Goal: Task Accomplishment & Management: Complete application form

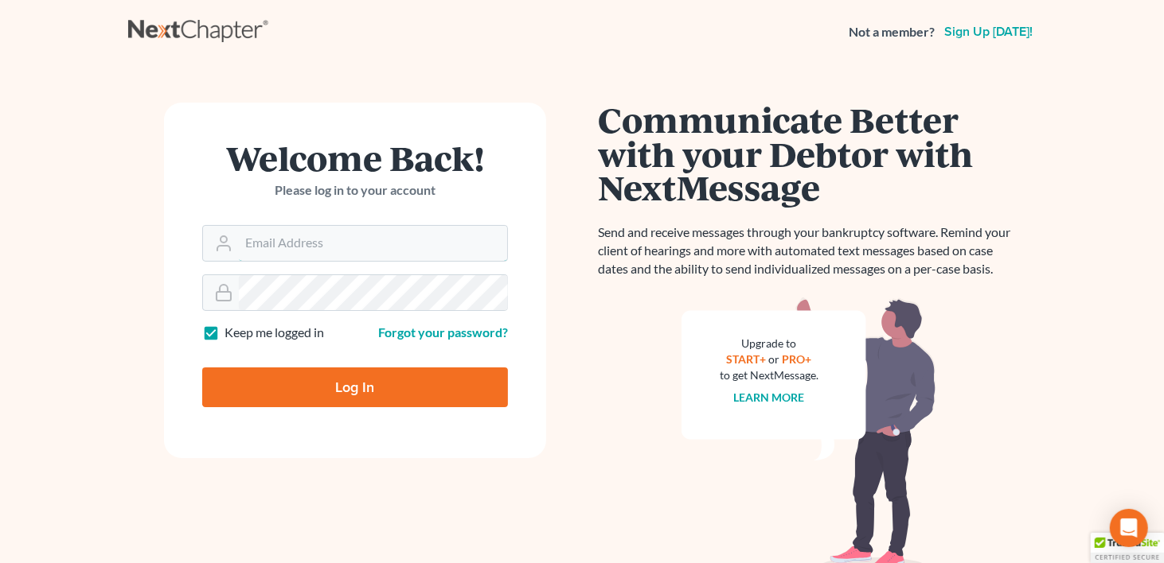
type input "[PERSON_NAME][EMAIL_ADDRESS][DOMAIN_NAME]"
click at [364, 384] on input "Log In" at bounding box center [355, 388] width 306 height 40
type input "Thinking..."
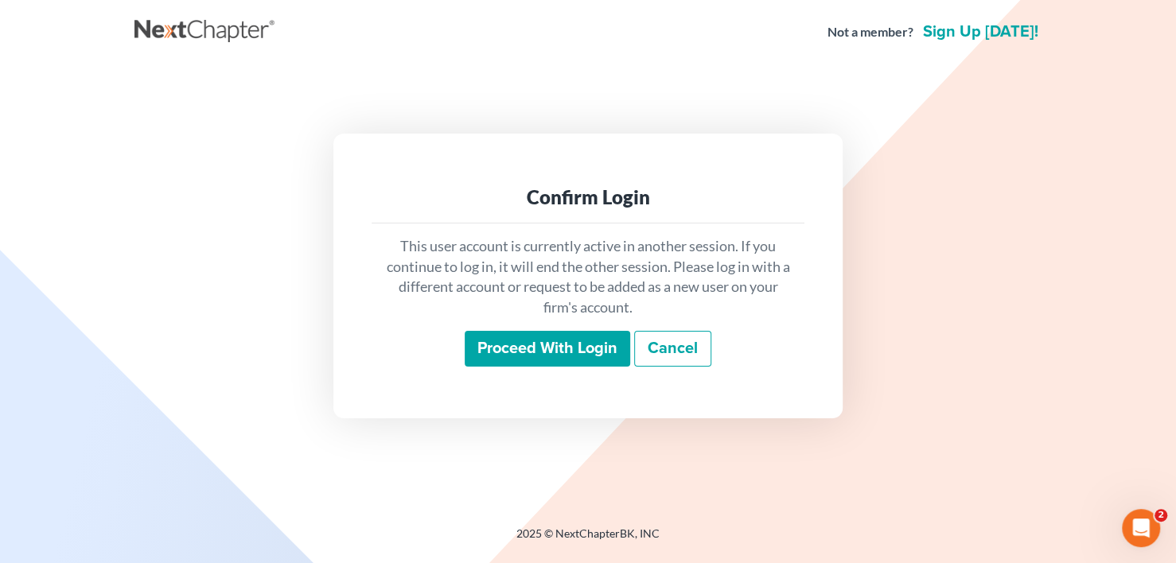
click at [544, 331] on input "Proceed with login" at bounding box center [548, 349] width 166 height 37
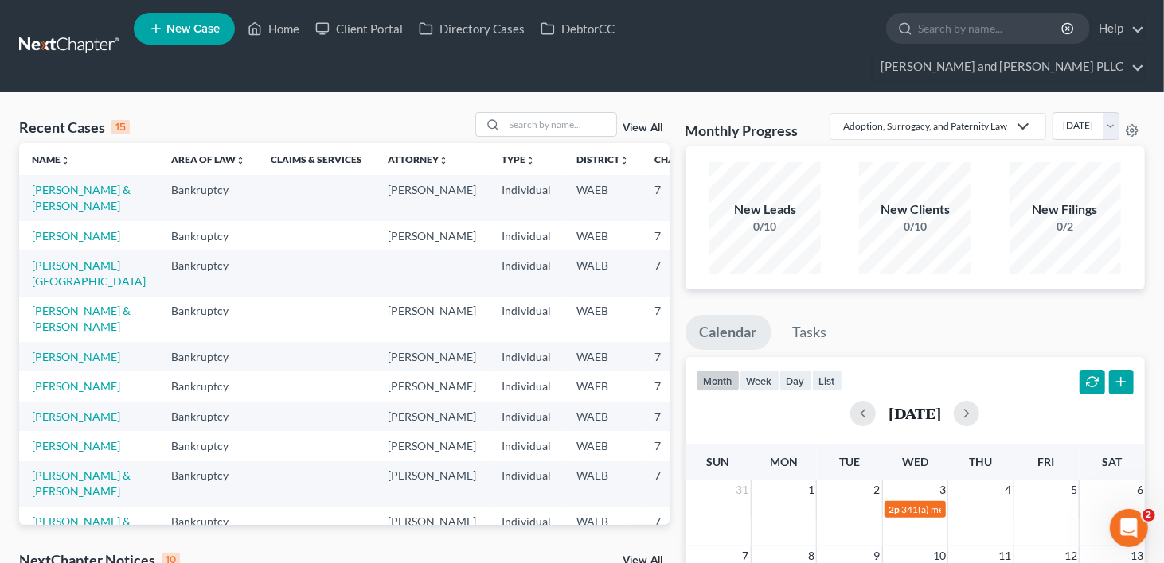
click at [47, 333] on link "[PERSON_NAME] & [PERSON_NAME]" at bounding box center [81, 318] width 99 height 29
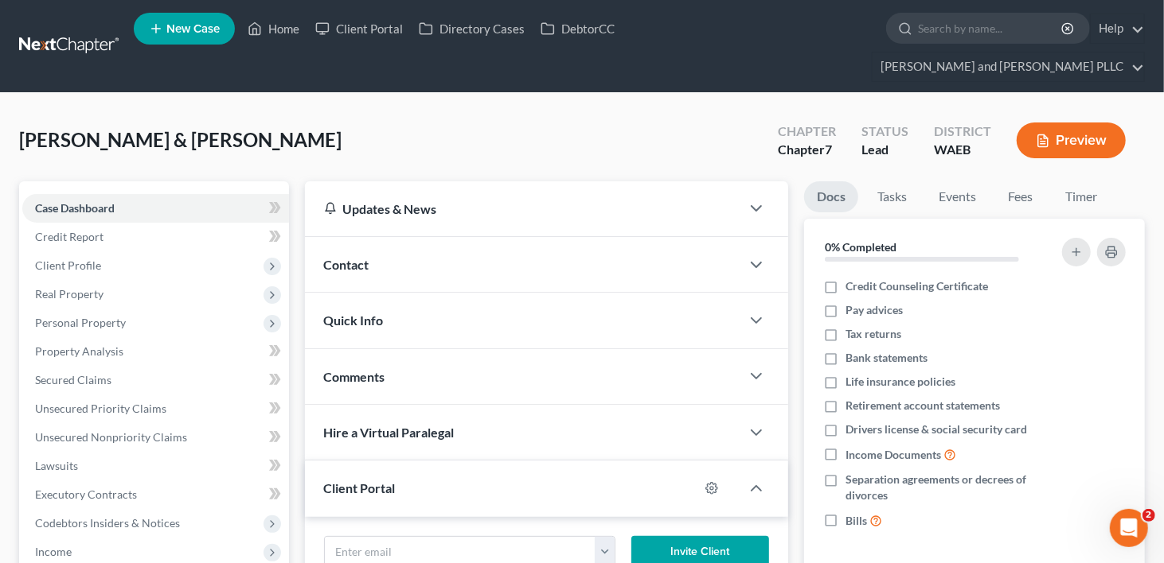
scroll to position [239, 0]
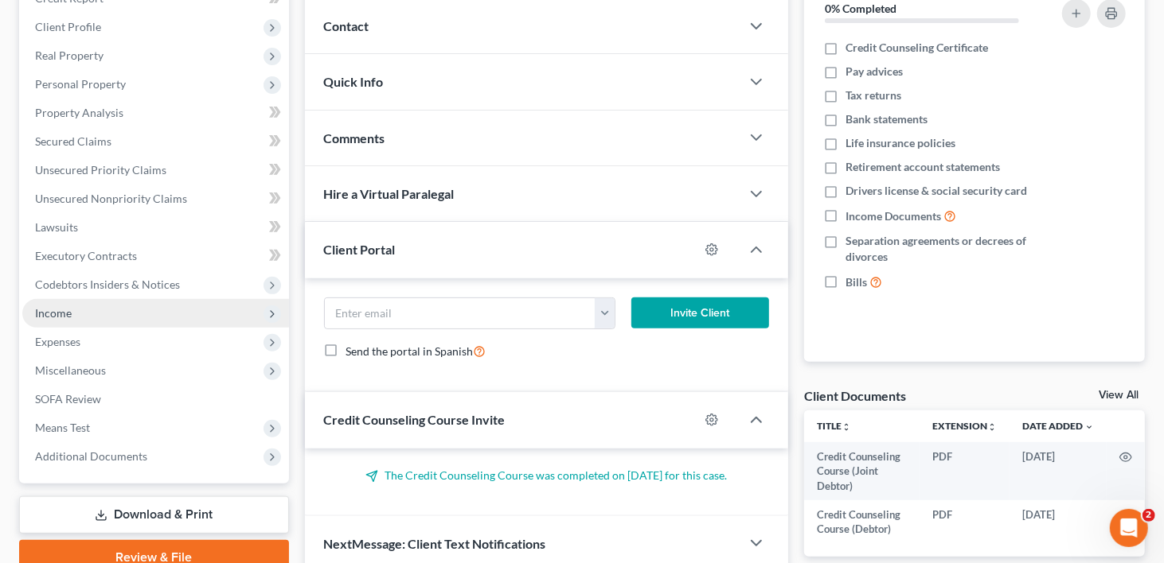
click at [48, 299] on span "Income" at bounding box center [155, 313] width 267 height 29
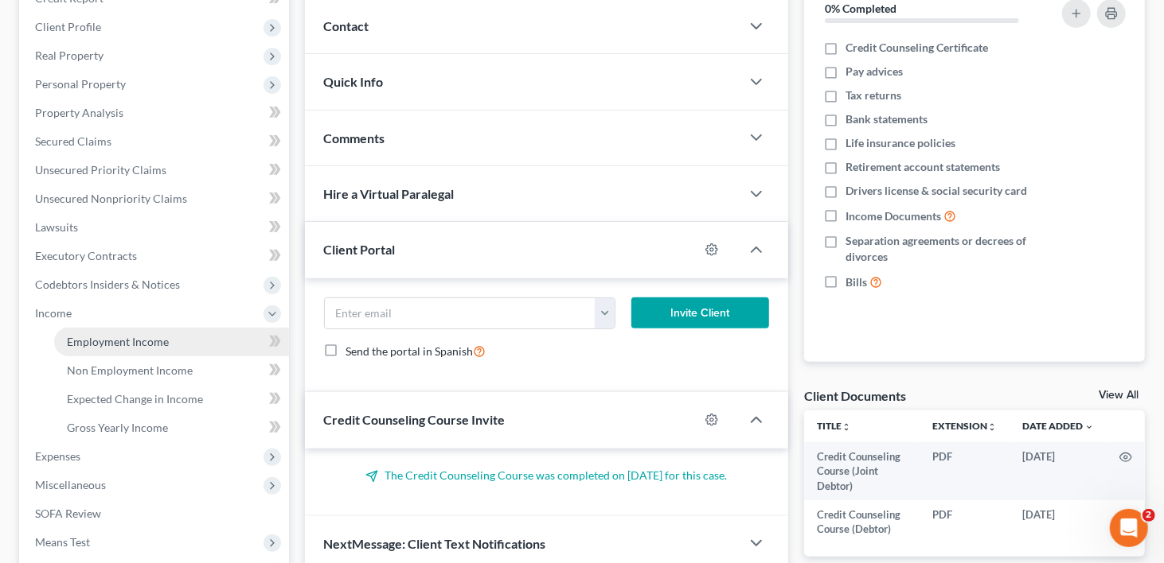
click at [99, 335] on span "Employment Income" at bounding box center [118, 342] width 102 height 14
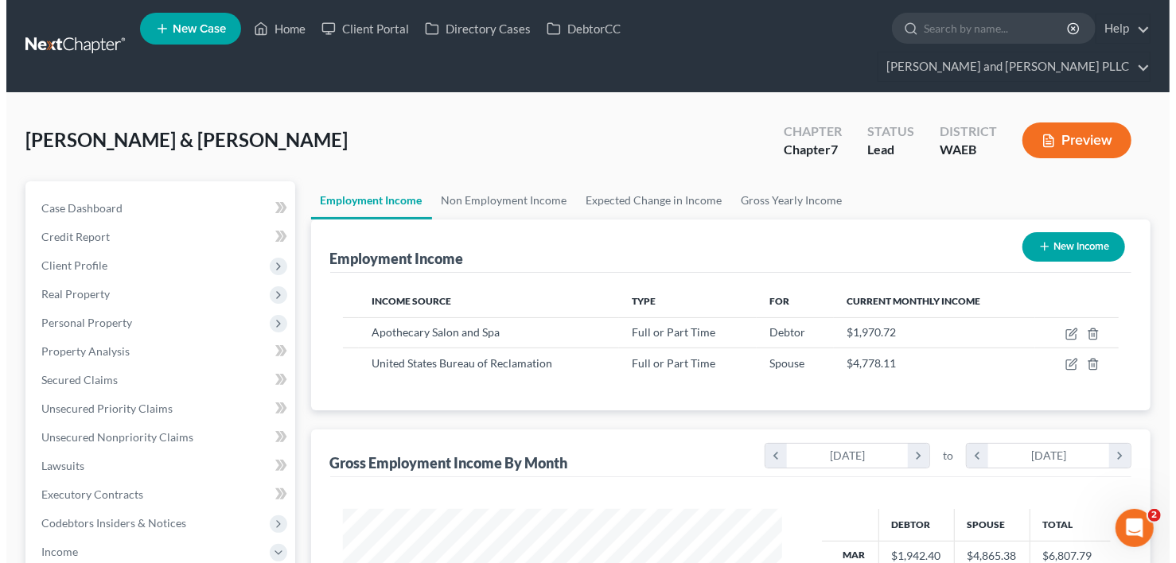
scroll to position [283, 472]
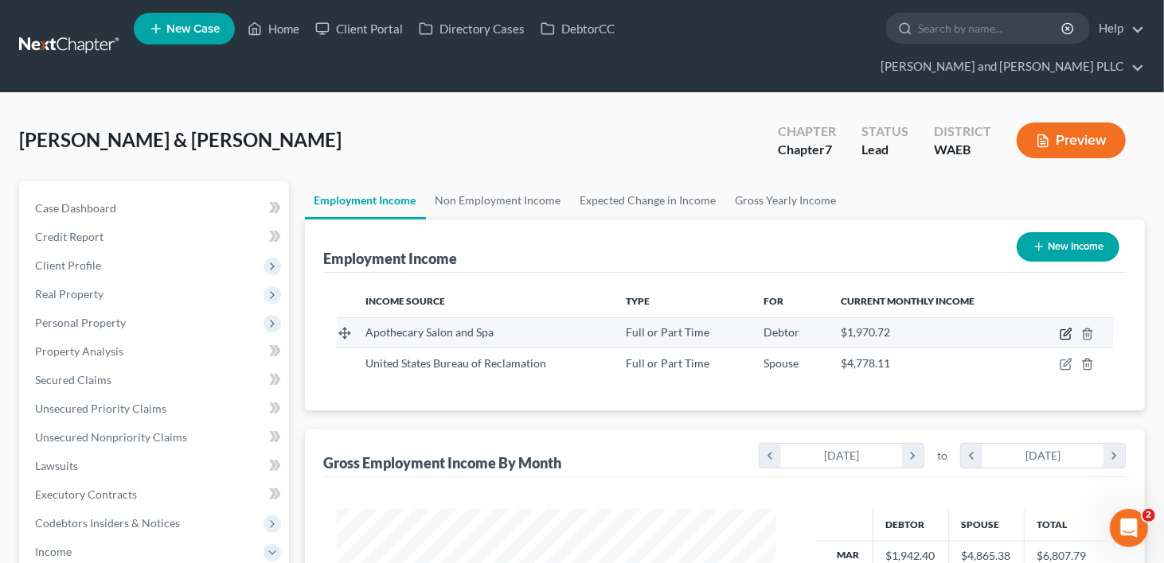
click at [1066, 328] on icon "button" at bounding box center [1065, 334] width 13 height 13
select select "0"
select select "50"
select select "1"
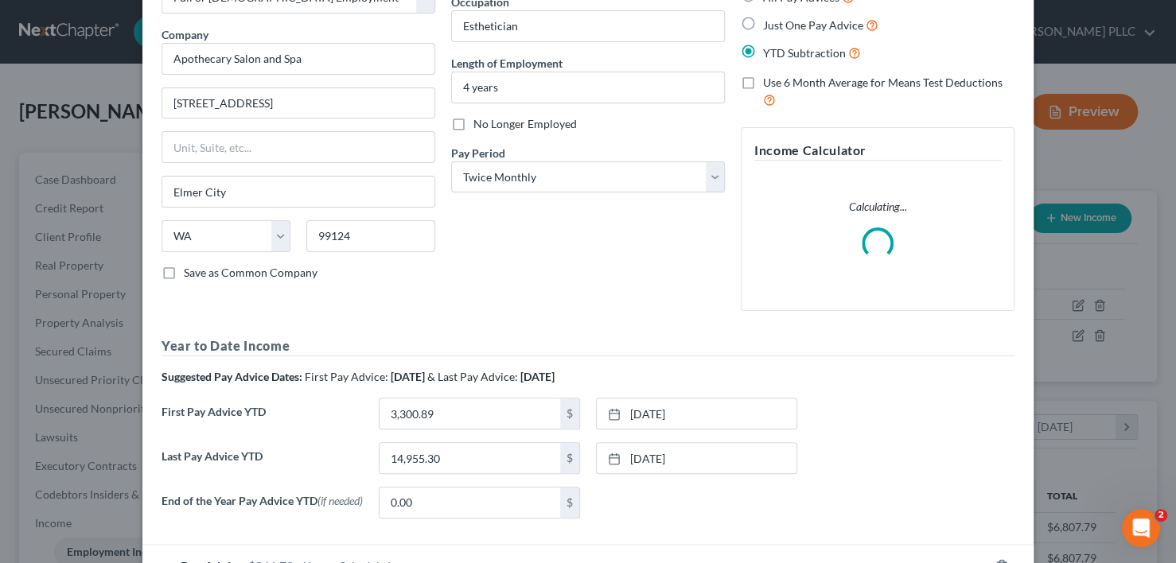
scroll to position [221, 0]
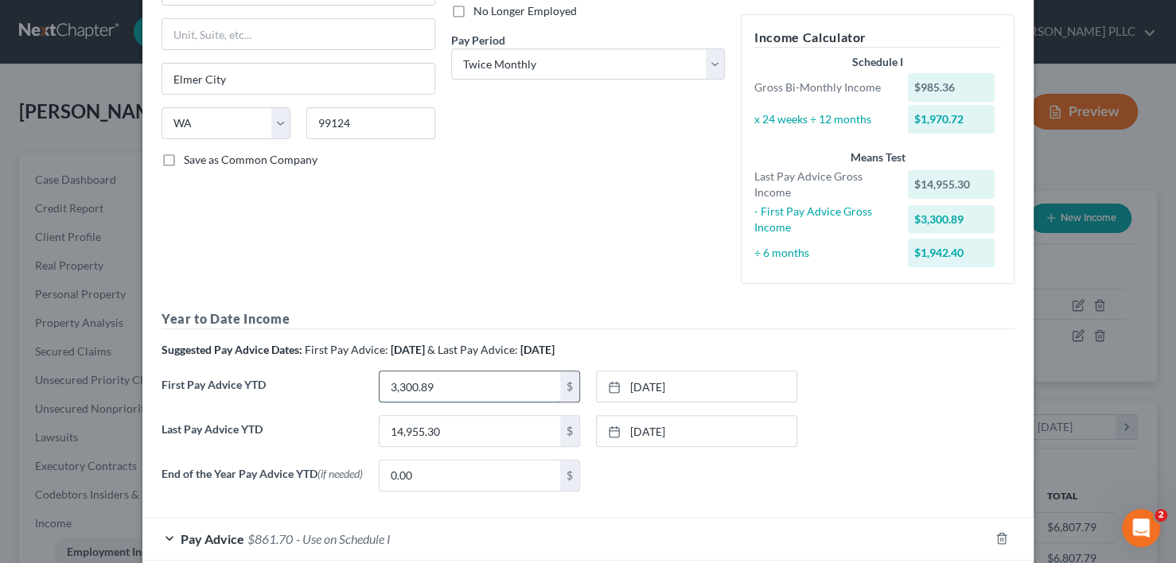
click at [452, 380] on input "3,300.89" at bounding box center [470, 387] width 181 height 30
type input "5,851.35"
click at [665, 381] on link "2/14/2025" at bounding box center [697, 387] width 200 height 30
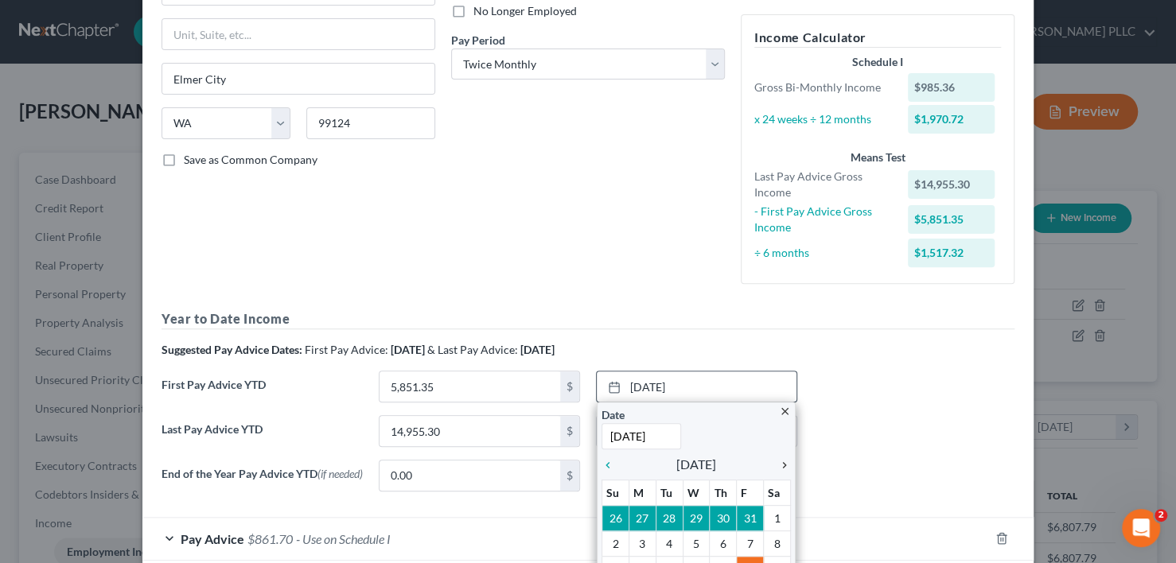
click at [780, 464] on icon "chevron_right" at bounding box center [780, 465] width 21 height 13
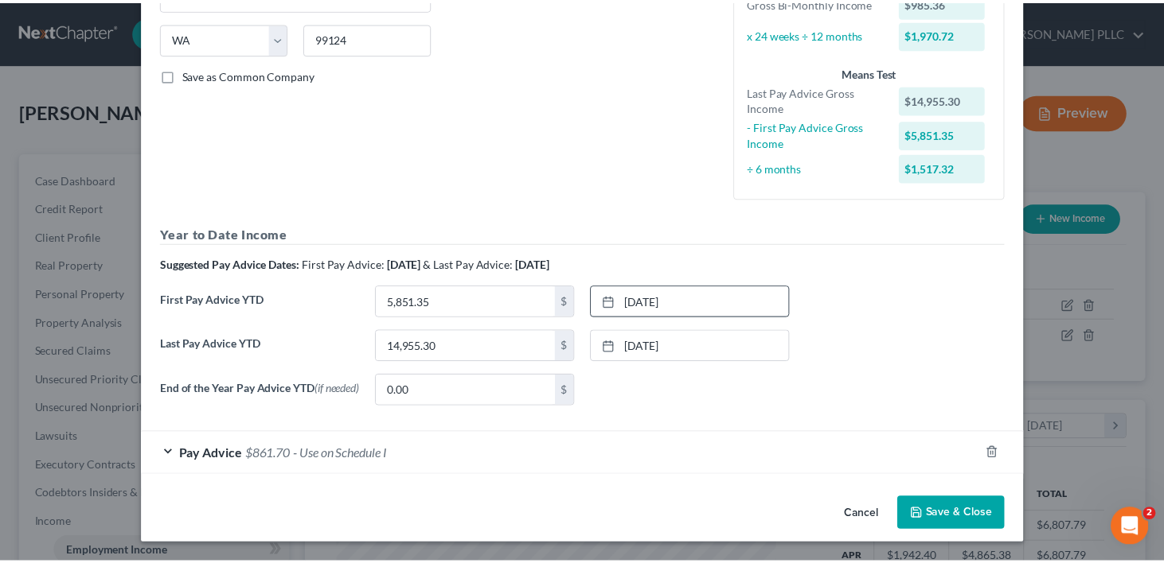
scroll to position [307, 0]
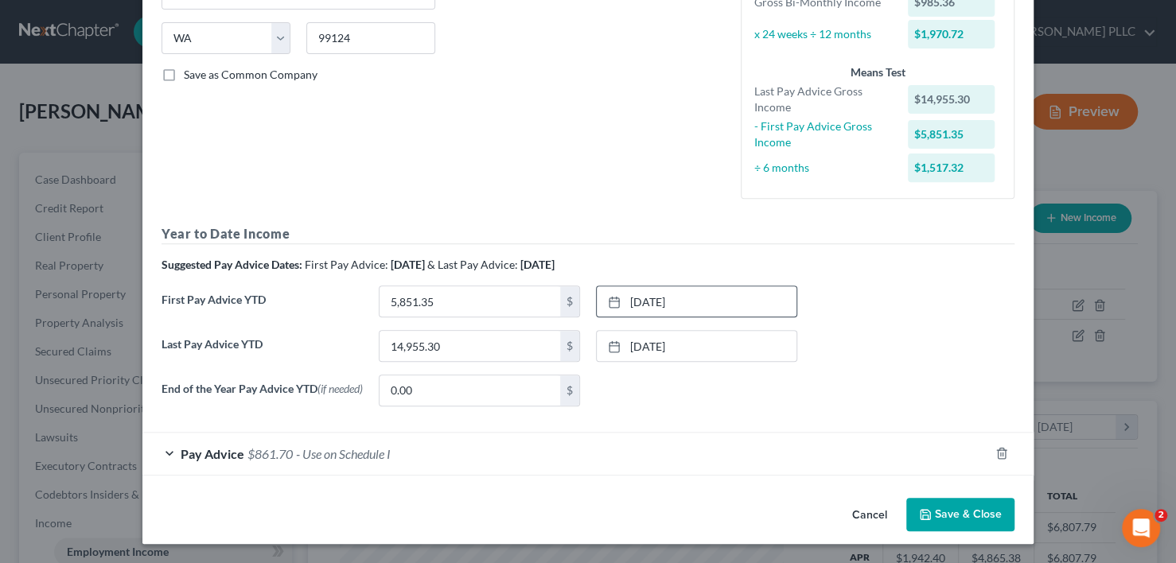
click at [902, 363] on div "Last Pay Advice YTD 14,955.30 $ 7/31/2025 close Date 7/31/2025 Time 12:00 AM ch…" at bounding box center [588, 352] width 869 height 45
click at [961, 502] on button "Save & Close" at bounding box center [960, 514] width 108 height 33
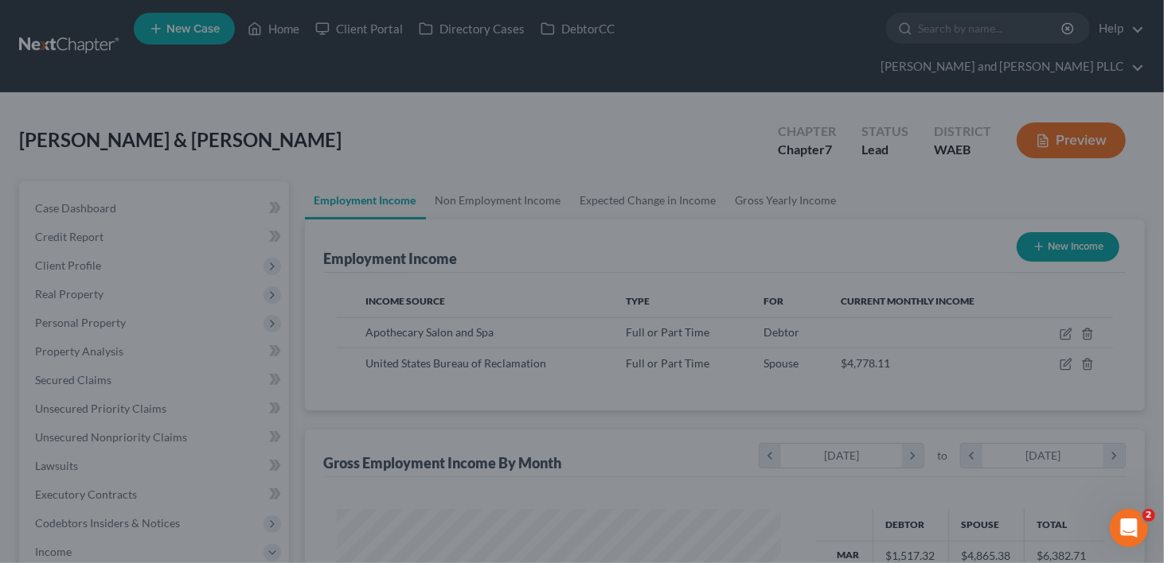
scroll to position [795562, 795374]
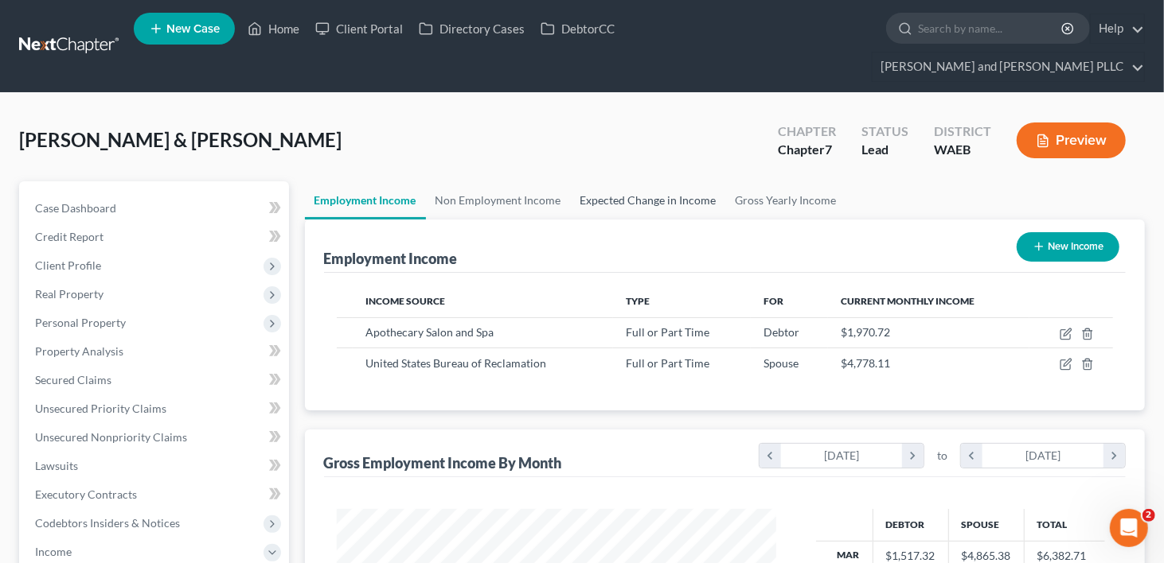
click at [629, 181] on link "Expected Change in Income" at bounding box center [648, 200] width 155 height 38
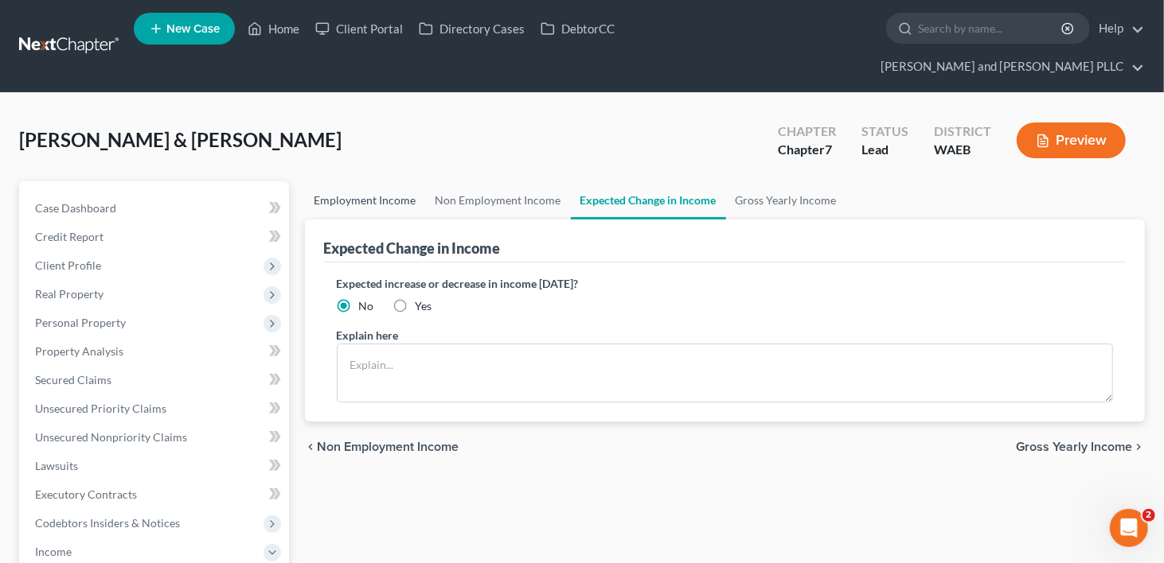
click at [375, 181] on link "Employment Income" at bounding box center [365, 200] width 121 height 38
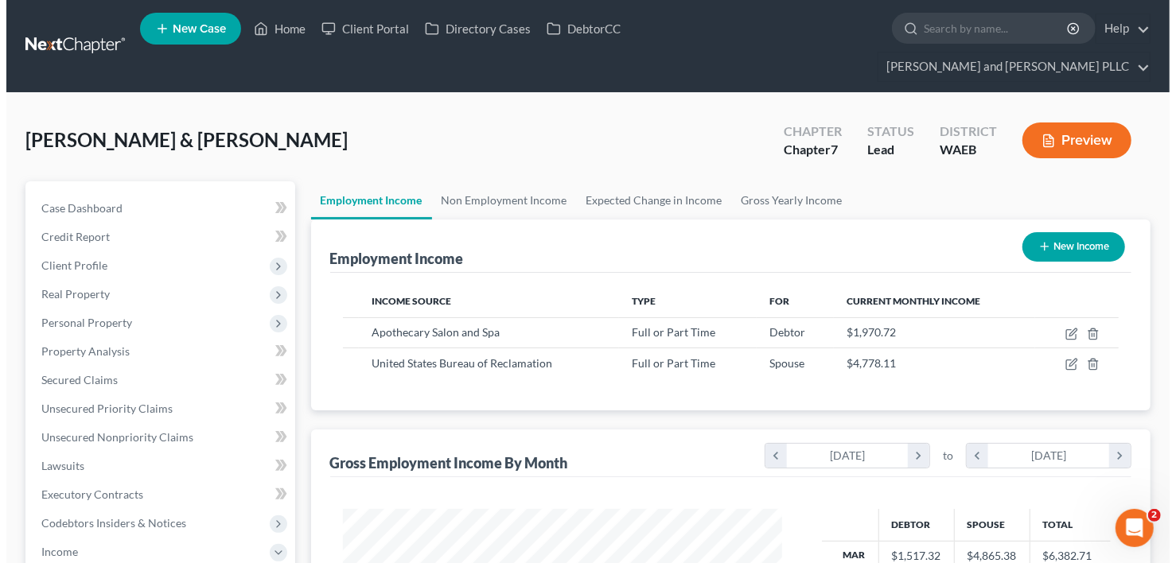
scroll to position [283, 472]
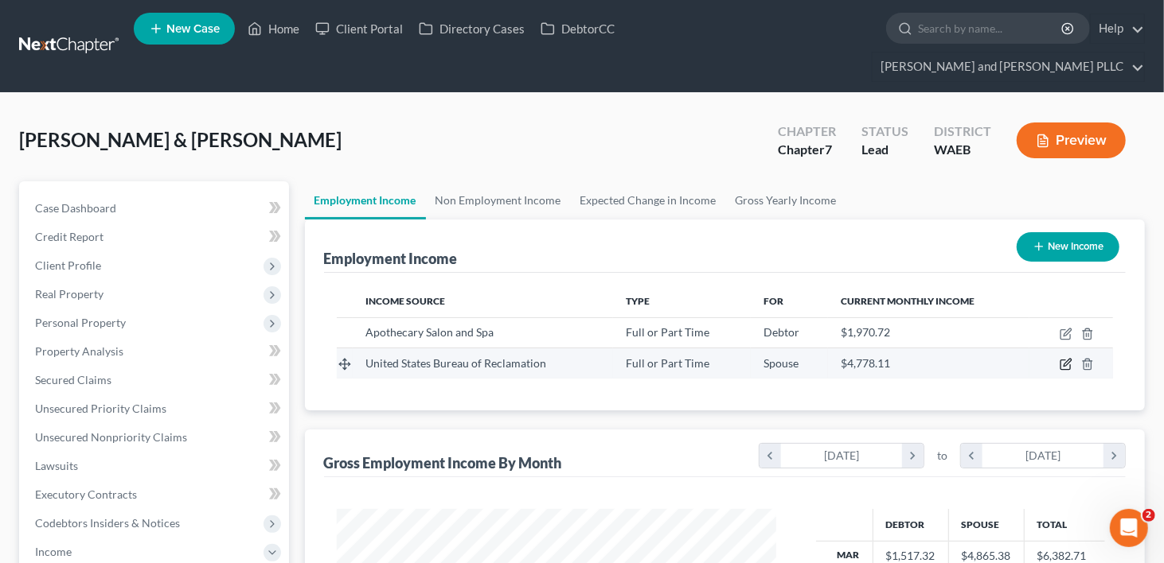
click at [1066, 360] on icon "button" at bounding box center [1066, 363] width 7 height 7
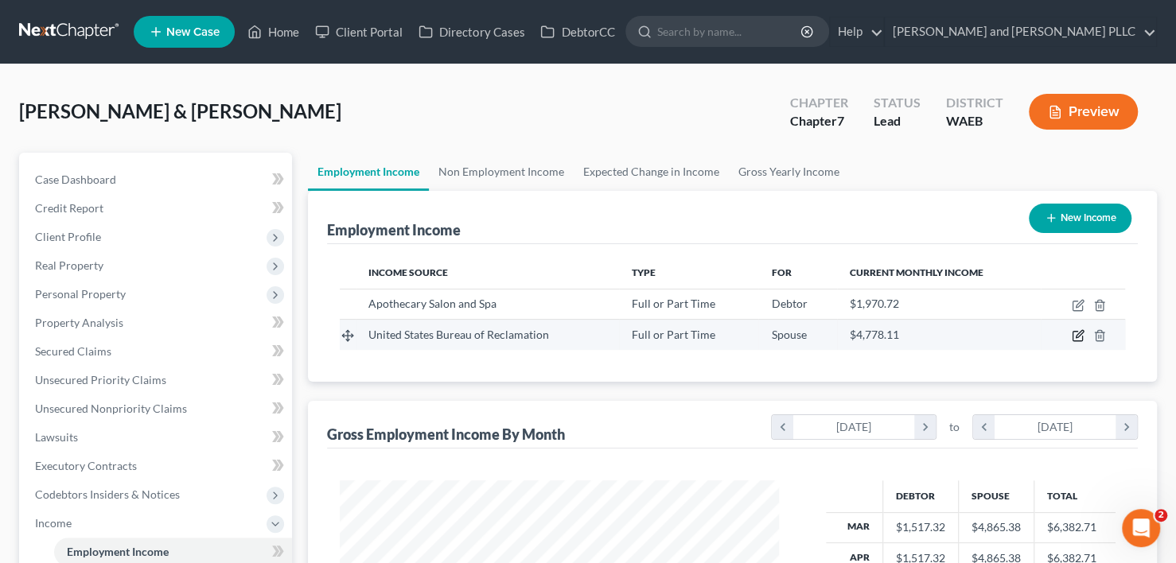
select select "0"
select select "1"
select select "2"
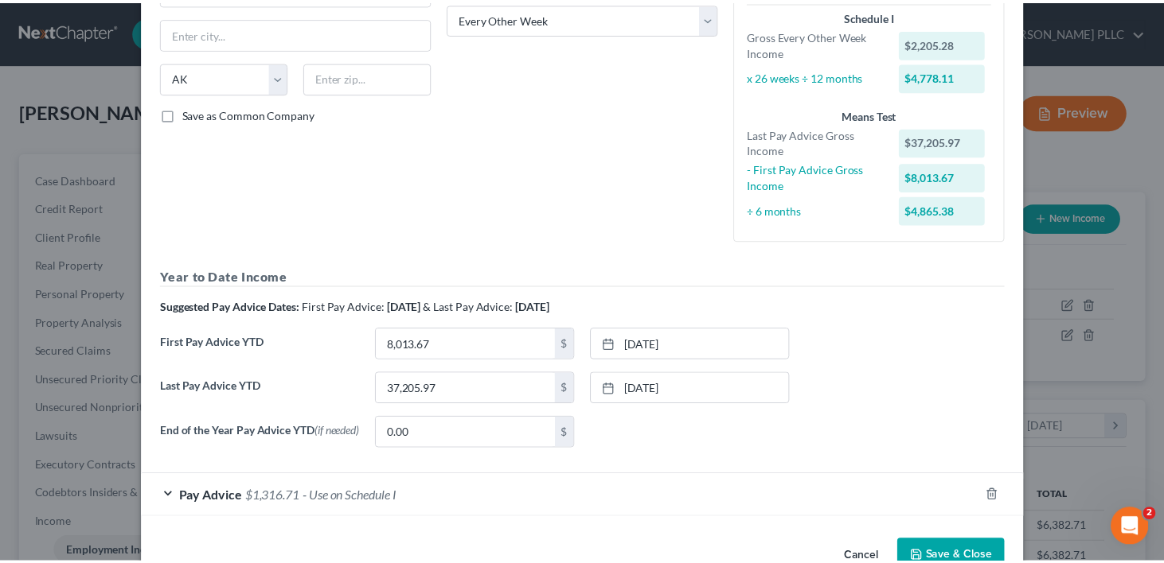
scroll to position [310, 0]
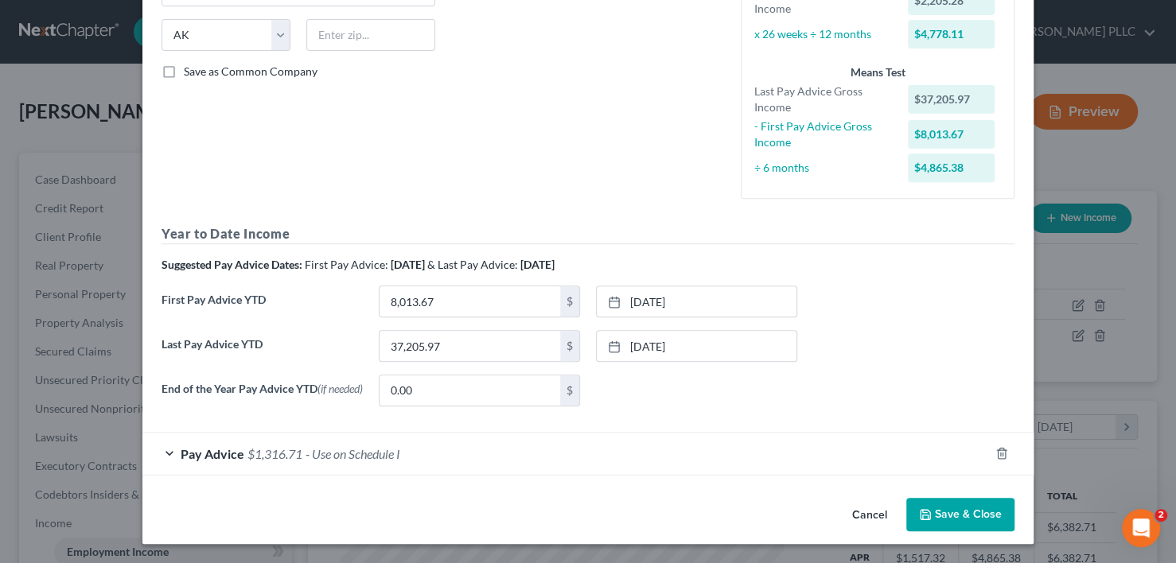
click at [944, 517] on button "Save & Close" at bounding box center [960, 514] width 108 height 33
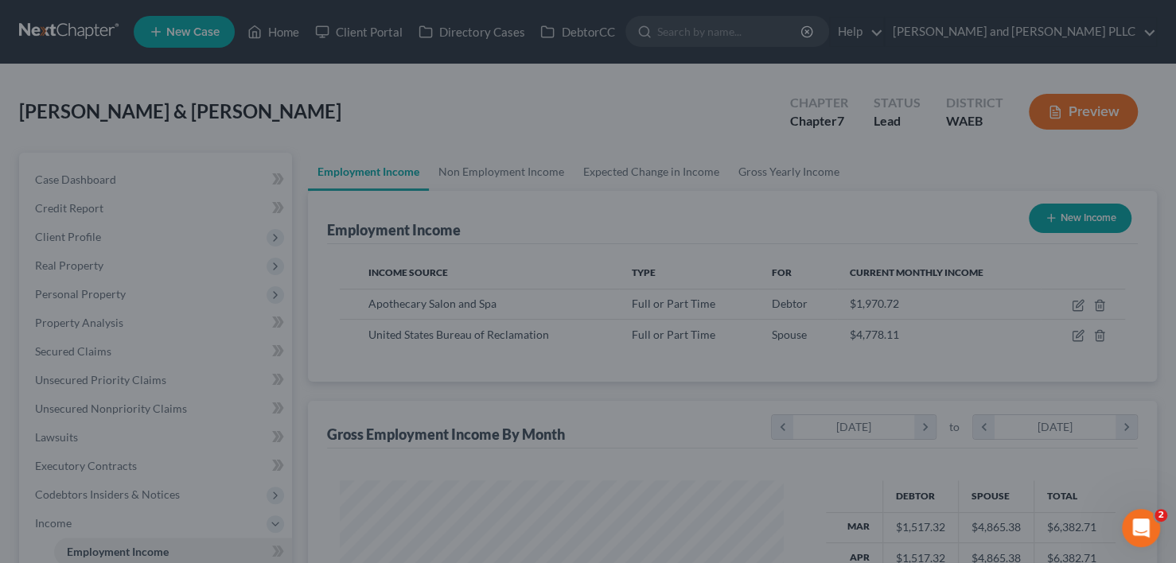
scroll to position [795562, 795374]
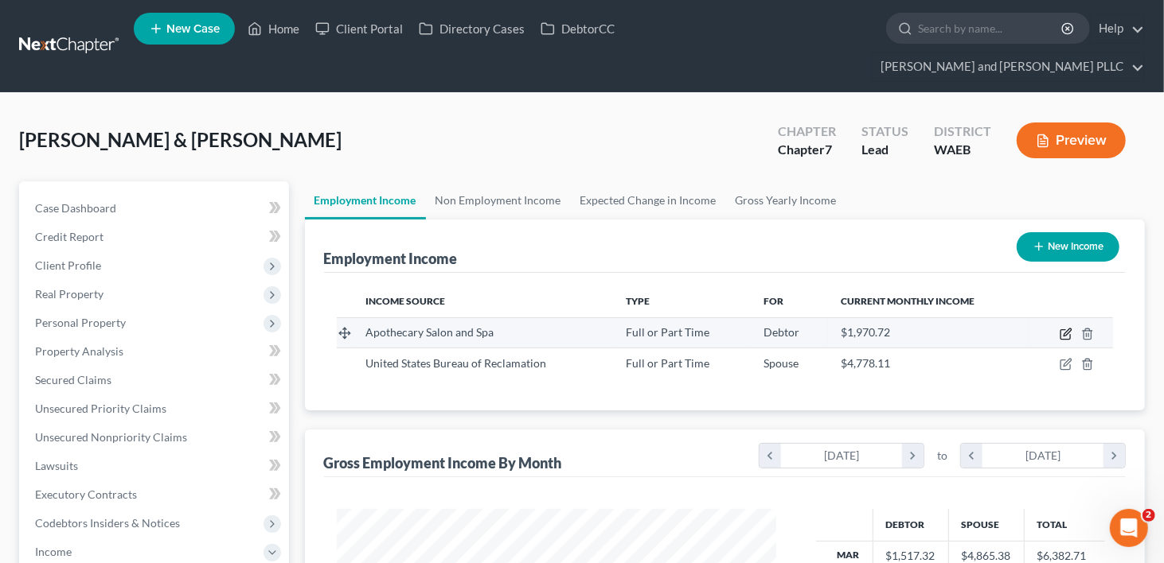
click at [1069, 328] on icon "button" at bounding box center [1065, 334] width 13 height 13
select select "0"
select select "50"
select select "1"
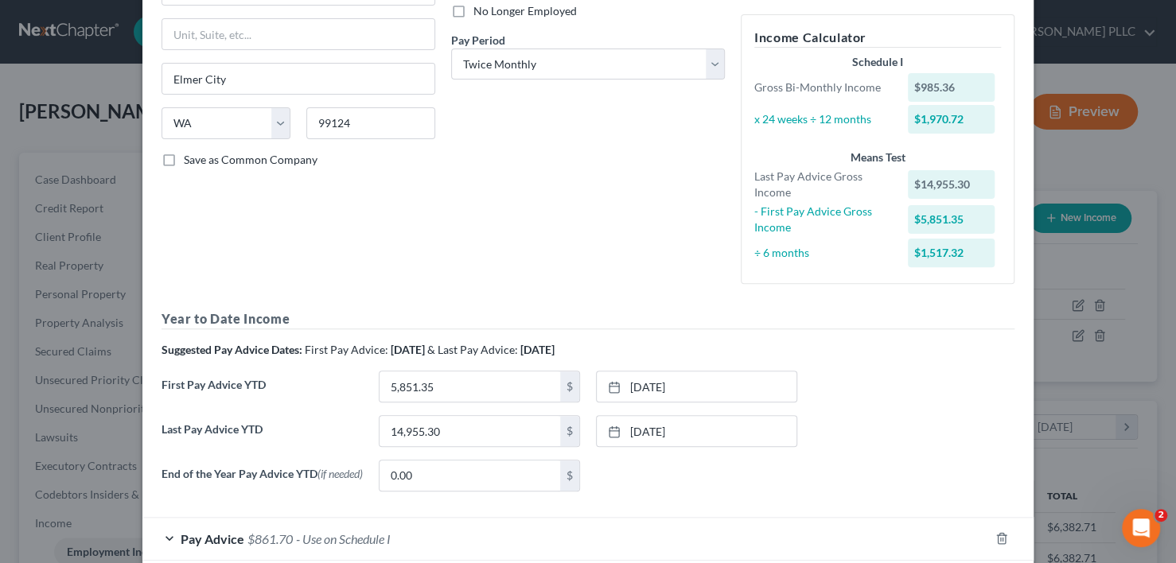
scroll to position [307, 0]
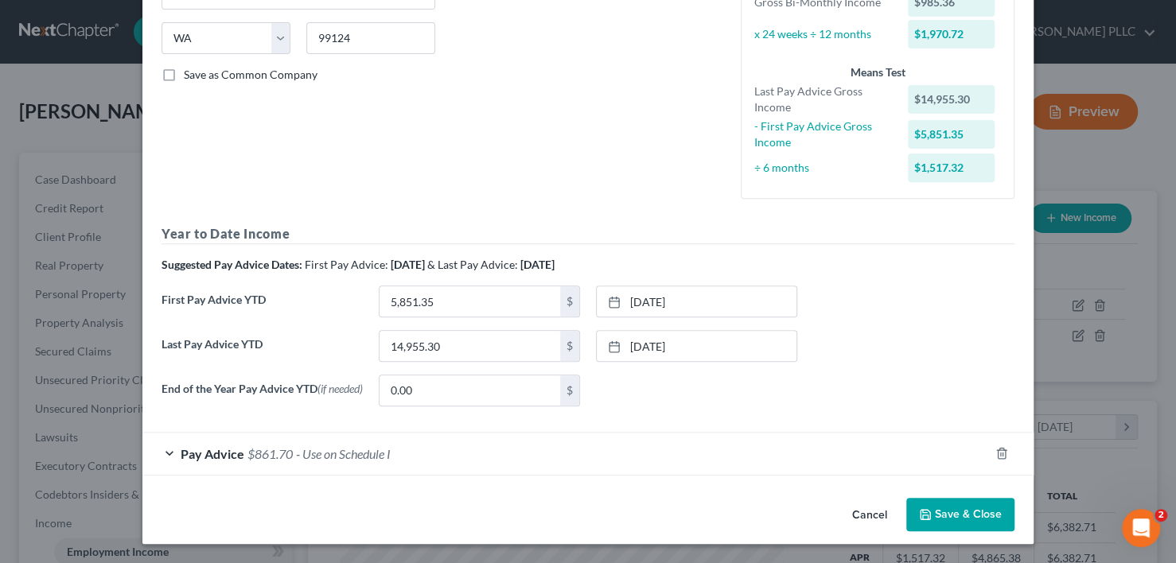
click at [171, 458] on div "Pay Advice $861.70 - Use on Schedule I" at bounding box center [565, 454] width 847 height 42
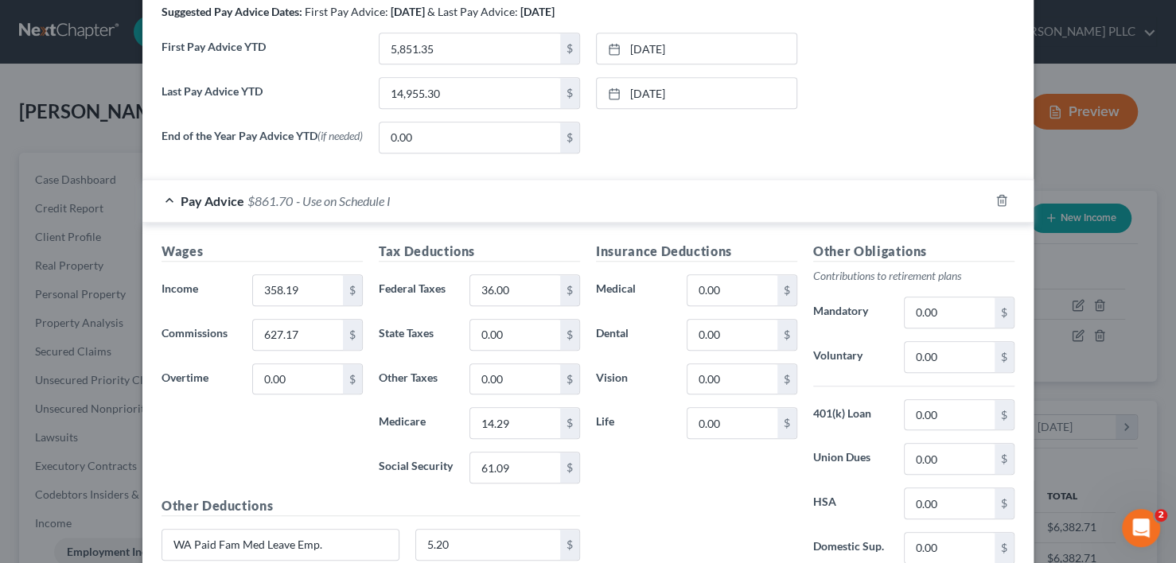
scroll to position [626, 0]
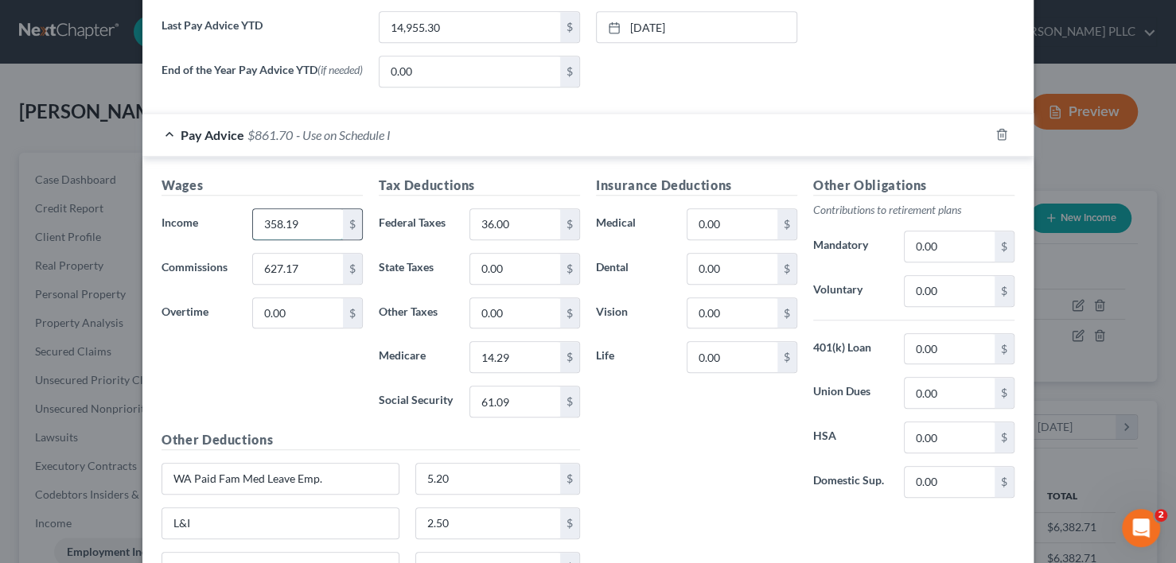
click at [322, 228] on input "358.19" at bounding box center [298, 224] width 90 height 30
type input "341.53"
click at [297, 275] on input "627.17" at bounding box center [298, 269] width 90 height 30
type input "717.95"
click at [220, 368] on div "Wages Income * 341.53 $ Commissions 717.95 $ Overtime 0.00 $" at bounding box center [262, 303] width 217 height 255
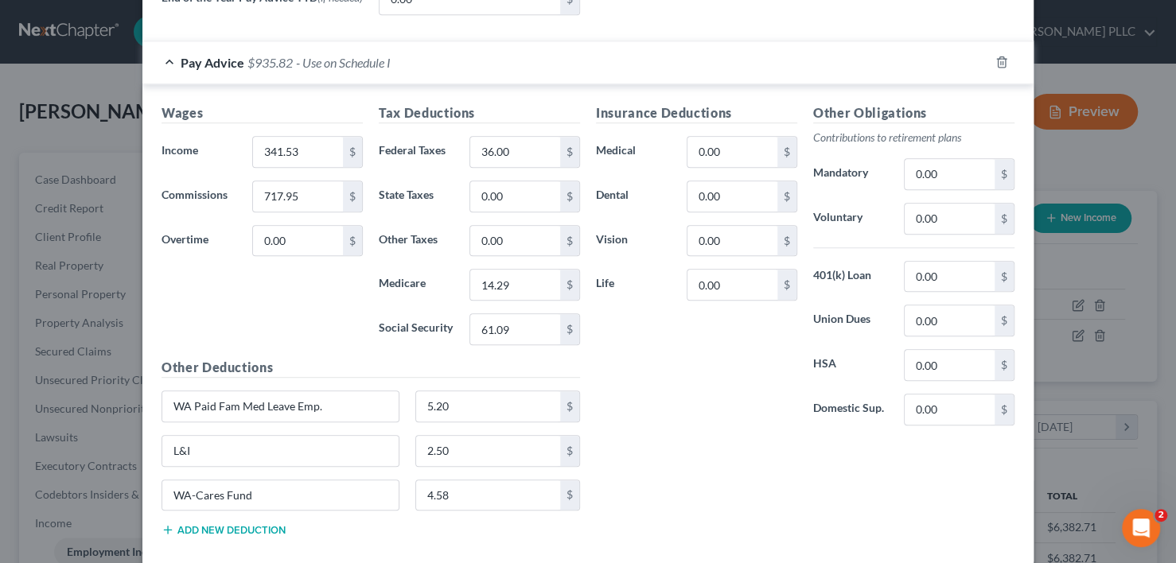
scroll to position [782, 0]
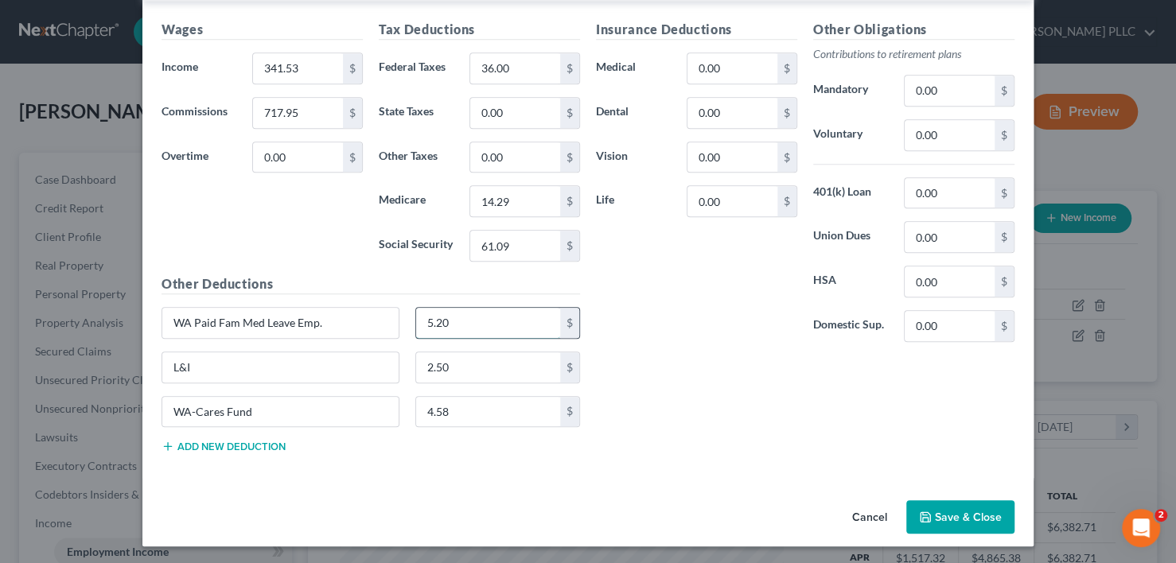
click at [458, 320] on input "5.20" at bounding box center [488, 323] width 145 height 30
type input "5.84"
click at [468, 413] on input "4.58" at bounding box center [488, 412] width 145 height 30
type input "5.14"
click at [454, 363] on input "2.50" at bounding box center [488, 368] width 145 height 30
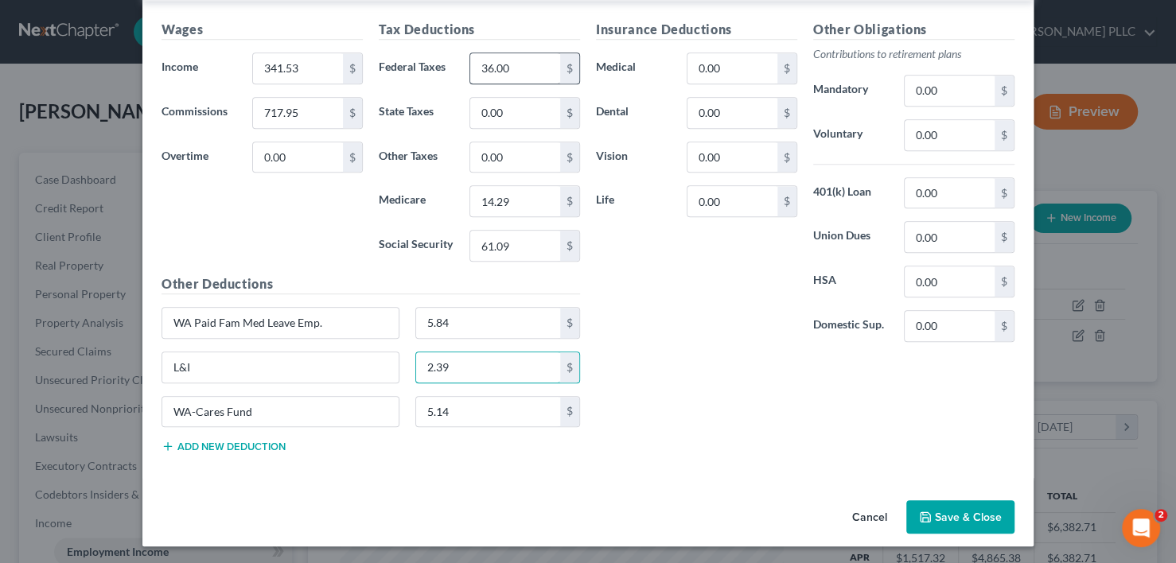
type input "2.39"
click at [536, 68] on input "36.00" at bounding box center [515, 68] width 90 height 30
type input "43.00"
click at [522, 248] on input "61.09" at bounding box center [515, 246] width 90 height 30
type input "65.69"
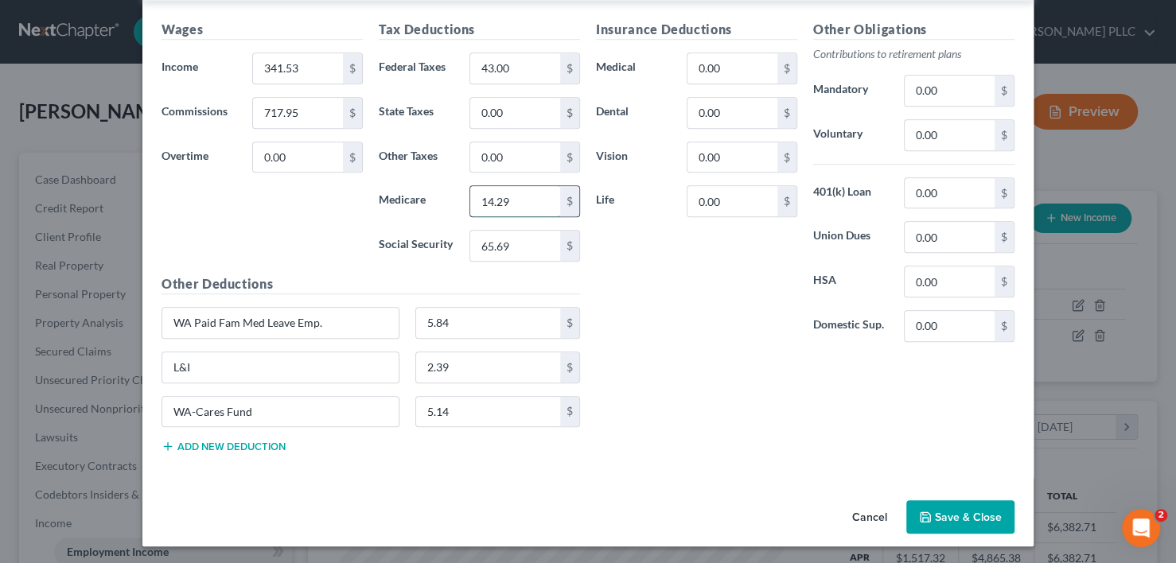
click at [512, 193] on input "14.29" at bounding box center [515, 201] width 90 height 30
type input "15.37"
click at [686, 321] on div "Insurance Deductions Medical 0.00 $ Dental 0.00 $ Vision 0.00 $ Life 0.00 $" at bounding box center [696, 187] width 217 height 335
click at [945, 517] on button "Save & Close" at bounding box center [960, 517] width 108 height 33
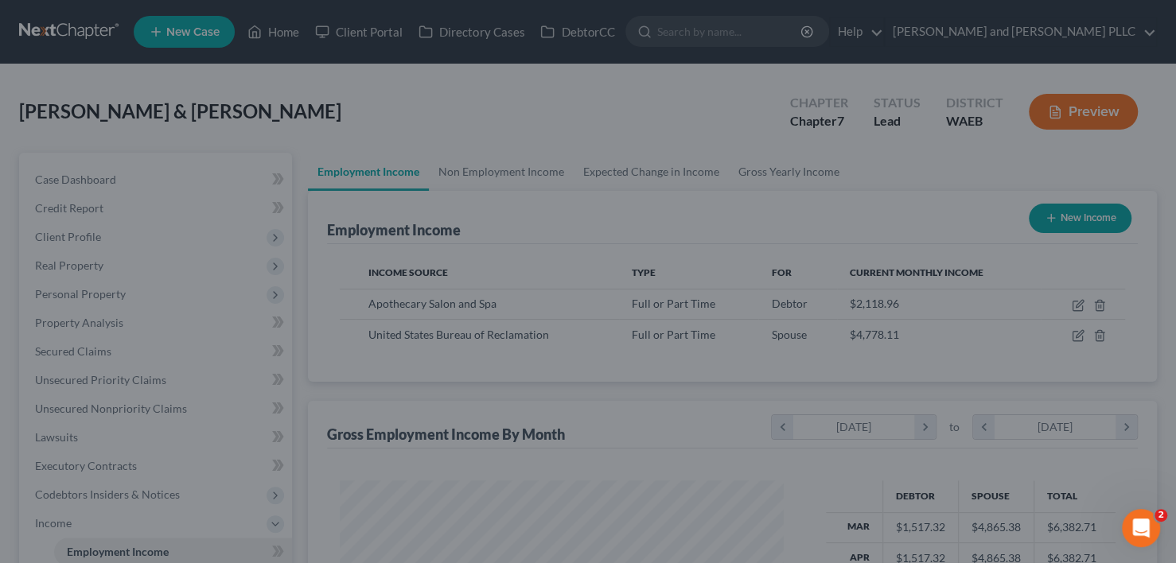
scroll to position [795562, 795374]
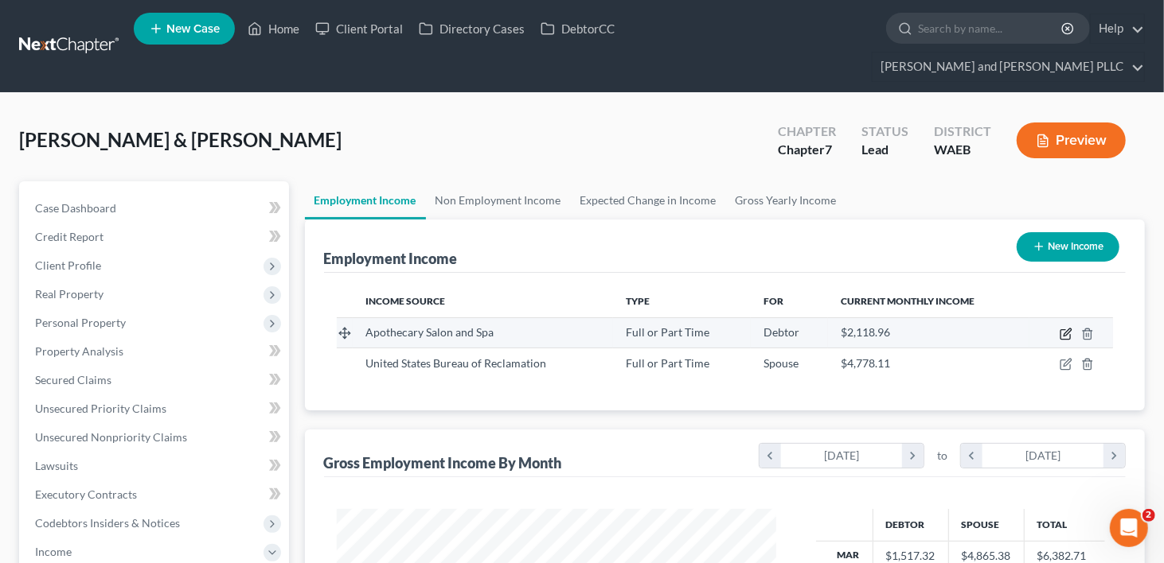
click at [1064, 329] on icon "button" at bounding box center [1066, 332] width 7 height 7
select select "0"
select select "50"
select select "1"
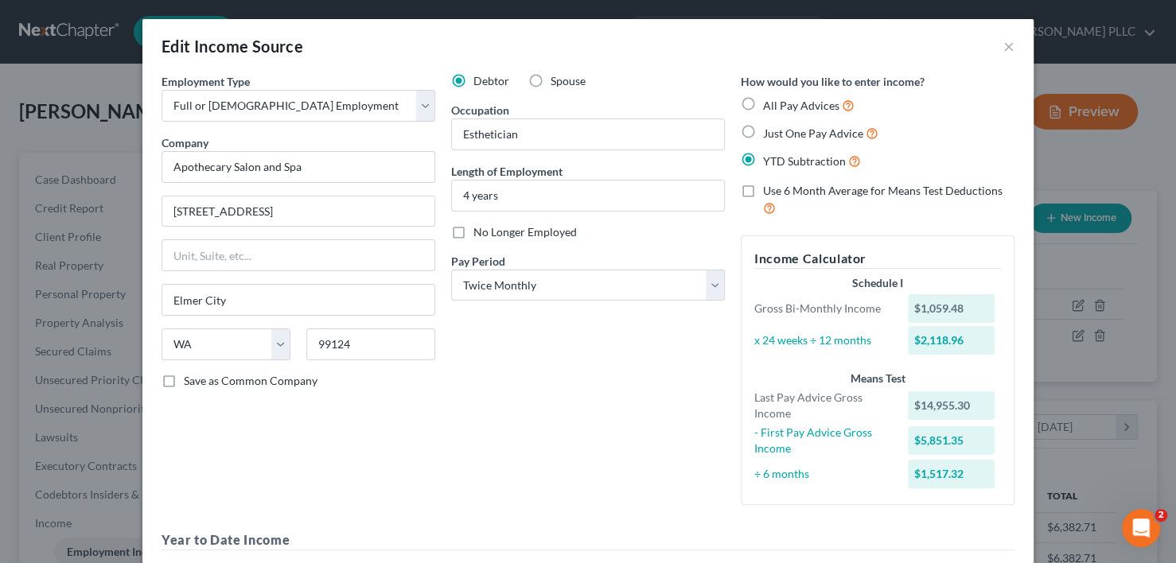
scroll to position [307, 0]
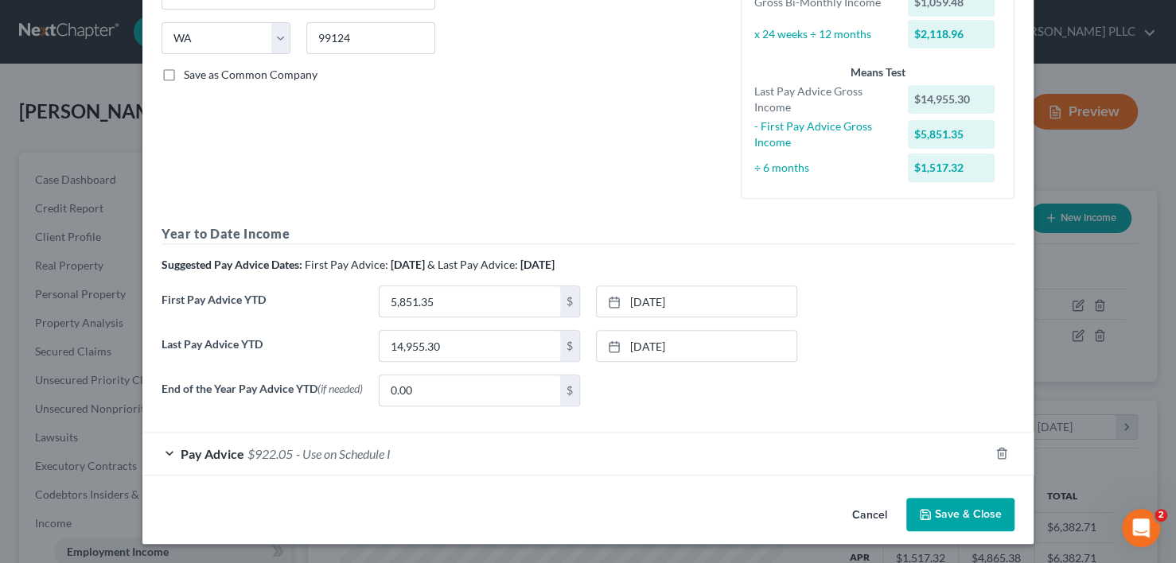
click at [193, 450] on span "Pay Advice" at bounding box center [213, 453] width 64 height 15
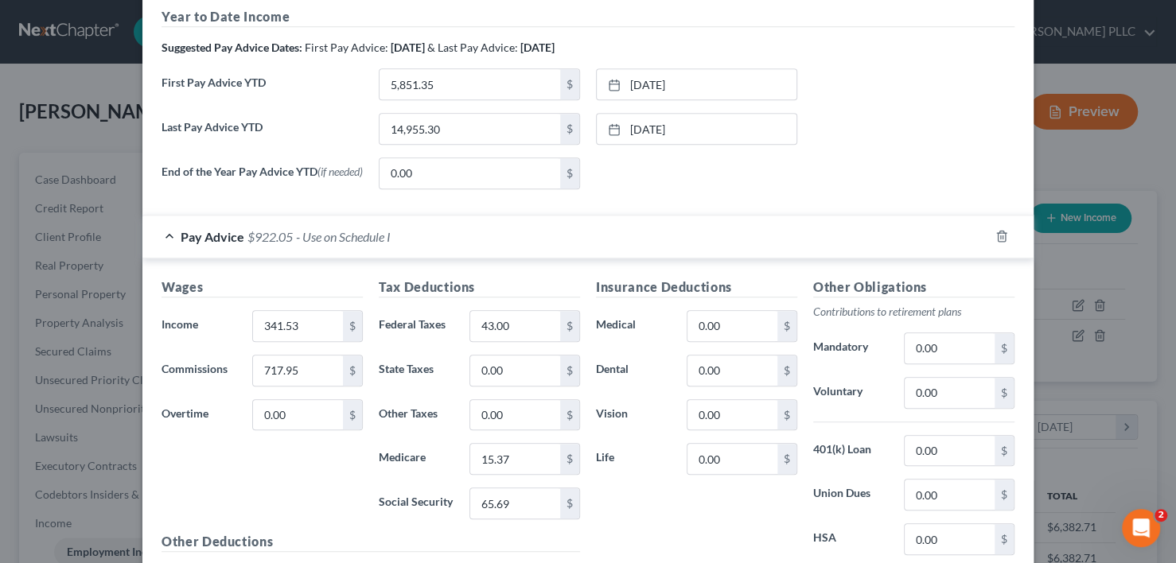
scroll to position [782, 0]
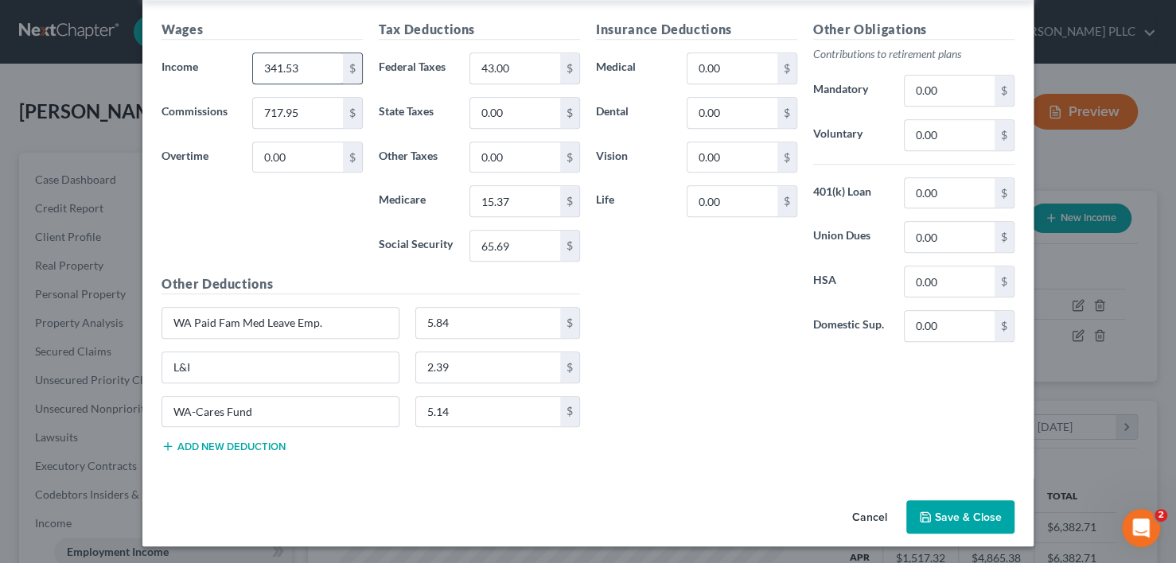
click at [302, 73] on input "341.53" at bounding box center [298, 68] width 90 height 30
click at [309, 66] on input "237.41" at bounding box center [298, 68] width 90 height 30
type input "241.57"
click at [294, 114] on input "717.95" at bounding box center [298, 113] width 90 height 30
type input "474.50"
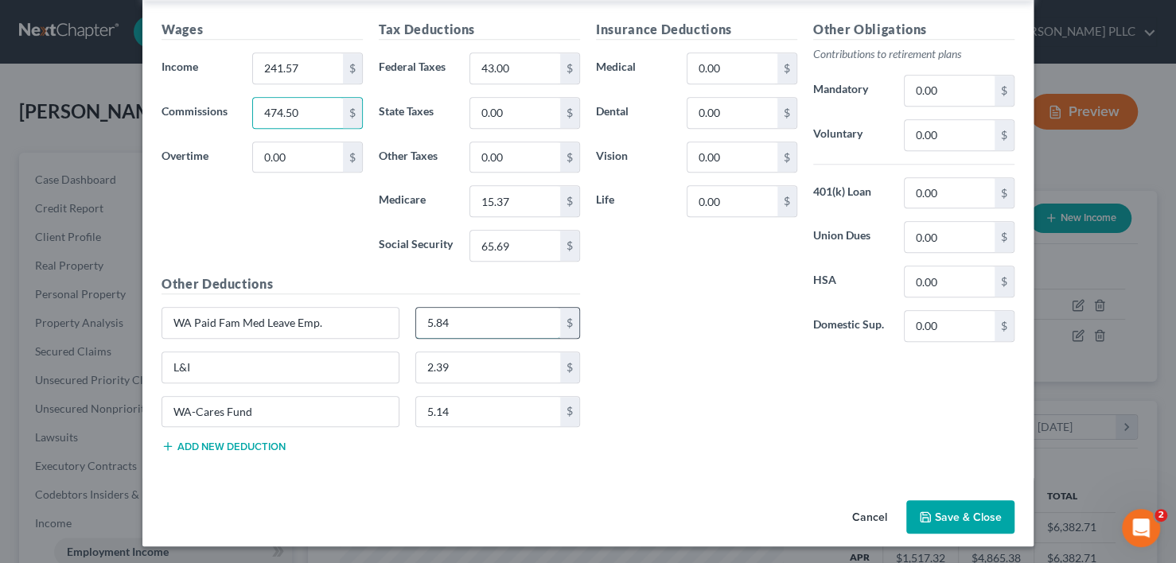
click at [470, 318] on input "5.84" at bounding box center [488, 323] width 145 height 30
type input "3.71"
click at [463, 371] on input "2.39" at bounding box center [488, 368] width 145 height 30
type input "3"
click at [446, 411] on input "5.14" at bounding box center [488, 412] width 145 height 30
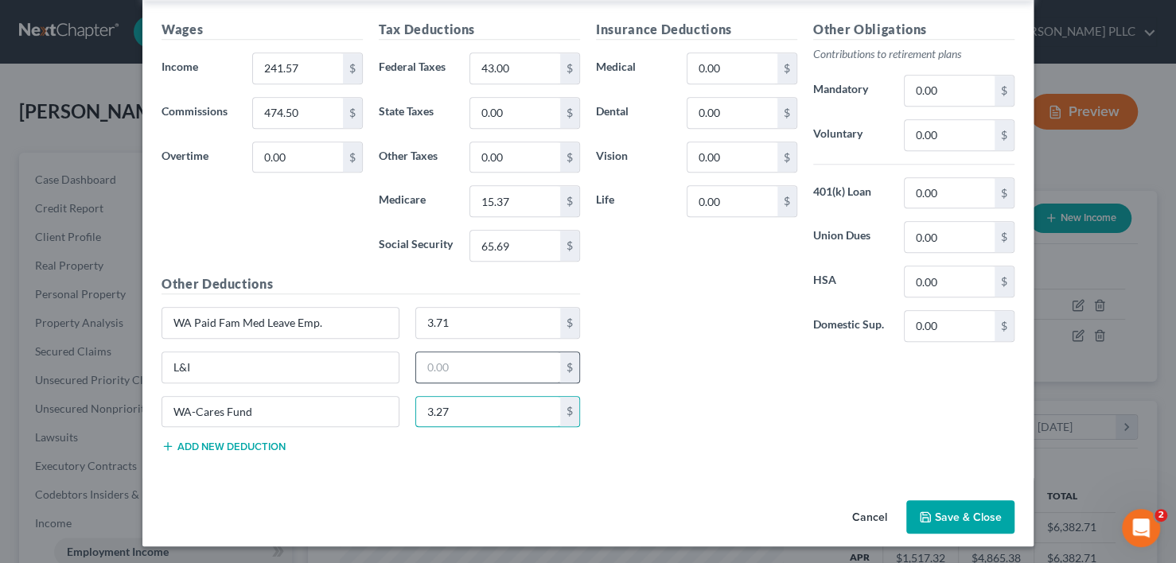
type input "3.27"
click at [472, 368] on input "text" at bounding box center [488, 368] width 145 height 30
type input "1.69"
click at [517, 65] on input "43.00" at bounding box center [515, 68] width 90 height 30
type input "9.00"
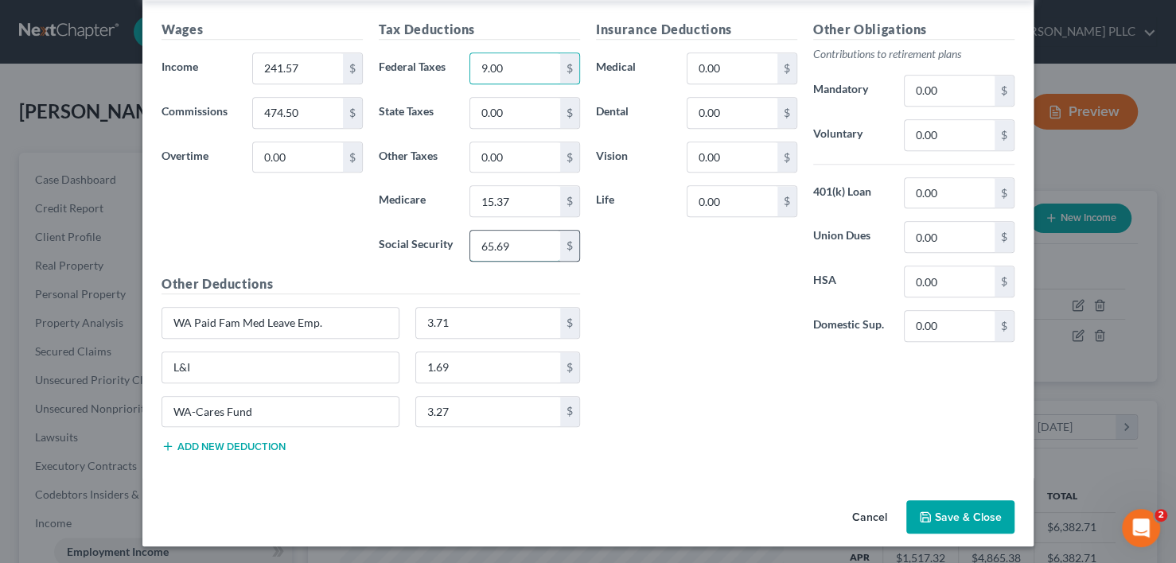
click at [513, 251] on input "65.69" at bounding box center [515, 246] width 90 height 30
type input "44.40"
click at [535, 201] on input "15.37" at bounding box center [515, 201] width 90 height 30
type input "10.38"
click at [691, 339] on div "Insurance Deductions Medical 0.00 $ Dental 0.00 $ Vision 0.00 $ Life 0.00 $" at bounding box center [696, 187] width 217 height 335
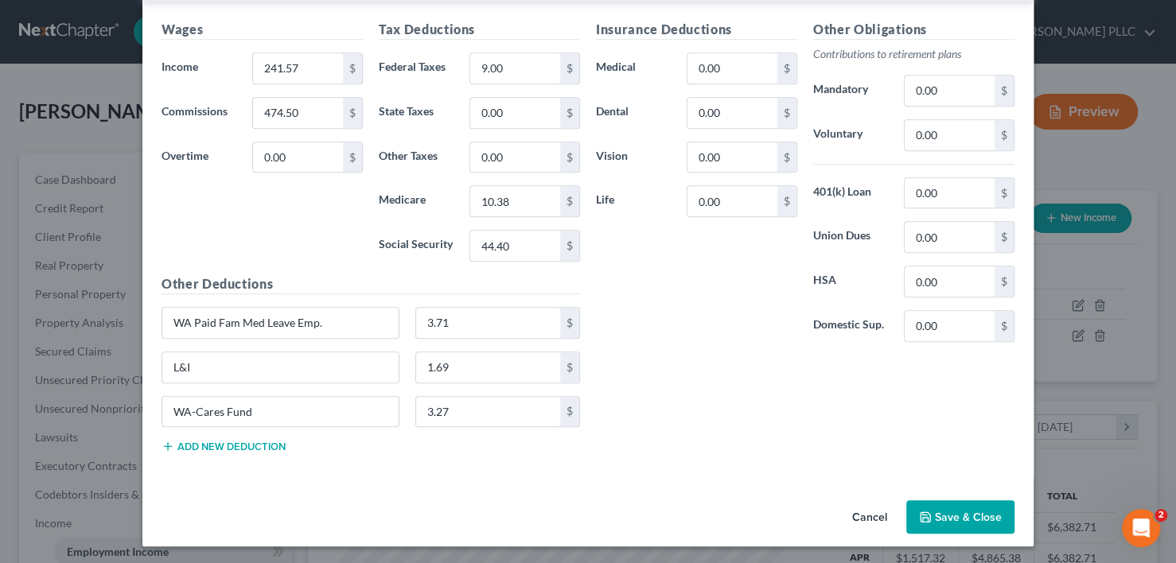
click at [968, 509] on button "Save & Close" at bounding box center [960, 517] width 108 height 33
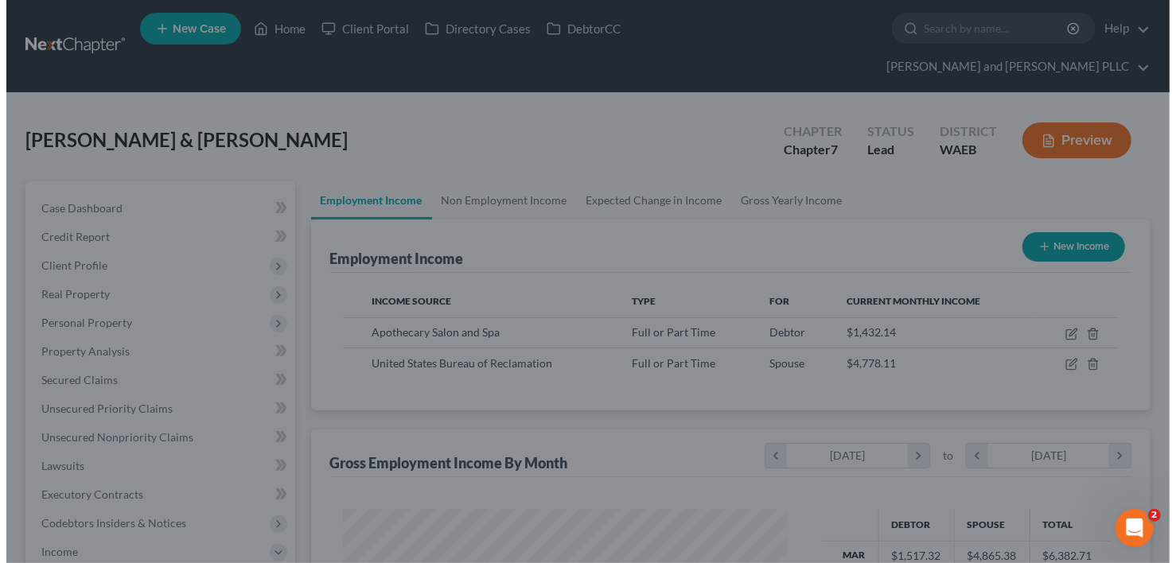
scroll to position [795562, 795374]
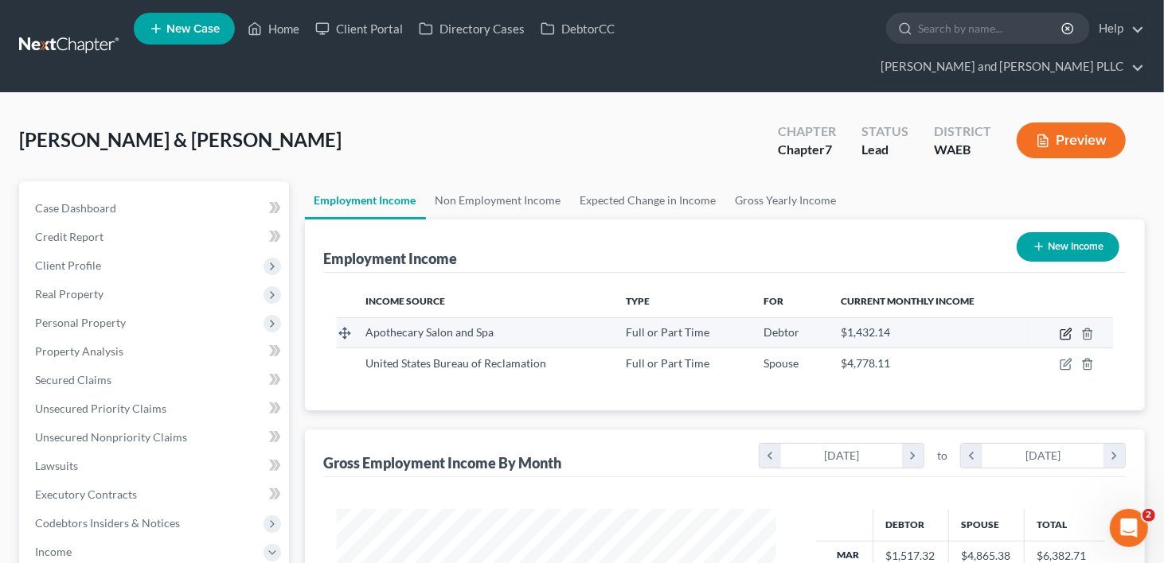
click at [1066, 329] on icon "button" at bounding box center [1066, 332] width 7 height 7
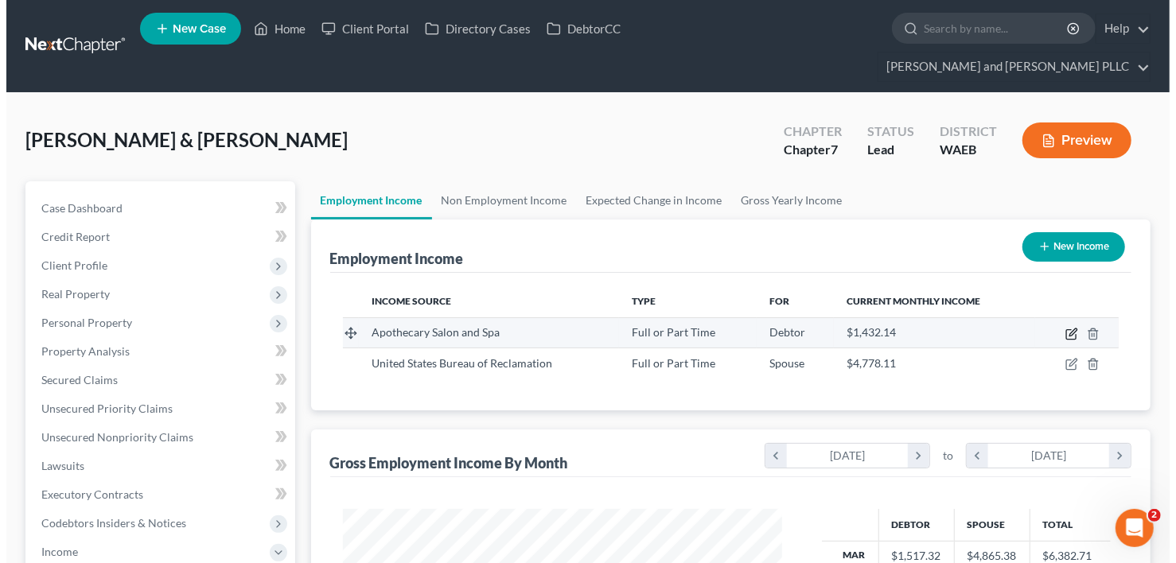
scroll to position [283, 477]
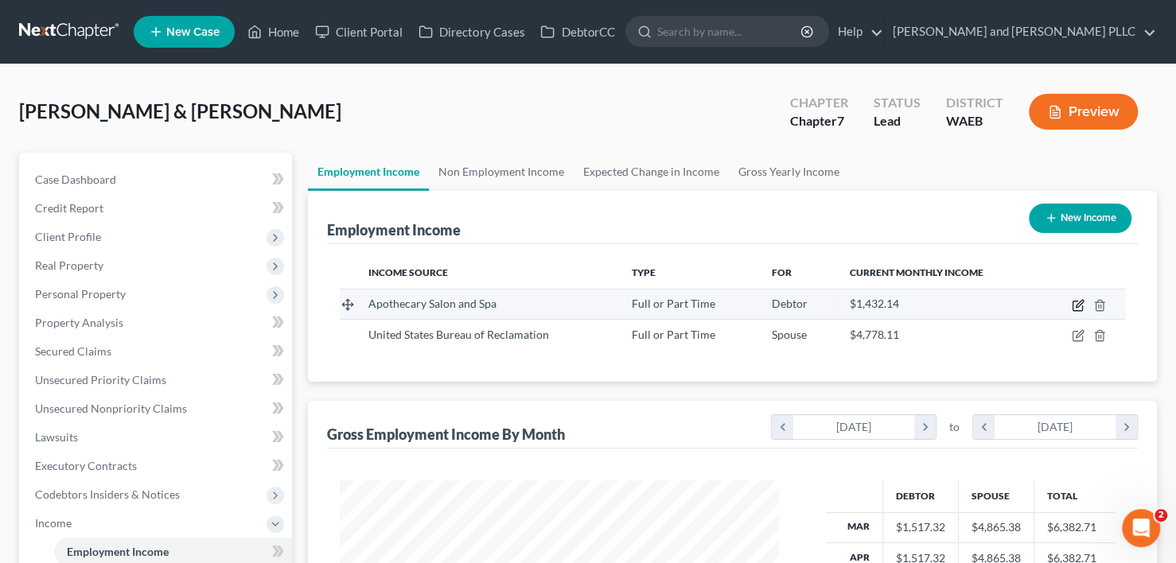
select select "0"
select select "50"
select select "1"
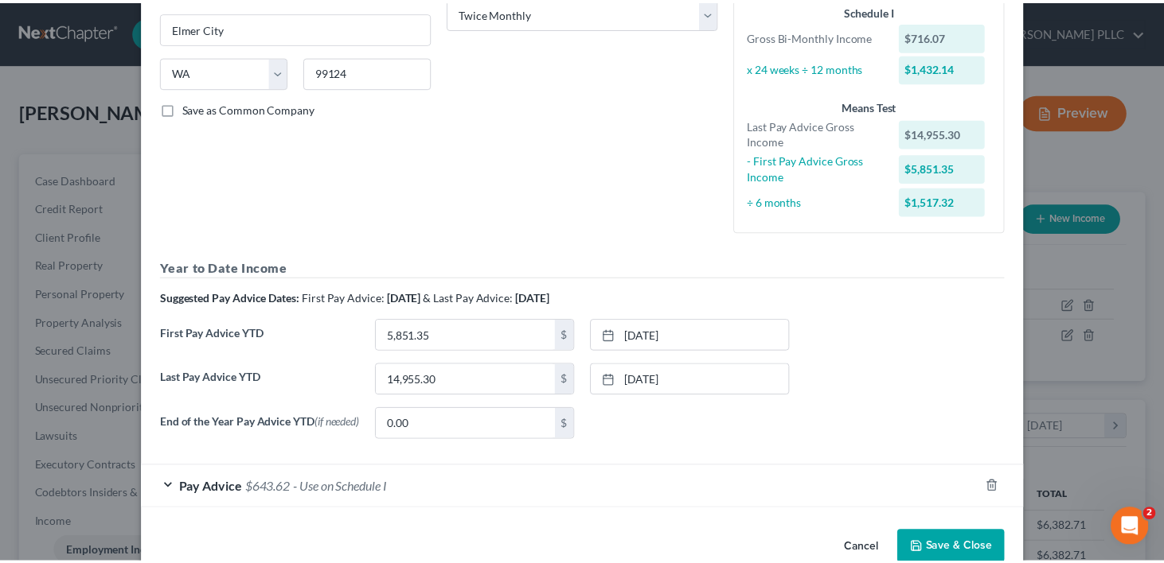
scroll to position [307, 0]
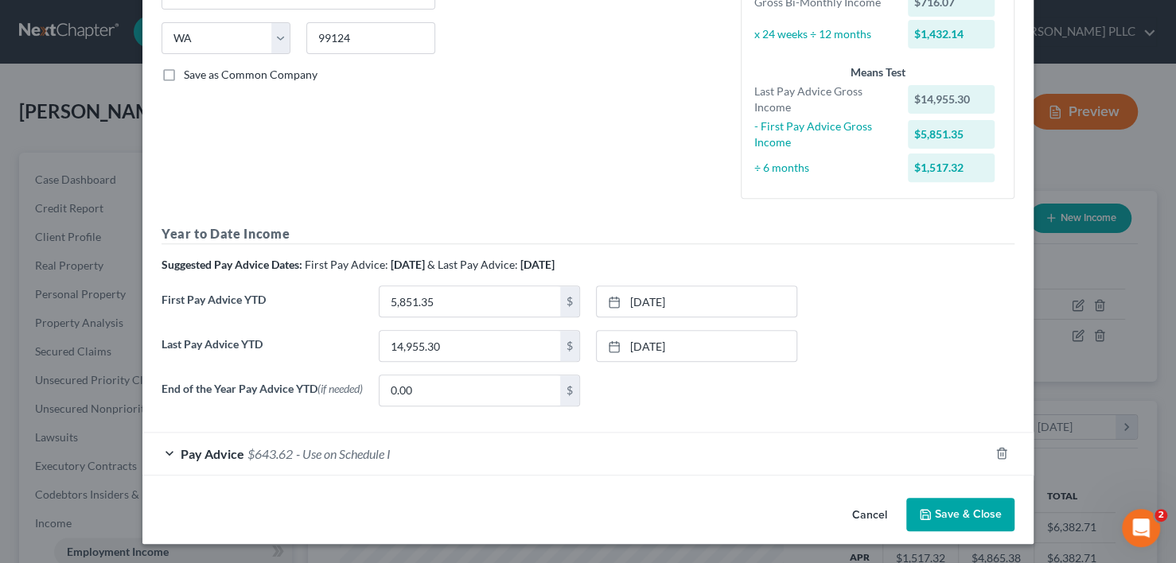
click at [930, 511] on button "Save & Close" at bounding box center [960, 514] width 108 height 33
click at [954, 509] on button "Save & Close" at bounding box center [960, 514] width 108 height 33
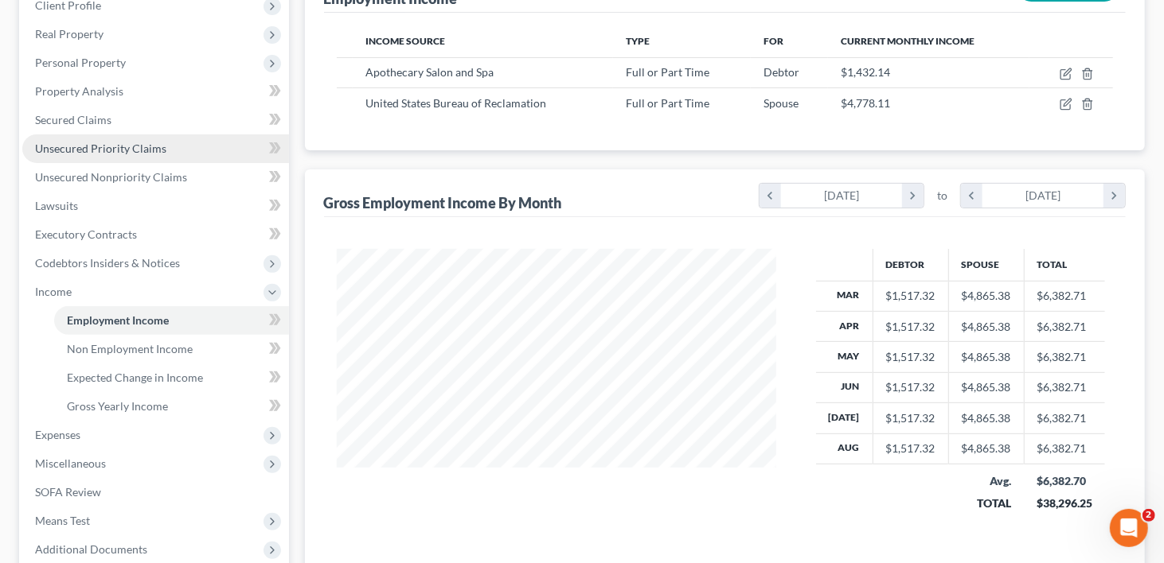
scroll to position [395, 0]
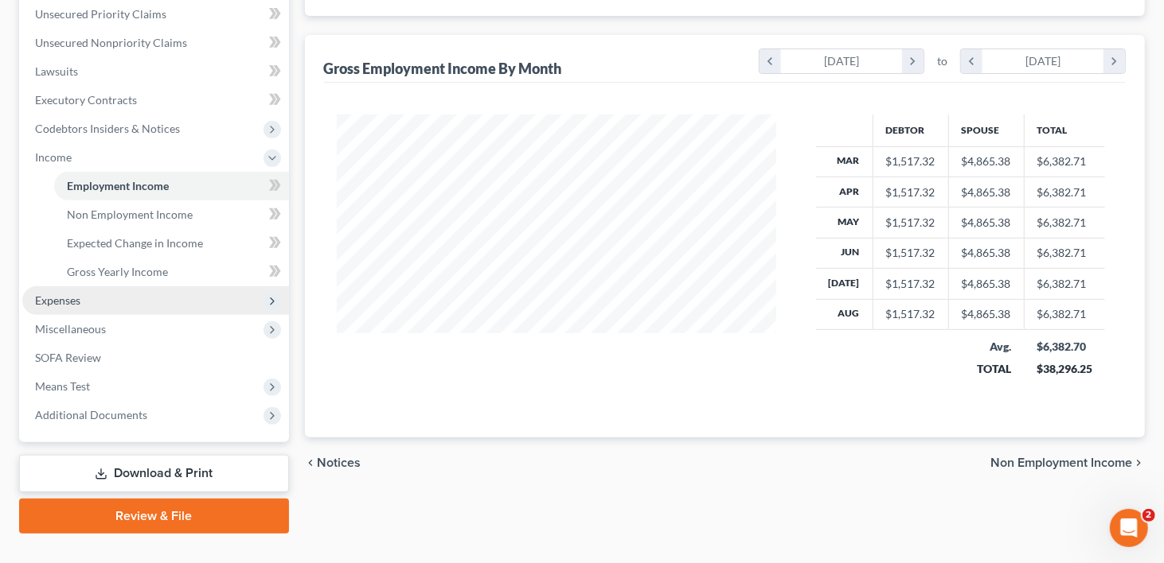
click at [71, 294] on span "Expenses" at bounding box center [57, 301] width 45 height 14
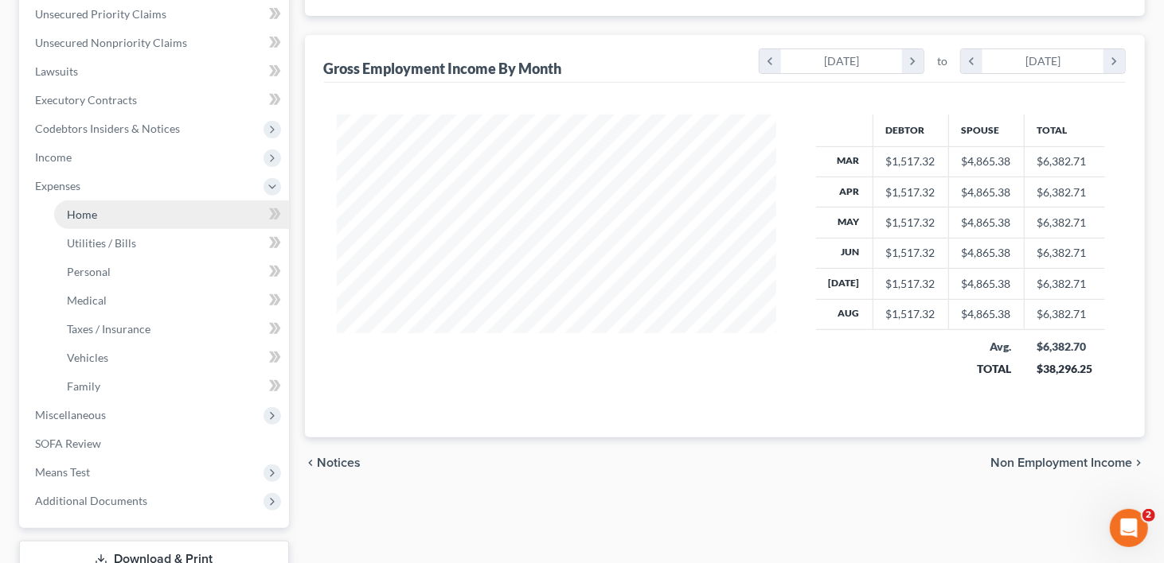
click at [84, 208] on span "Home" at bounding box center [82, 215] width 30 height 14
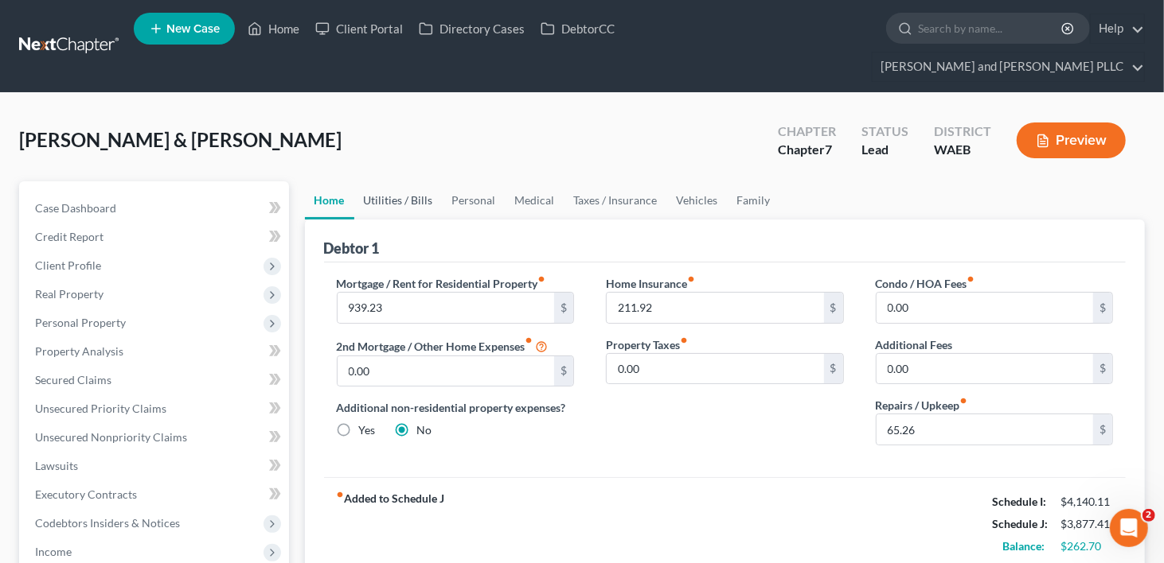
click at [423, 181] on link "Utilities / Bills" at bounding box center [398, 200] width 88 height 38
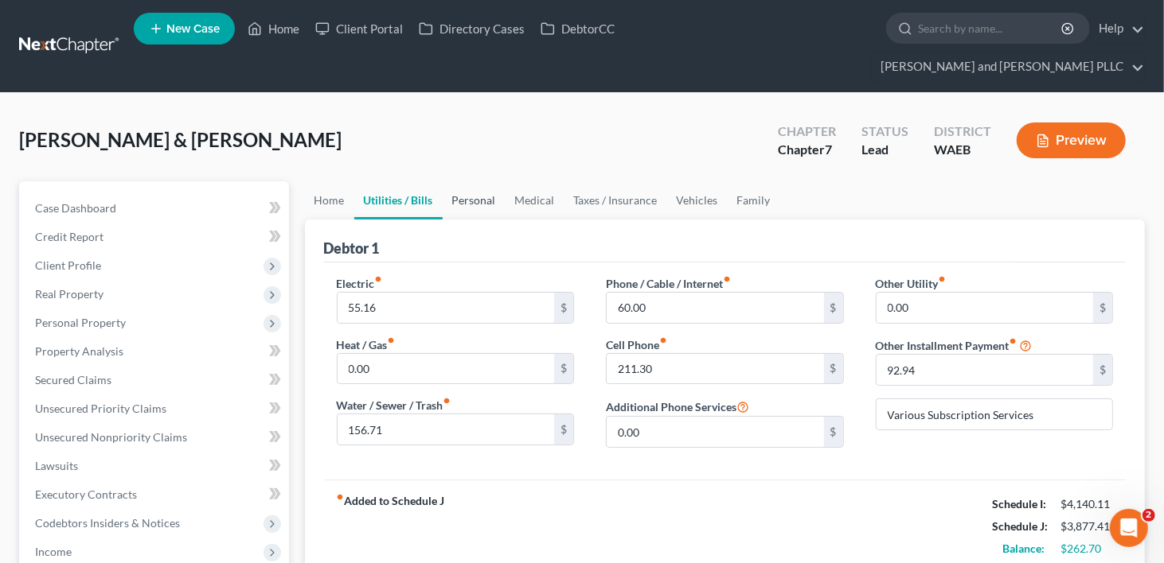
click at [466, 181] on link "Personal" at bounding box center [473, 200] width 63 height 38
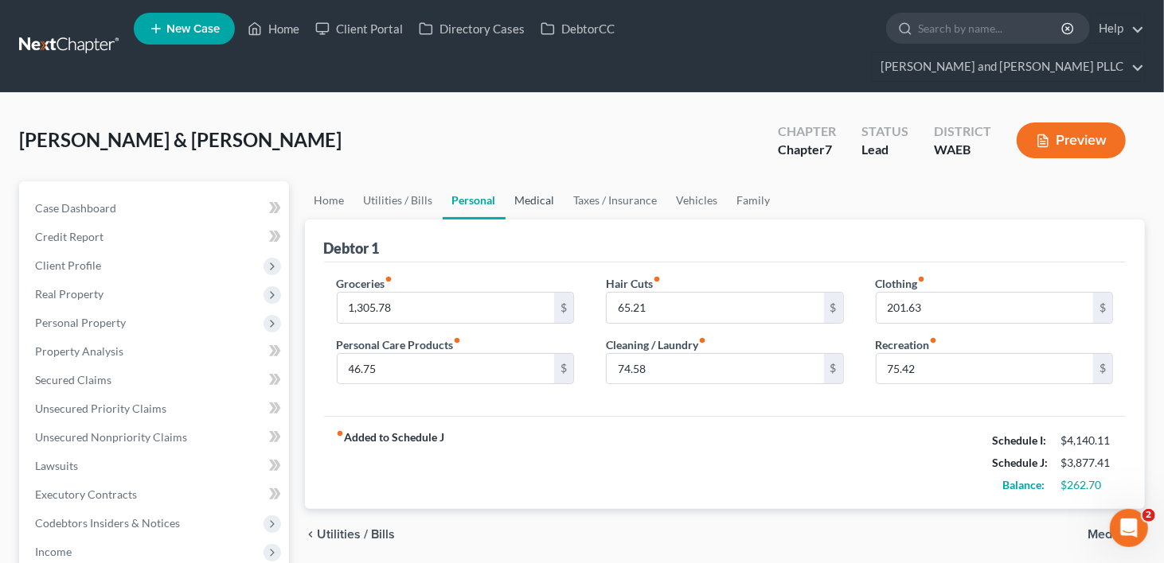
click at [540, 181] on link "Medical" at bounding box center [534, 200] width 59 height 38
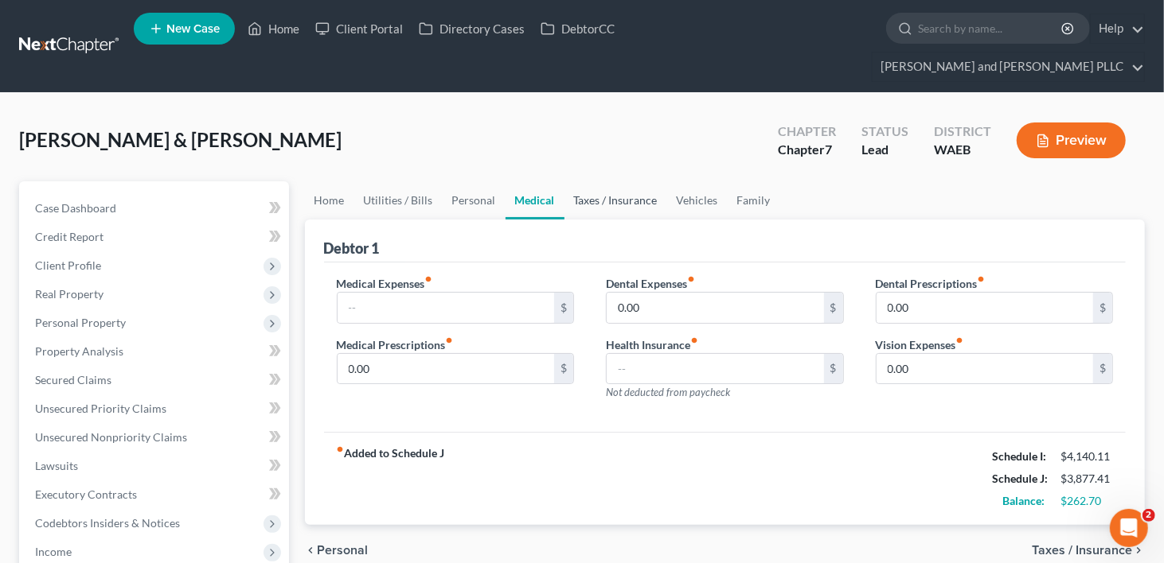
click at [594, 181] on link "Taxes / Insurance" at bounding box center [615, 200] width 103 height 38
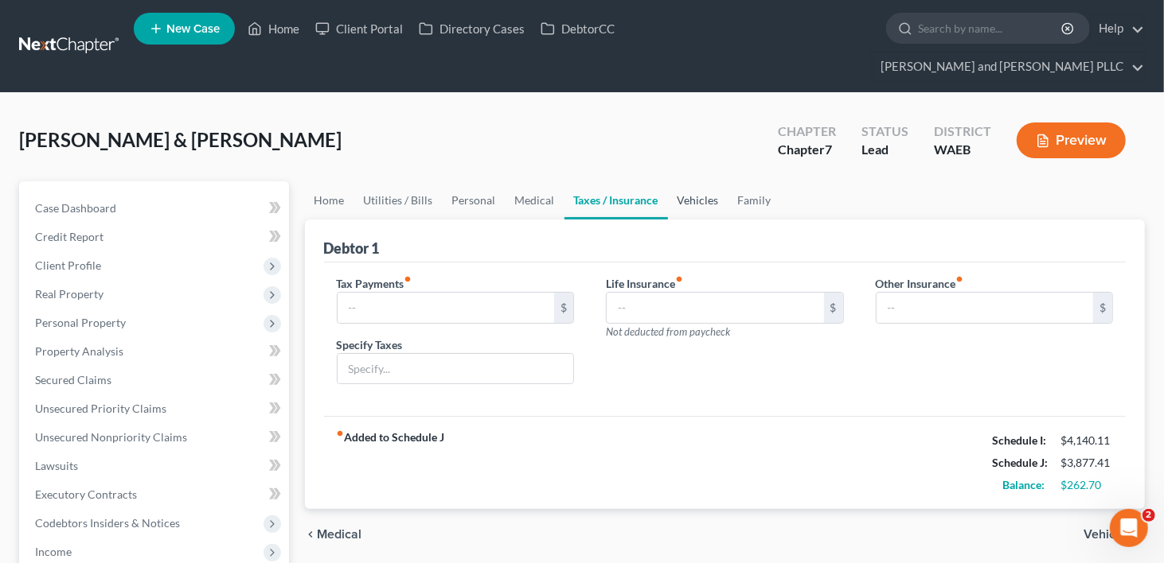
click at [678, 181] on link "Vehicles" at bounding box center [698, 200] width 60 height 38
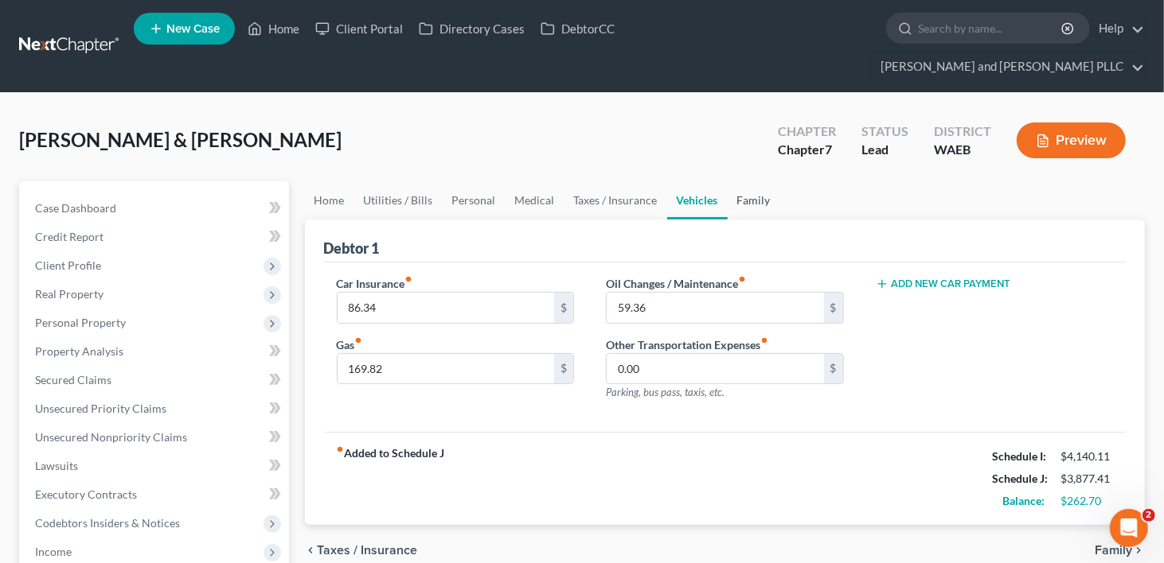
click at [748, 181] on link "Family" at bounding box center [753, 200] width 53 height 38
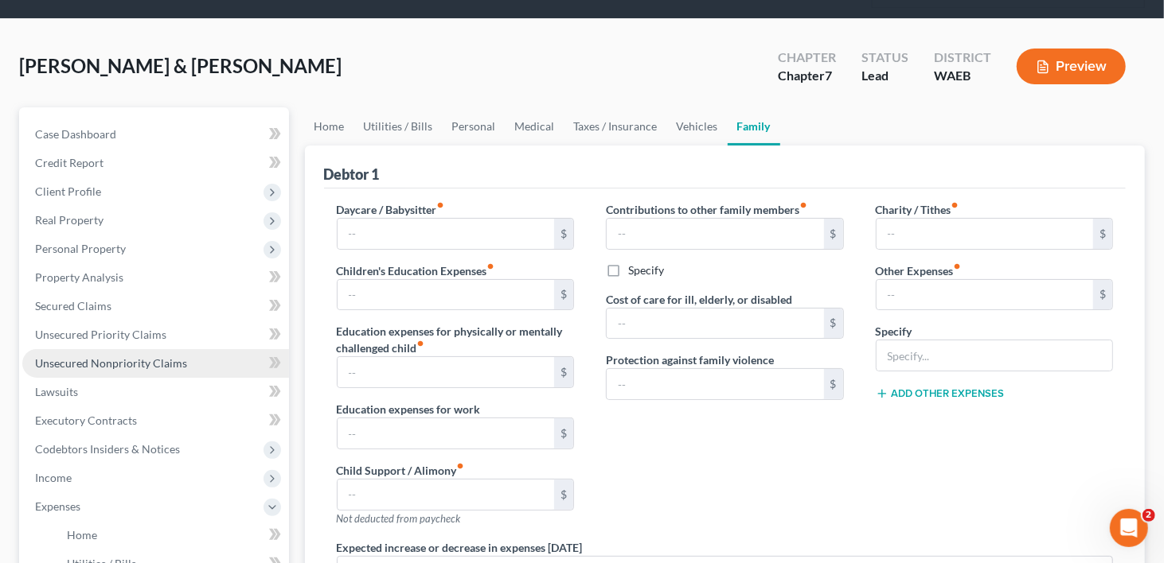
scroll to position [159, 0]
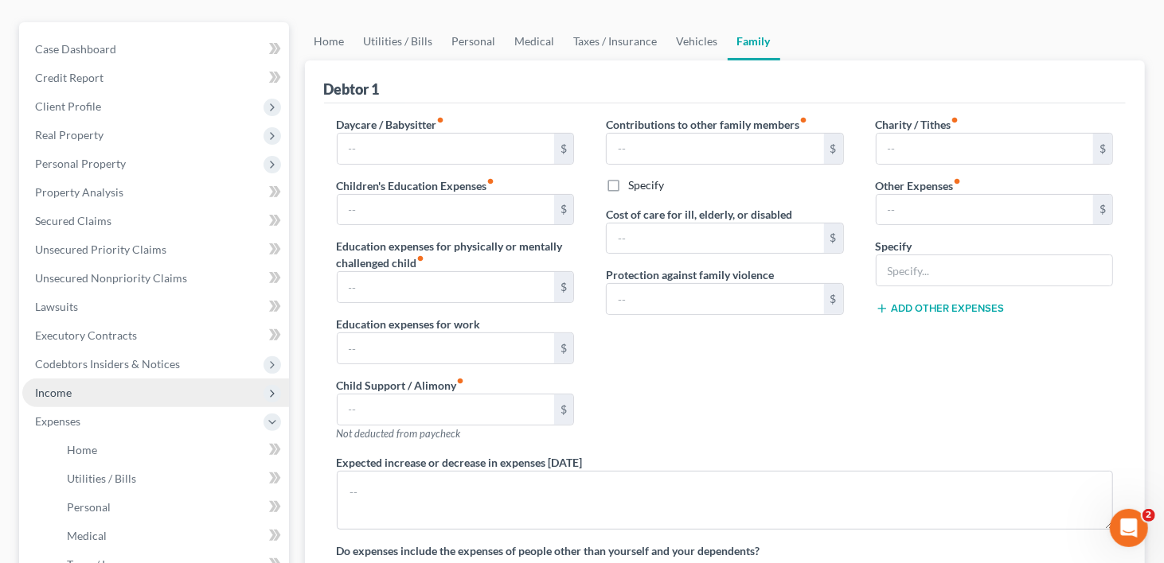
click at [60, 386] on span "Income" at bounding box center [53, 393] width 37 height 14
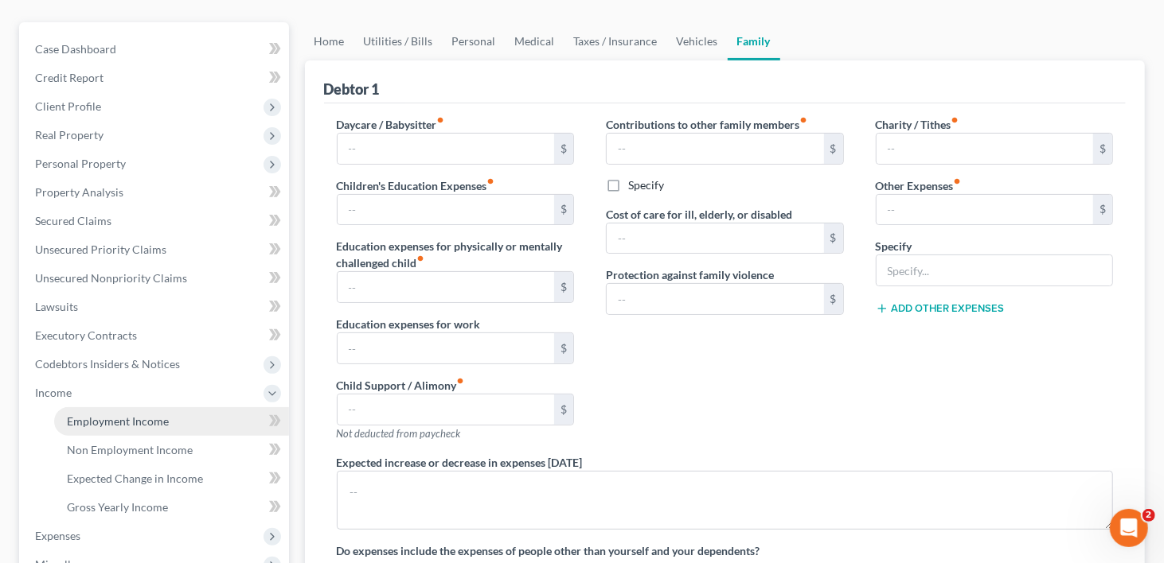
click at [88, 415] on span "Employment Income" at bounding box center [118, 422] width 102 height 14
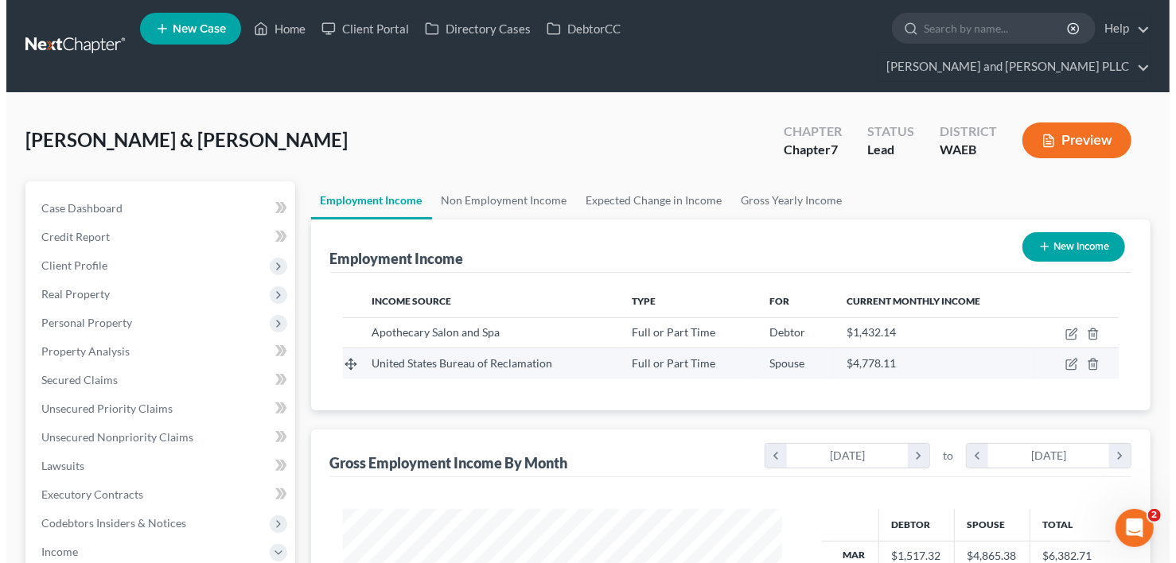
scroll to position [283, 472]
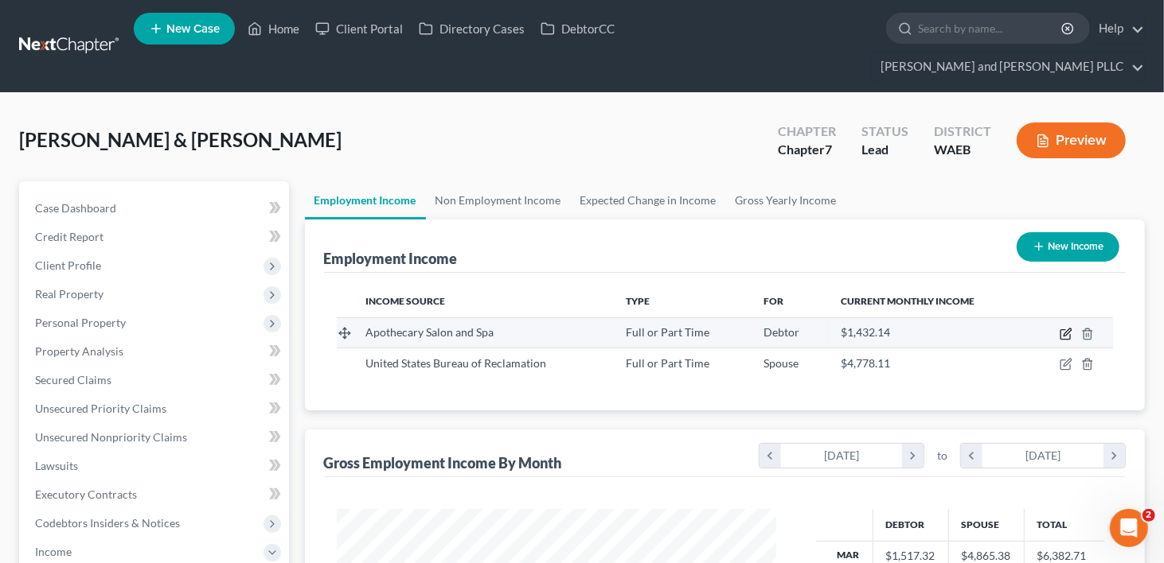
click at [1062, 328] on icon "button" at bounding box center [1065, 334] width 13 height 13
select select "0"
select select "50"
select select "1"
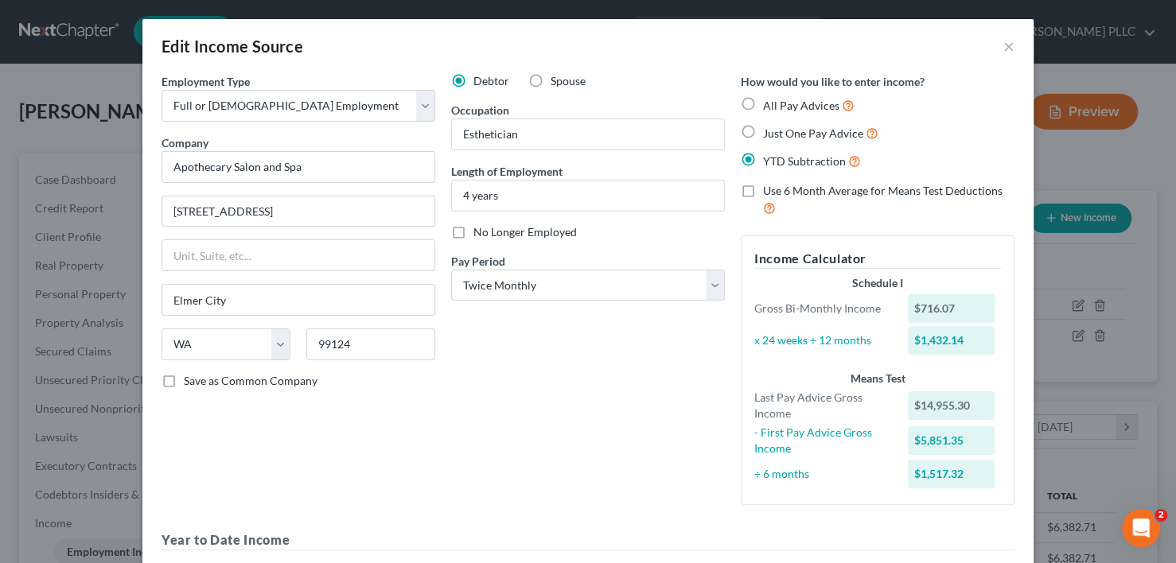
scroll to position [307, 0]
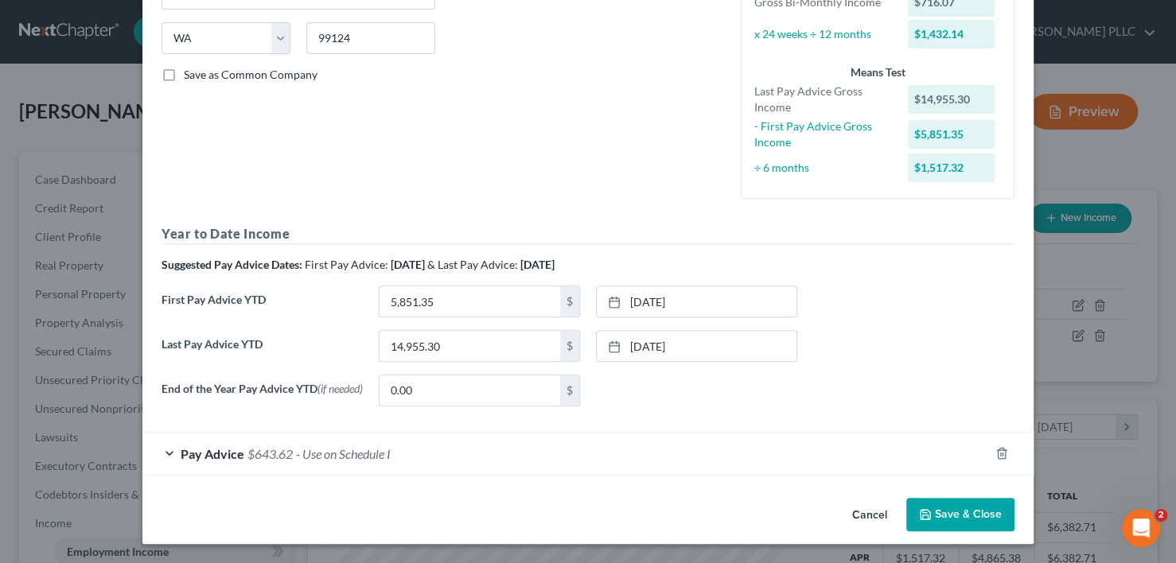
click at [181, 461] on span "Pay Advice" at bounding box center [213, 453] width 64 height 15
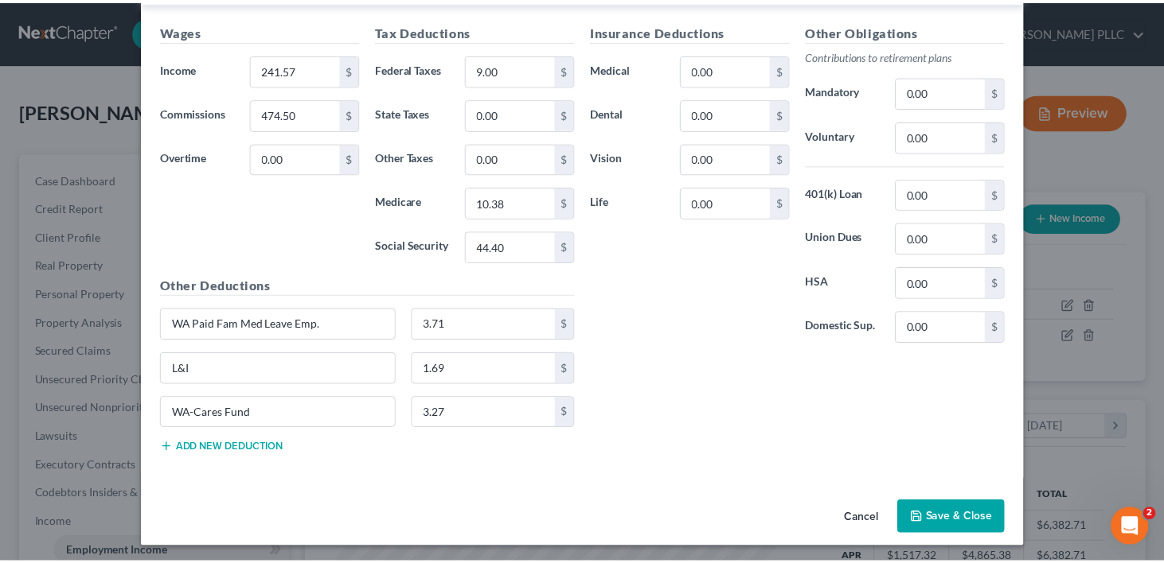
scroll to position [782, 0]
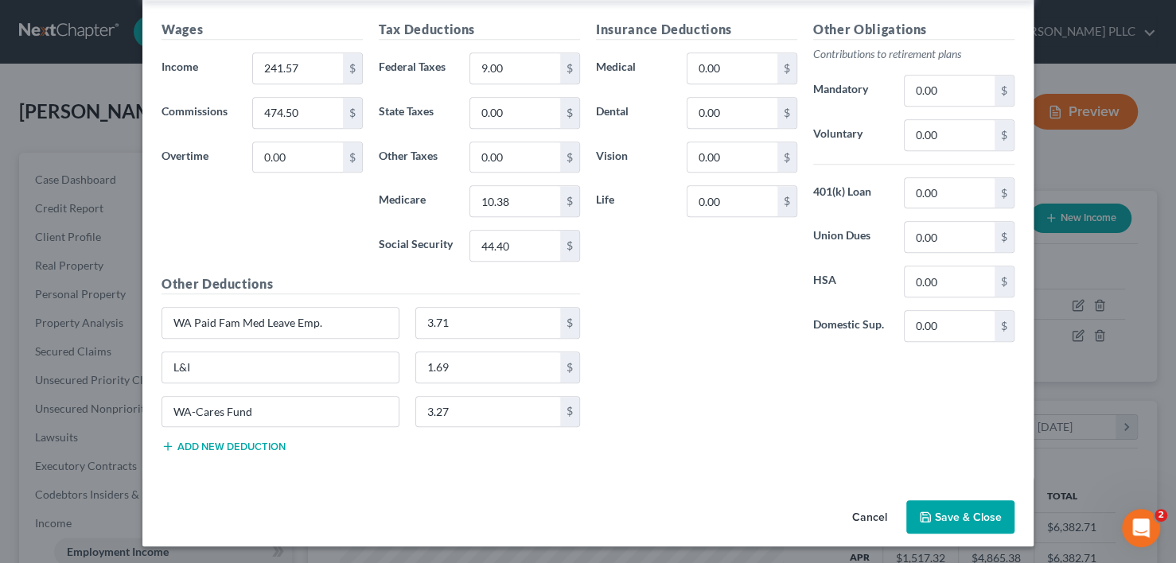
click at [950, 509] on button "Save & Close" at bounding box center [960, 517] width 108 height 33
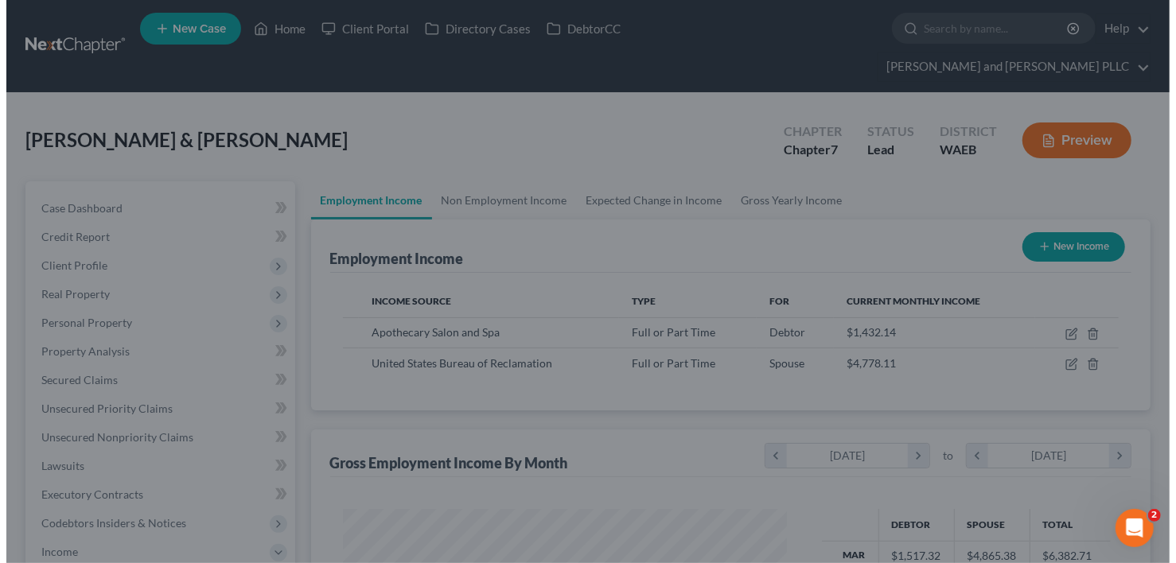
scroll to position [795562, 795374]
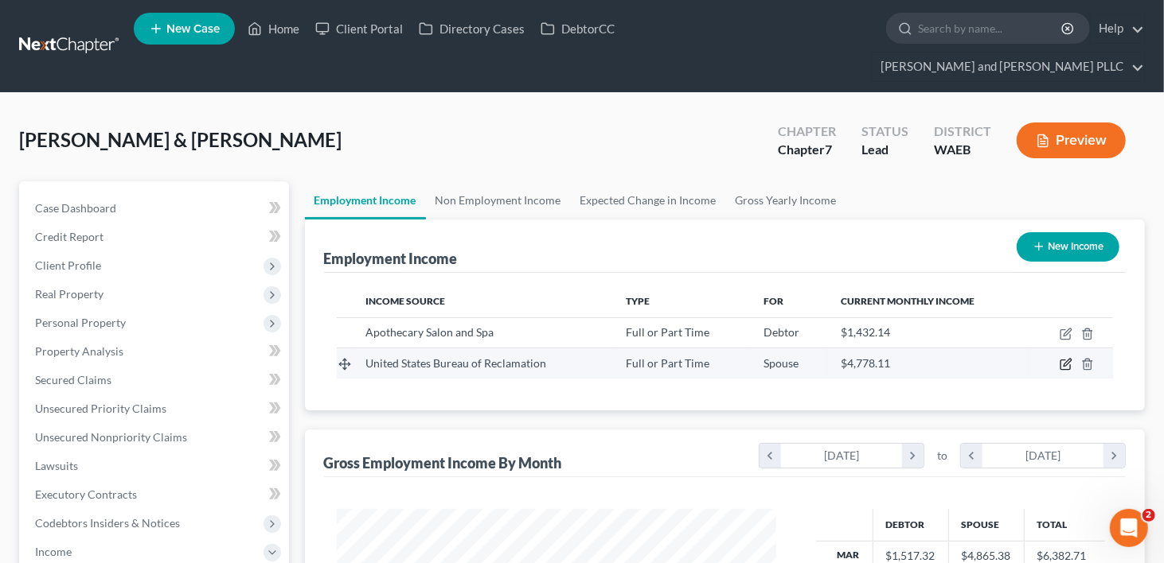
click at [1064, 360] on icon "button" at bounding box center [1066, 363] width 7 height 7
select select "0"
select select "1"
select select "2"
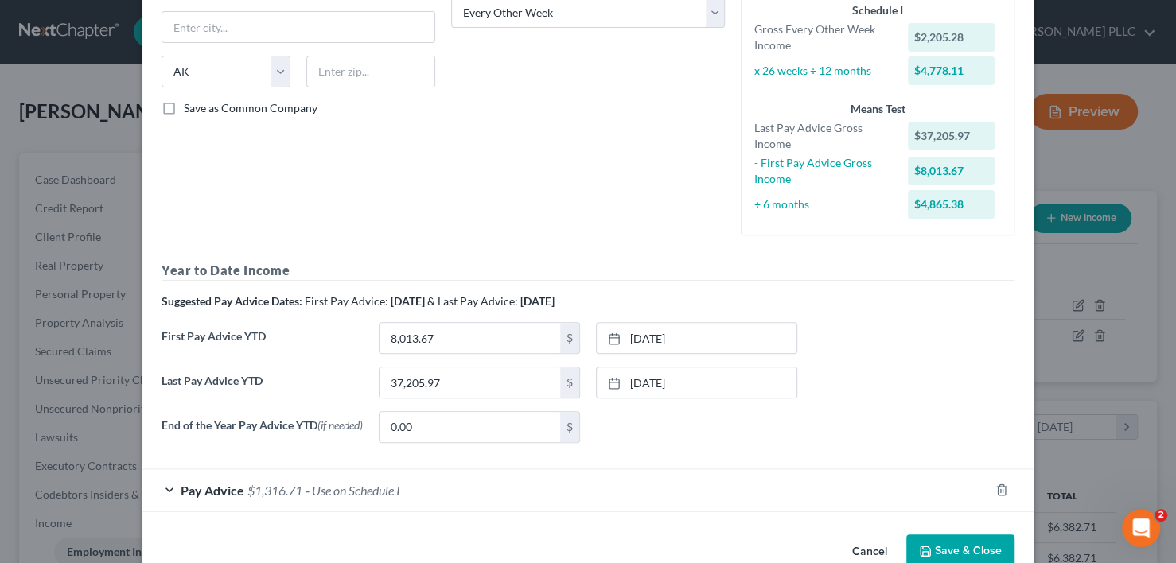
scroll to position [310, 0]
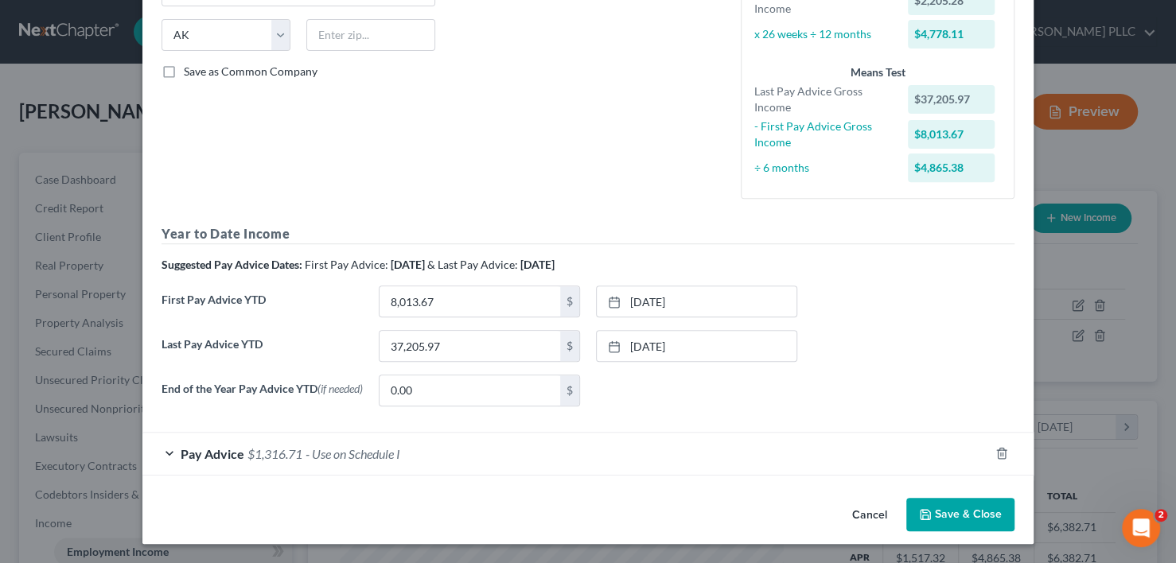
click at [189, 442] on div "Pay Advice $1,316.71 - Use on Schedule I" at bounding box center [565, 454] width 847 height 42
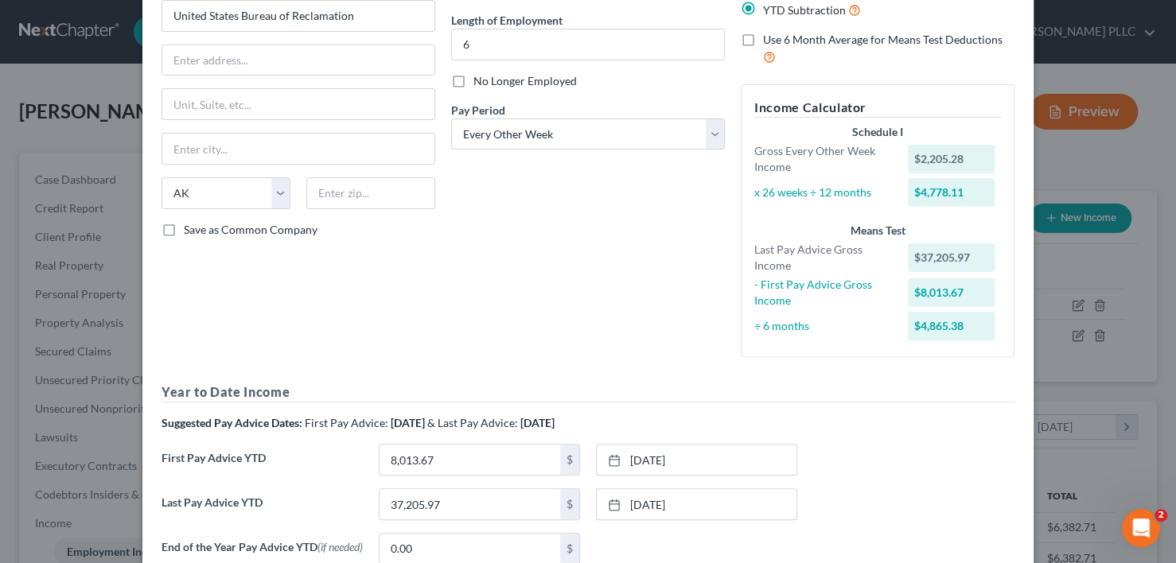
scroll to position [629, 0]
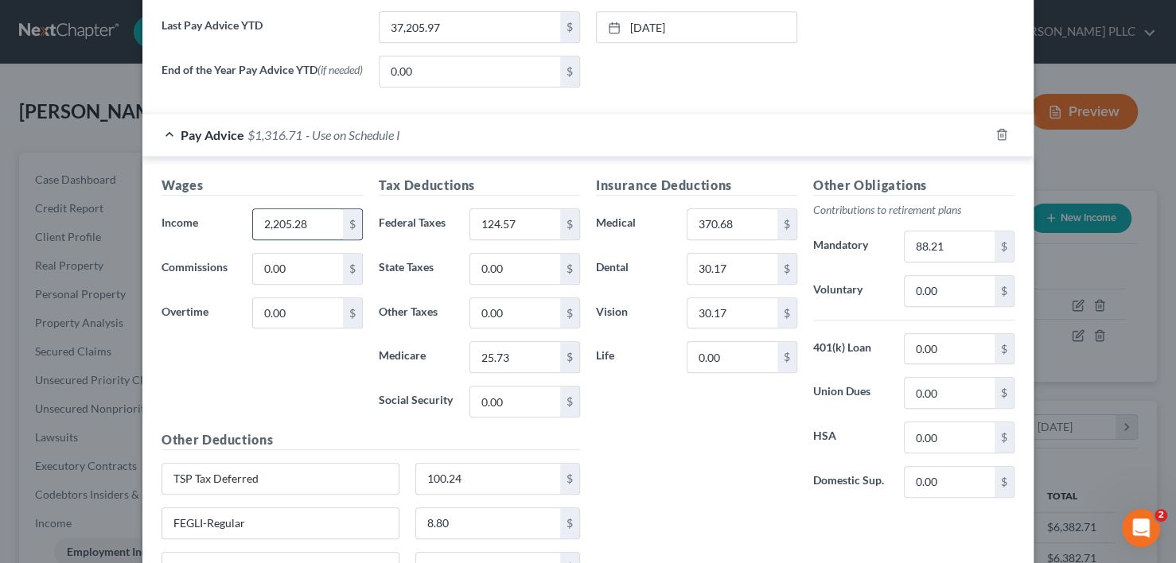
click at [301, 224] on input "2,205.28" at bounding box center [298, 224] width 90 height 30
type input "2,266.68"
click at [509, 224] on input "124.57" at bounding box center [515, 224] width 90 height 30
type input "122.88"
click at [742, 267] on input "30.17" at bounding box center [733, 269] width 90 height 30
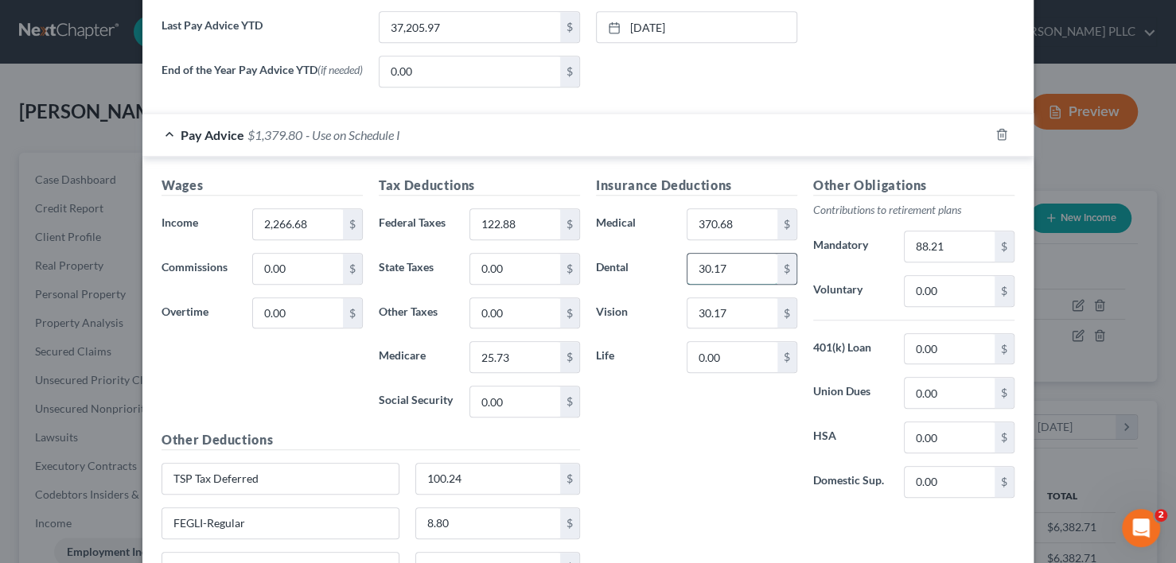
click at [724, 275] on input "30.17" at bounding box center [733, 269] width 90 height 30
type input "31.25"
click at [722, 314] on input "30.17" at bounding box center [733, 313] width 90 height 30
type input "31.25"
click at [946, 251] on input "88.21" at bounding box center [950, 247] width 90 height 30
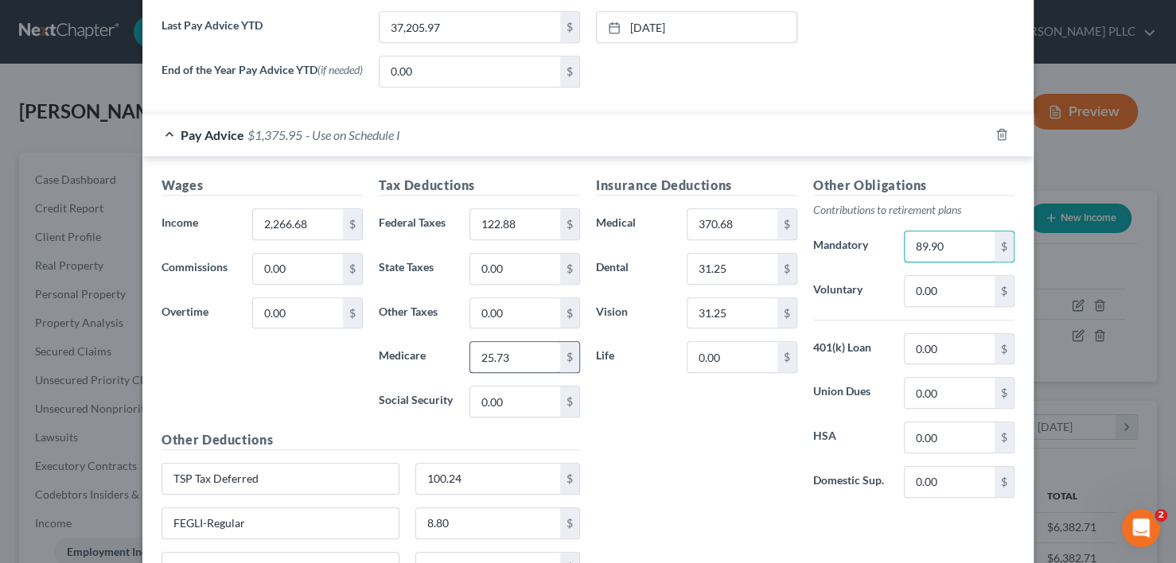
type input "89.90"
click at [513, 355] on input "25.73" at bounding box center [515, 357] width 90 height 30
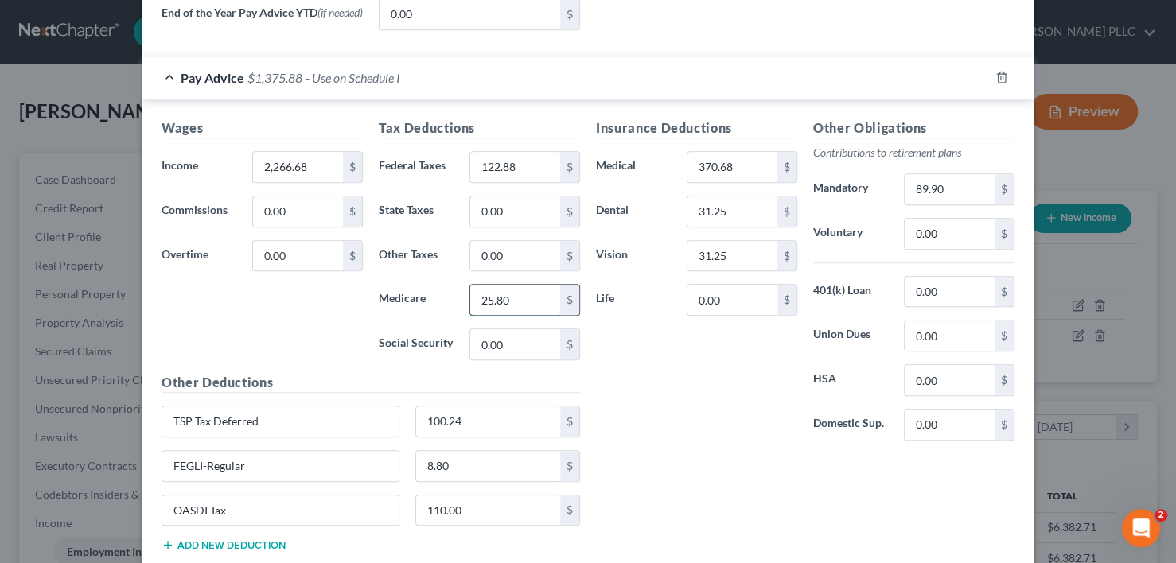
scroll to position [708, 0]
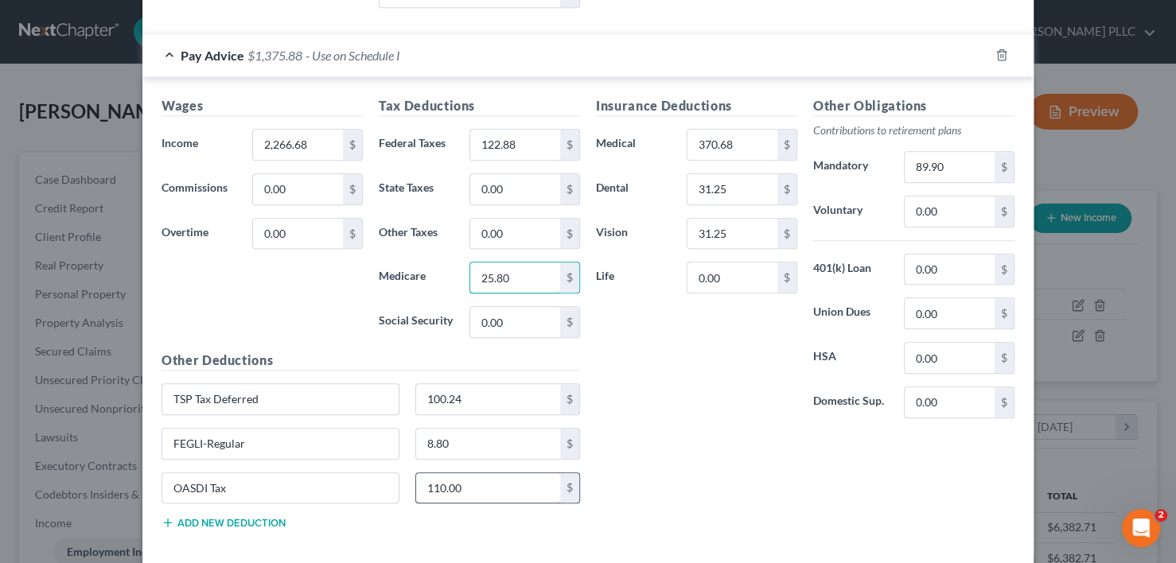
type input "25.80"
click at [484, 491] on input "110.00" at bounding box center [488, 489] width 145 height 30
type input "6."
click at [733, 146] on input "370.68" at bounding box center [733, 145] width 90 height 30
type input "424.65"
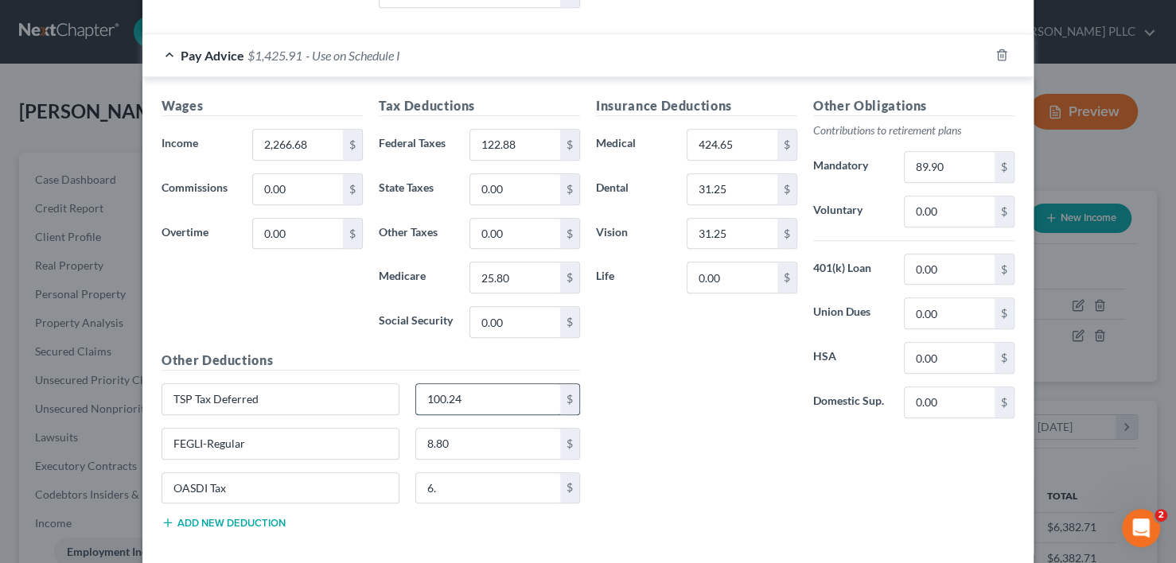
click at [485, 393] on input "100.24" at bounding box center [488, 399] width 145 height 30
type input "102.16"
click at [446, 478] on input "6." at bounding box center [488, 489] width 145 height 30
type input "110.33"
click at [450, 446] on input "8.80" at bounding box center [488, 444] width 145 height 30
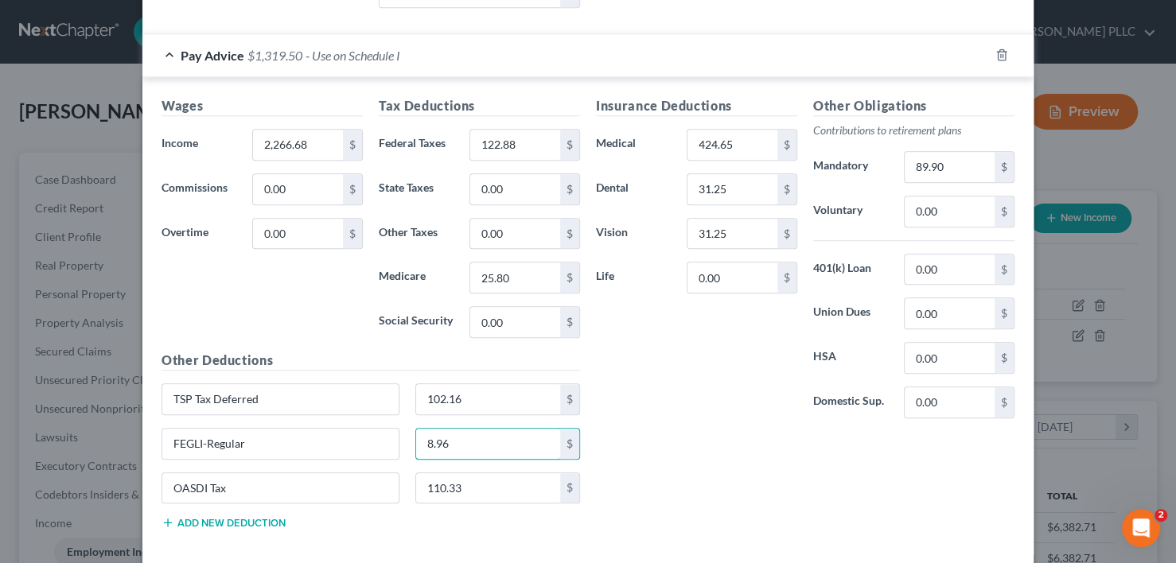
type input "8.96"
click at [677, 424] on div "Insurance Deductions Medical 424.65 $ Dental 31.25 $ Vision 31.25 $ Life 0.00 $" at bounding box center [696, 263] width 217 height 335
click at [520, 318] on input "0.00" at bounding box center [515, 322] width 90 height 30
click at [703, 384] on div "Insurance Deductions Medical 424.65 $ Dental 31.25 $ Vision 31.25 $ Life 0.00 $" at bounding box center [696, 263] width 217 height 335
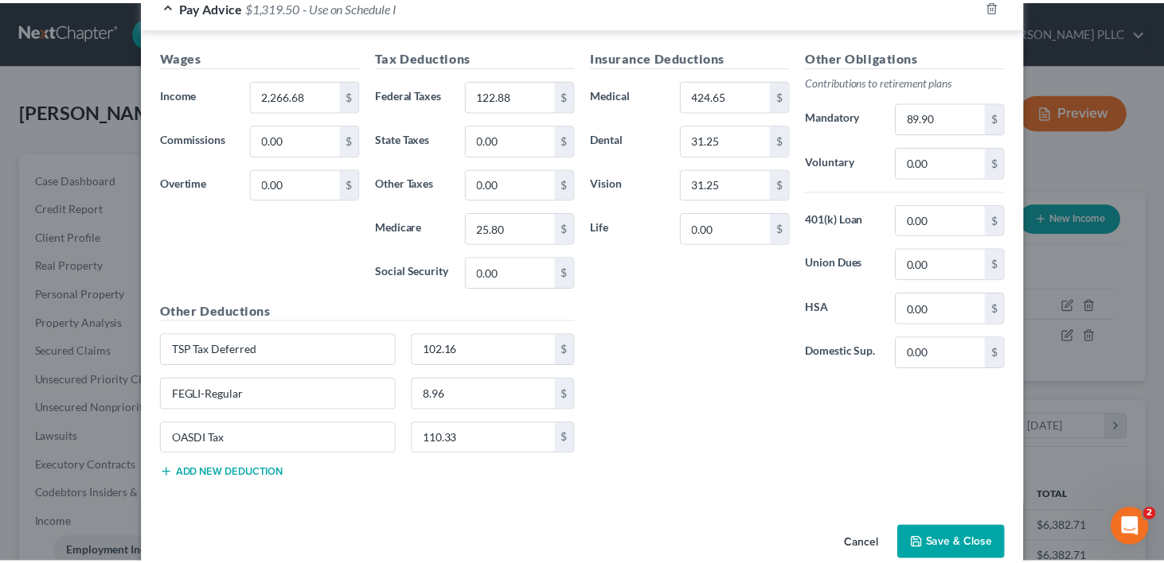
scroll to position [785, 0]
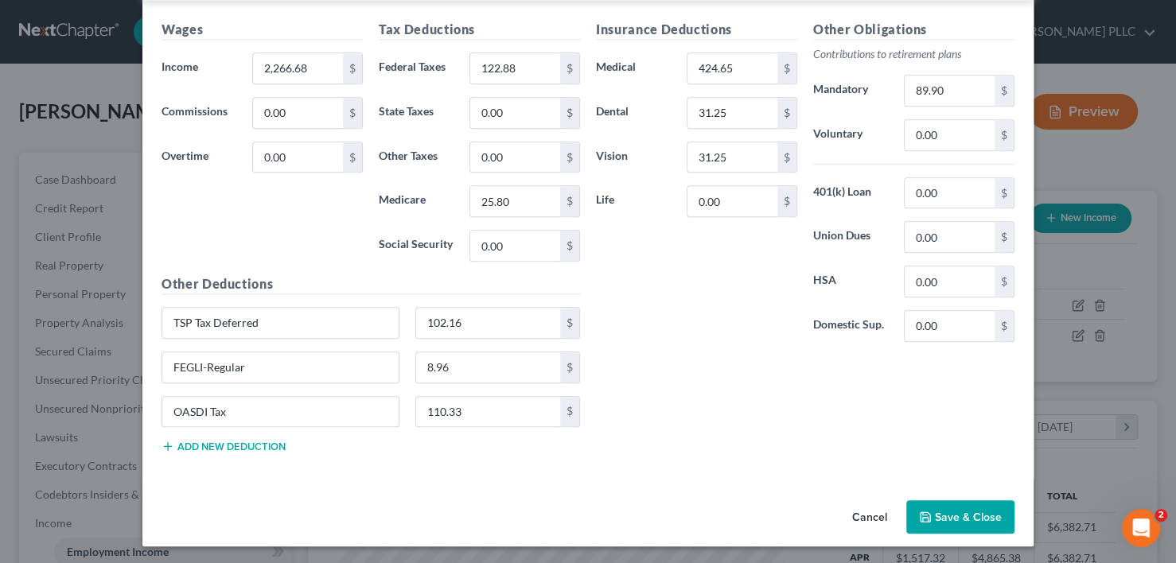
click at [946, 506] on button "Save & Close" at bounding box center [960, 517] width 108 height 33
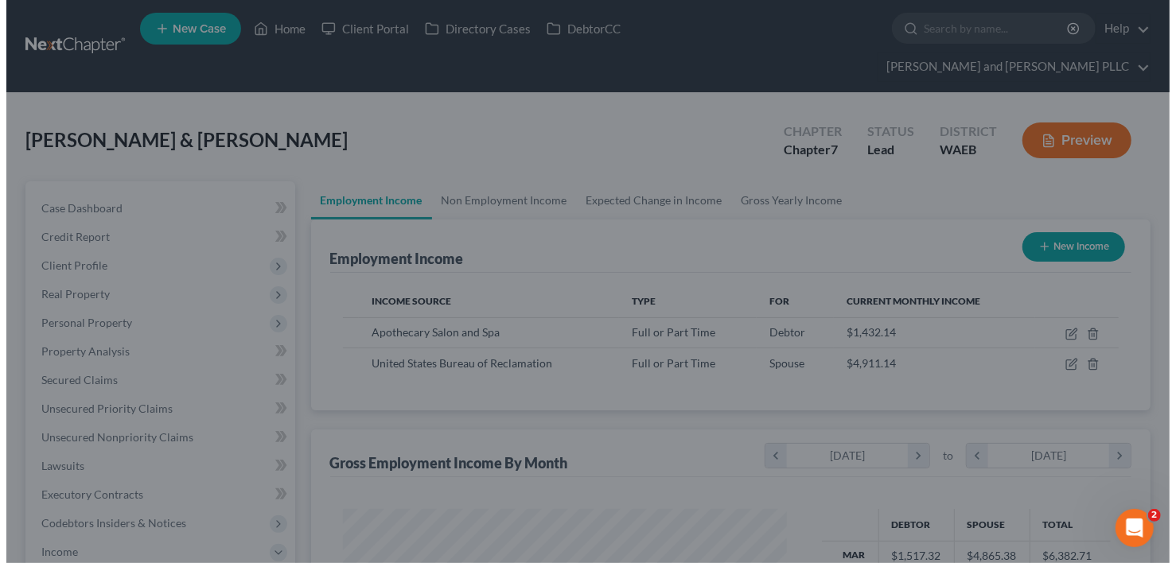
scroll to position [795562, 795374]
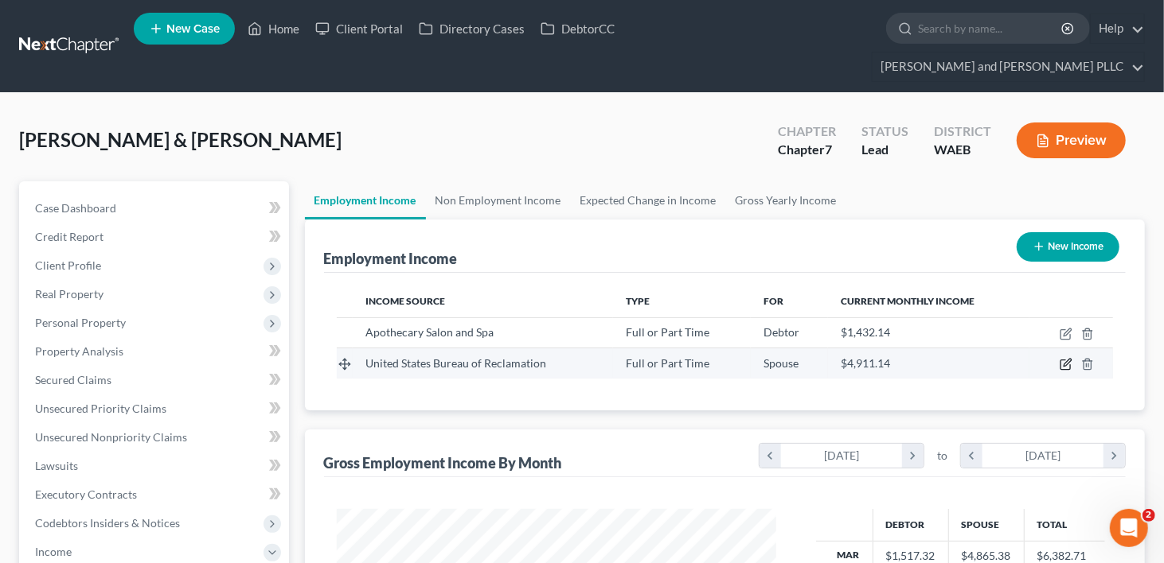
click at [1067, 360] on icon "button" at bounding box center [1066, 363] width 7 height 7
select select "0"
select select "1"
select select "2"
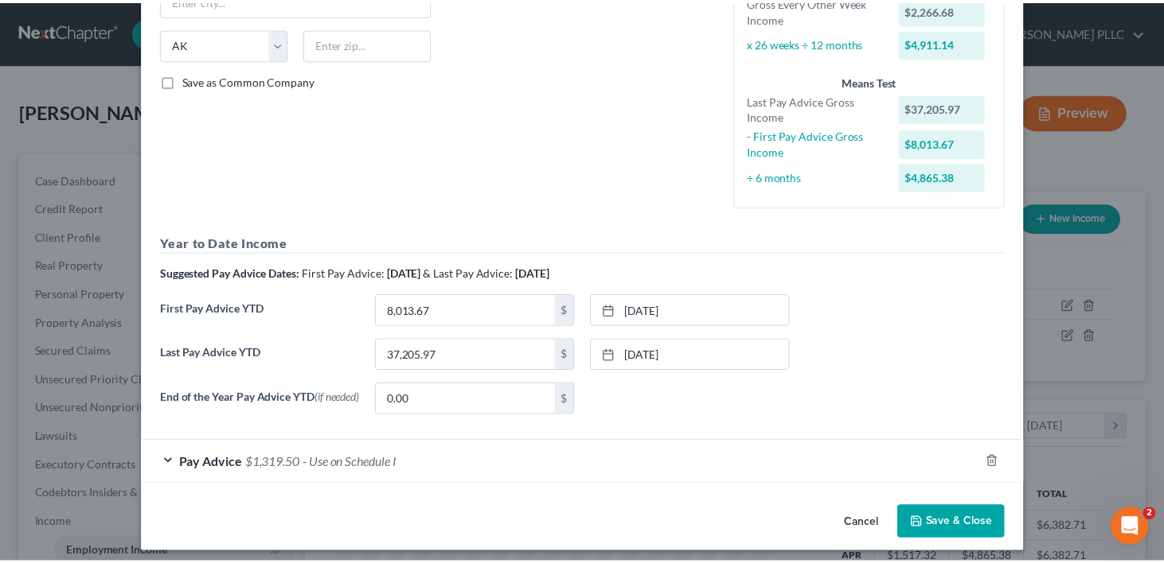
scroll to position [310, 0]
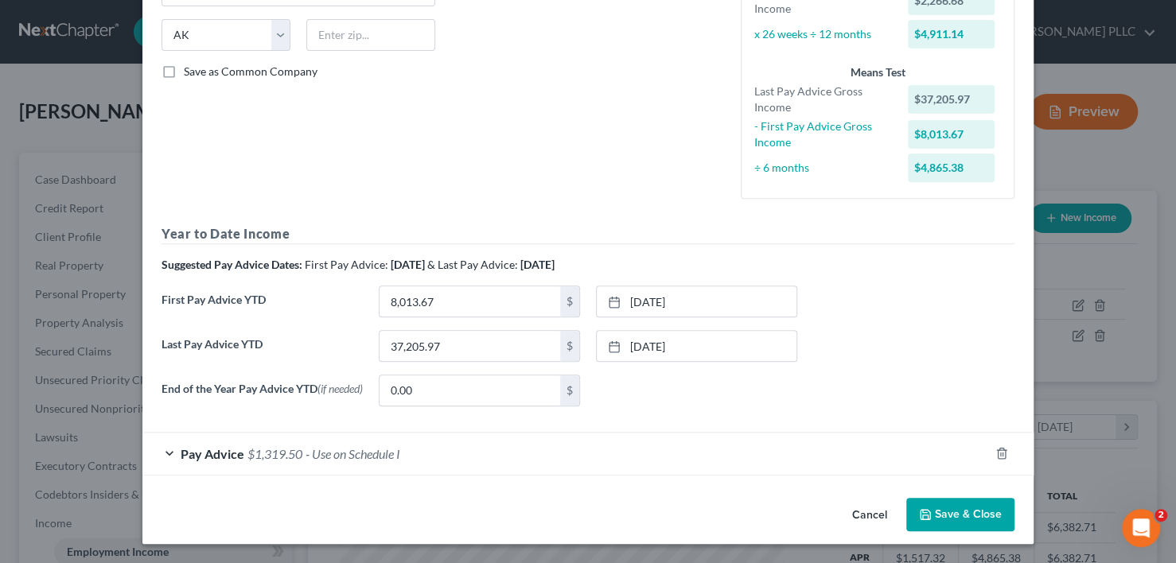
click at [961, 517] on button "Save & Close" at bounding box center [960, 514] width 108 height 33
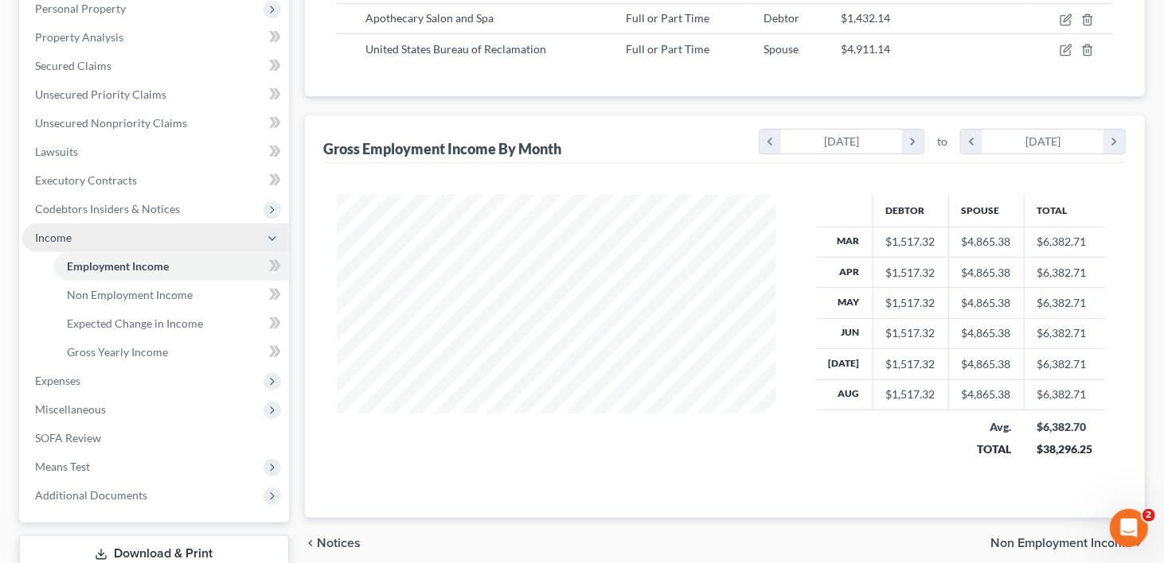
scroll to position [318, 0]
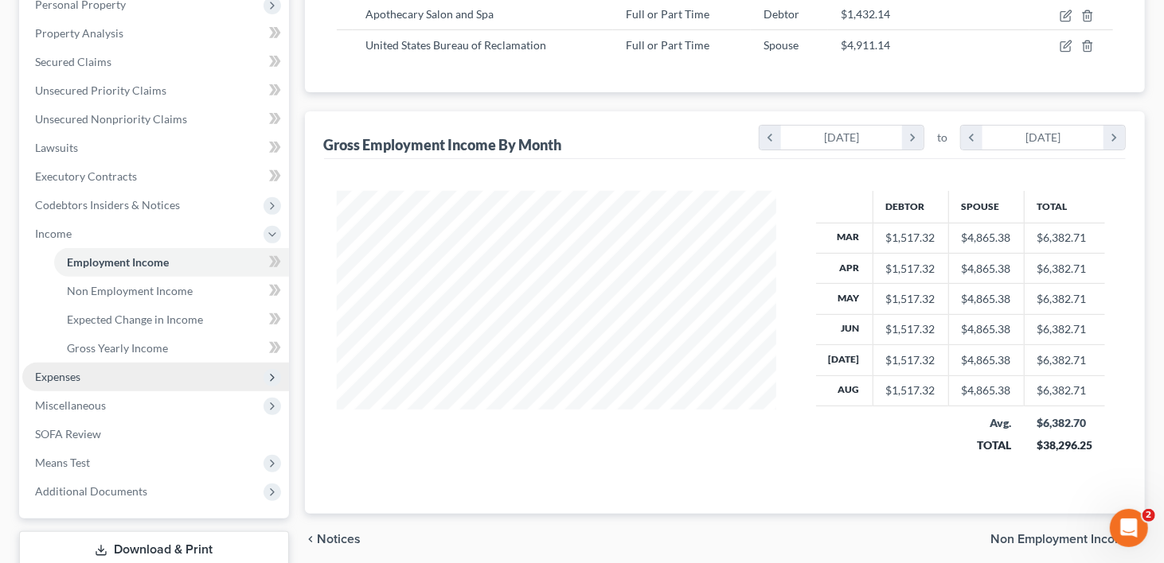
click at [53, 370] on span "Expenses" at bounding box center [57, 377] width 45 height 14
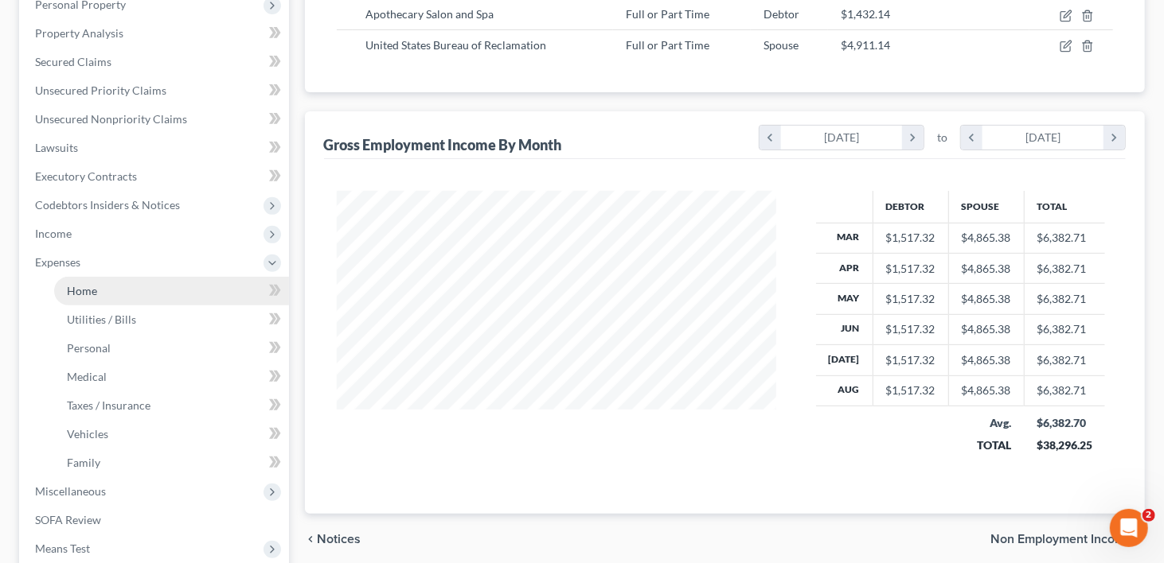
click at [82, 284] on span "Home" at bounding box center [82, 291] width 30 height 14
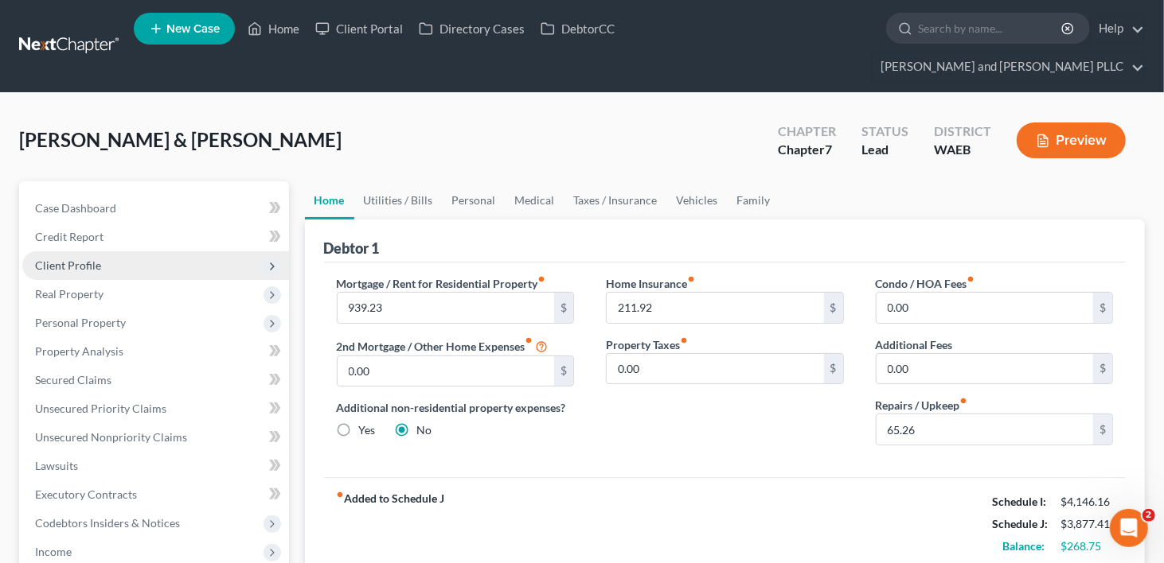
click at [72, 259] on span "Client Profile" at bounding box center [68, 266] width 66 height 14
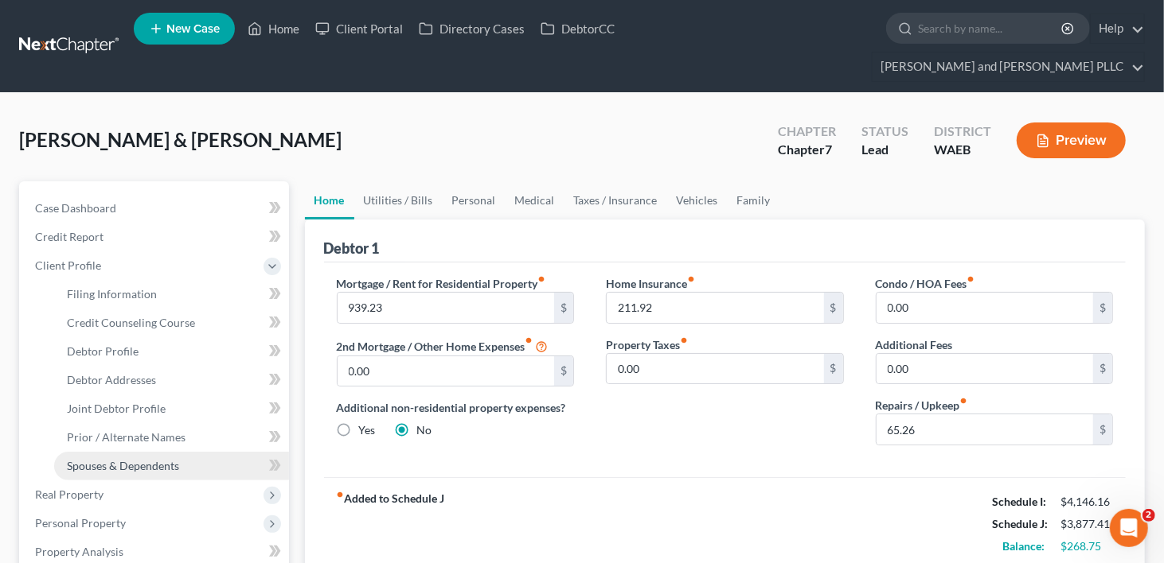
click at [119, 459] on span "Spouses & Dependents" at bounding box center [123, 466] width 112 height 14
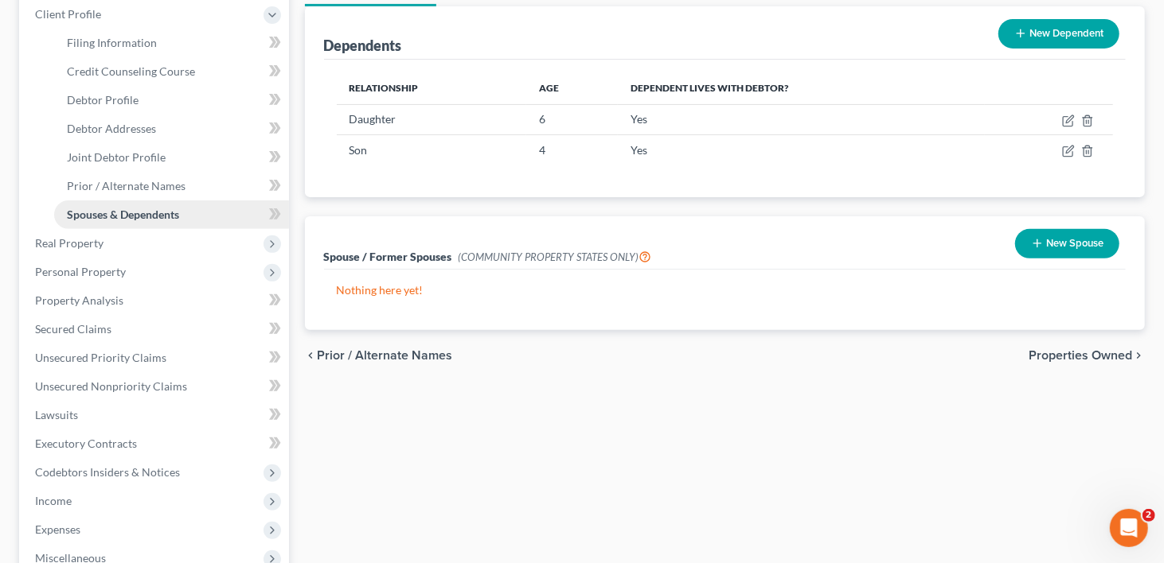
scroll to position [398, 0]
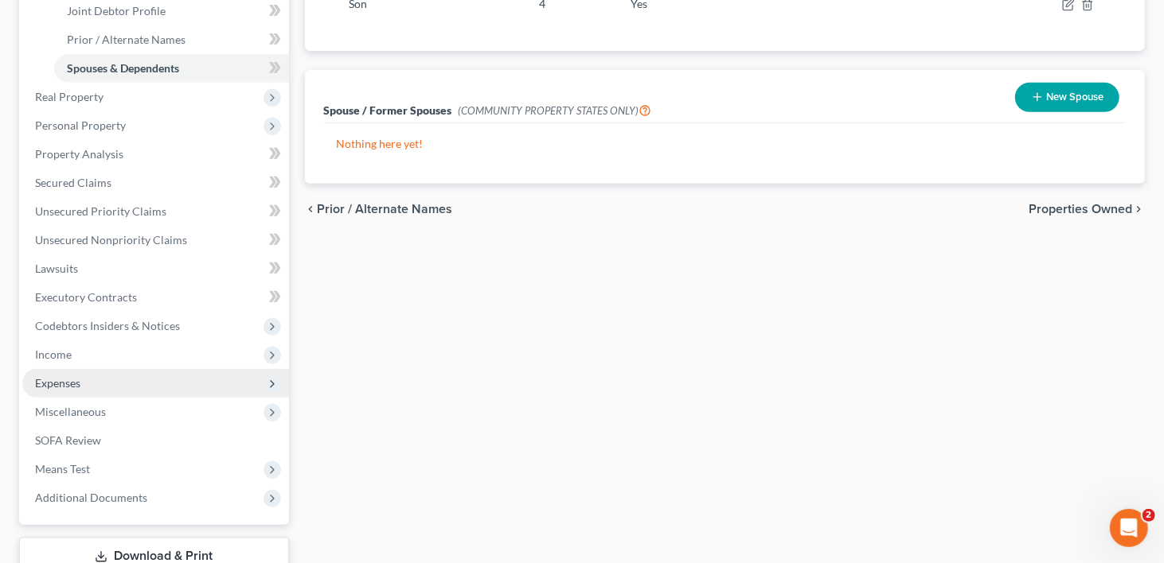
click at [58, 376] on span "Expenses" at bounding box center [57, 383] width 45 height 14
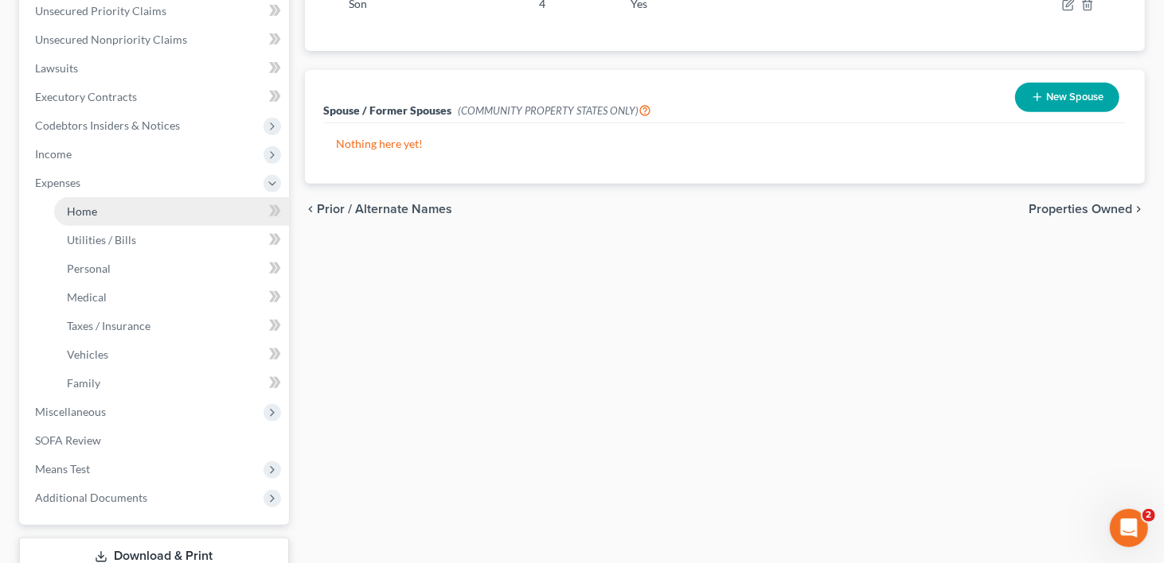
click at [71, 205] on span "Home" at bounding box center [82, 212] width 30 height 14
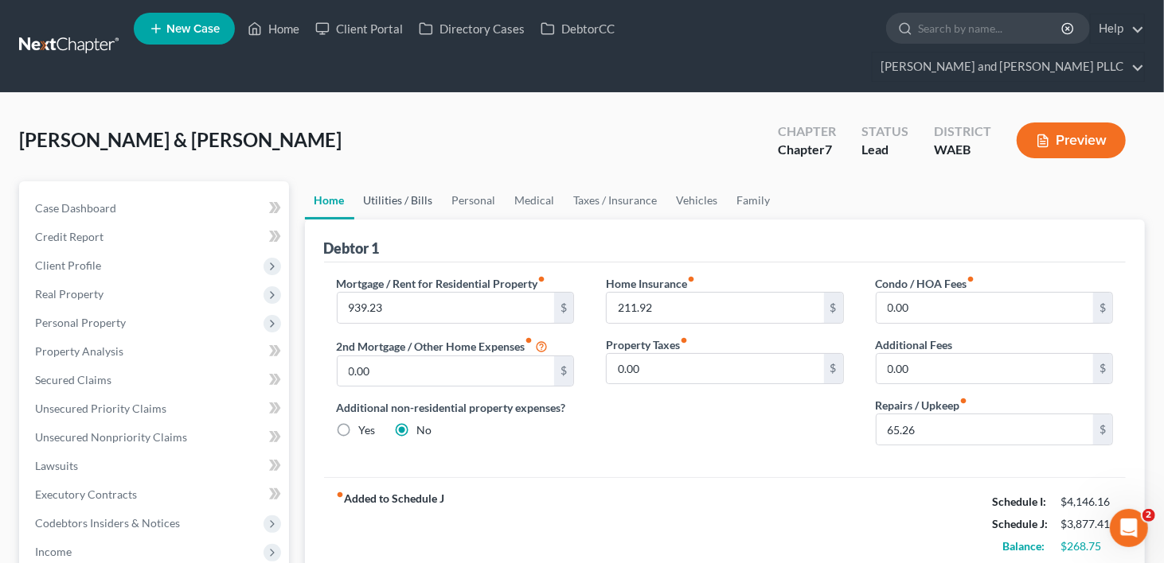
click at [387, 181] on link "Utilities / Bills" at bounding box center [398, 200] width 88 height 38
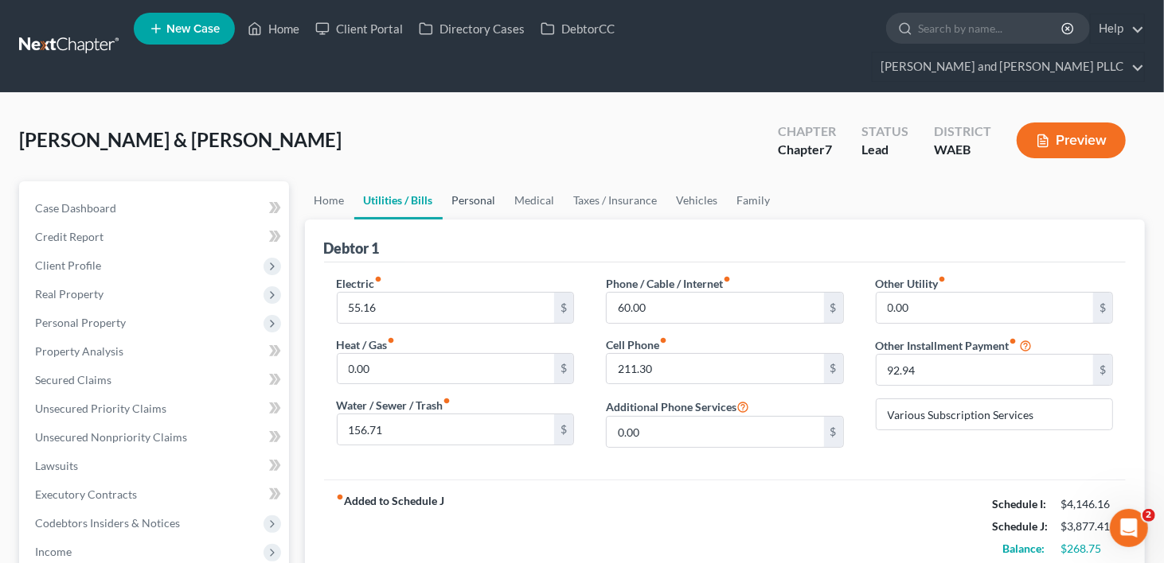
click at [456, 181] on link "Personal" at bounding box center [473, 200] width 63 height 38
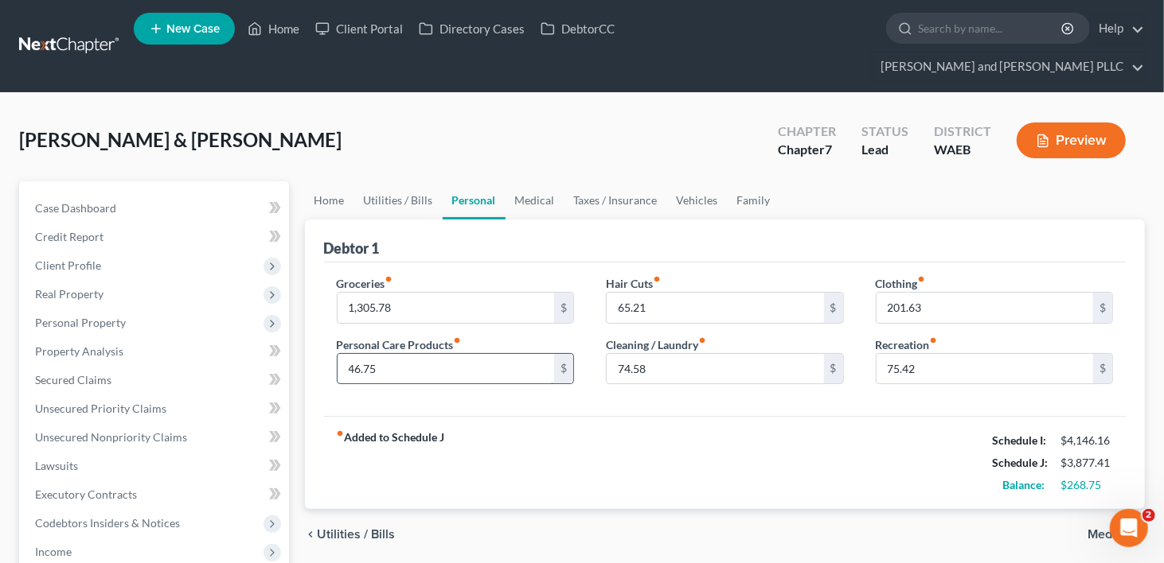
click at [387, 354] on input "46.75" at bounding box center [445, 369] width 217 height 30
type input "114.82"
click at [751, 423] on div "fiber_manual_record Added to Schedule J Schedule I: $4,146.16 Schedule J: $3,94…" at bounding box center [725, 462] width 802 height 93
click at [532, 181] on link "Medical" at bounding box center [534, 200] width 59 height 38
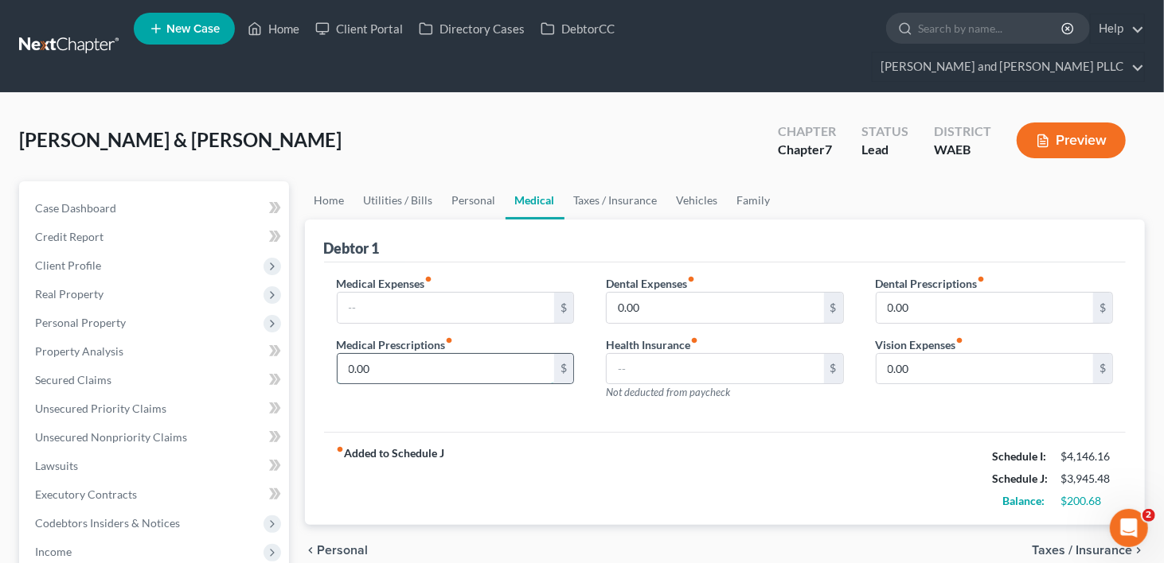
click at [392, 354] on input "0.00" at bounding box center [445, 369] width 217 height 30
type input "25.00"
click at [400, 293] on input "text" at bounding box center [445, 308] width 217 height 30
click at [409, 293] on input "text" at bounding box center [445, 308] width 217 height 30
type input "95.21"
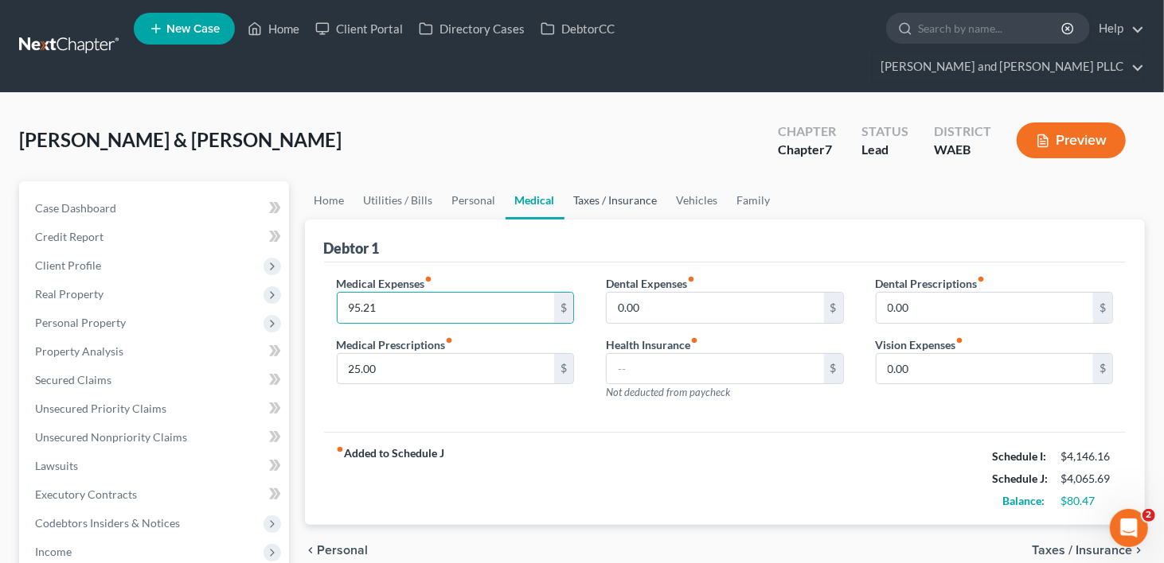
click at [607, 181] on link "Taxes / Insurance" at bounding box center [615, 200] width 103 height 38
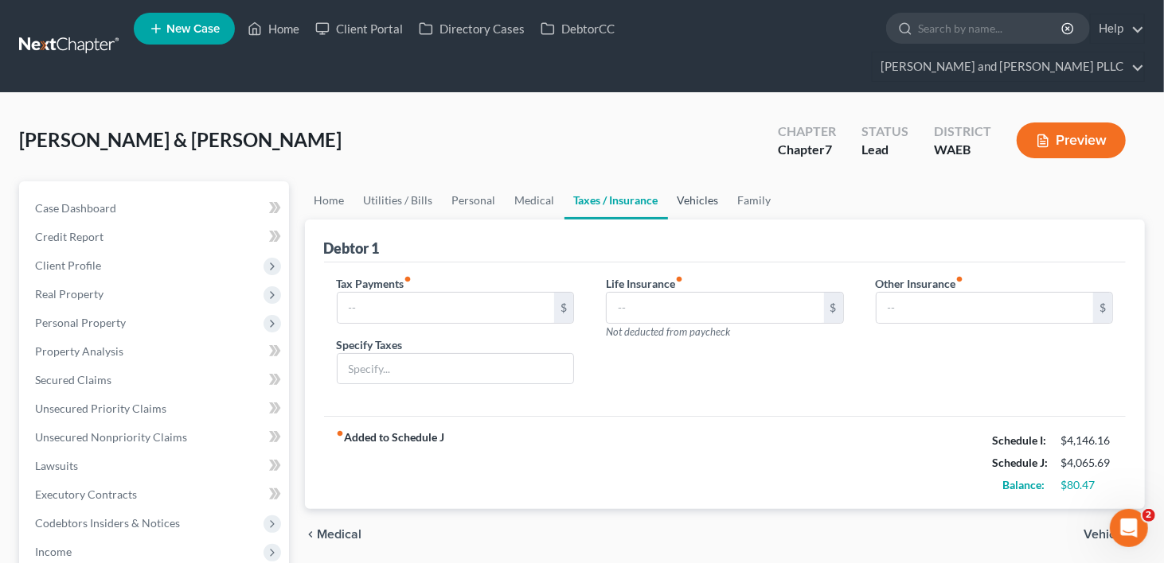
click at [705, 181] on link "Vehicles" at bounding box center [698, 200] width 60 height 38
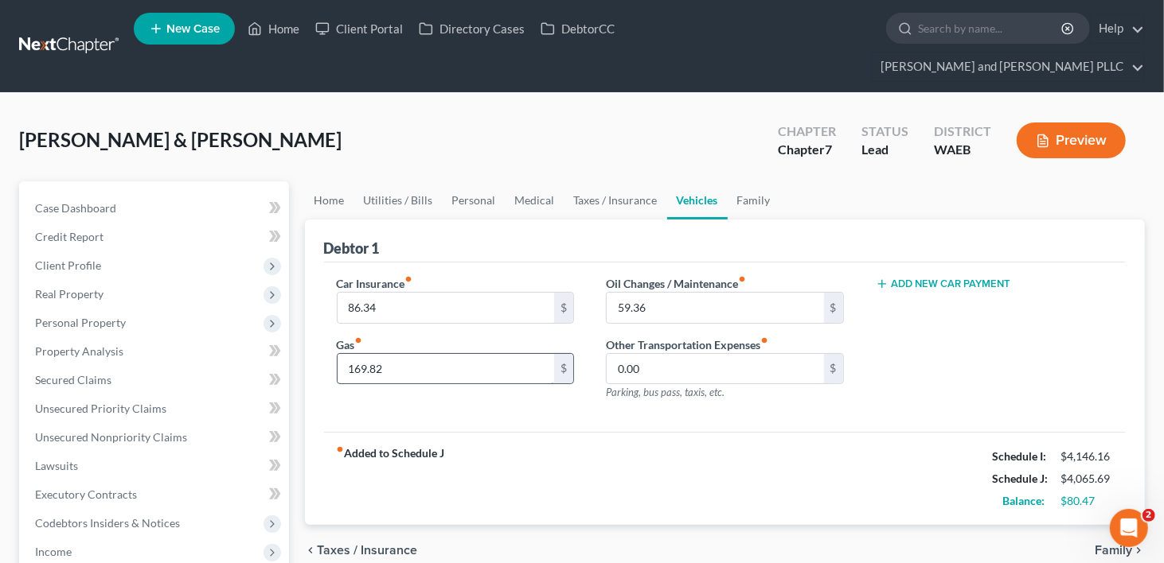
click at [364, 354] on input "169.82" at bounding box center [445, 369] width 217 height 30
type input "175.62"
click at [672, 293] on input "59.36" at bounding box center [714, 308] width 217 height 30
type input "75.36"
click at [761, 181] on link "Family" at bounding box center [753, 200] width 53 height 38
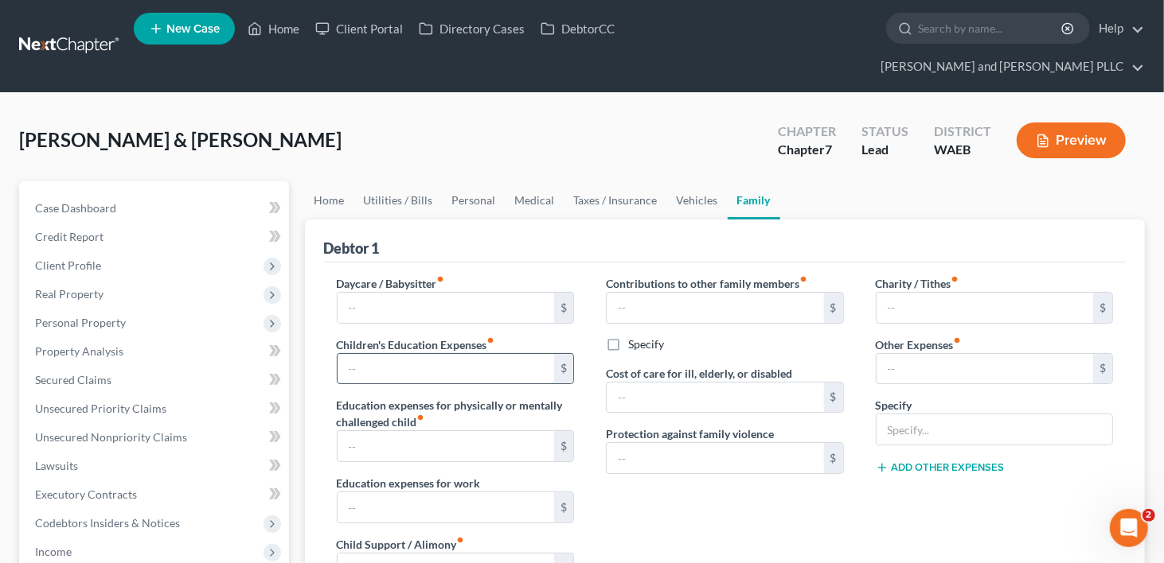
click at [392, 354] on input "text" at bounding box center [445, 369] width 217 height 30
type input "52.46"
click at [692, 181] on link "Vehicles" at bounding box center [697, 200] width 60 height 38
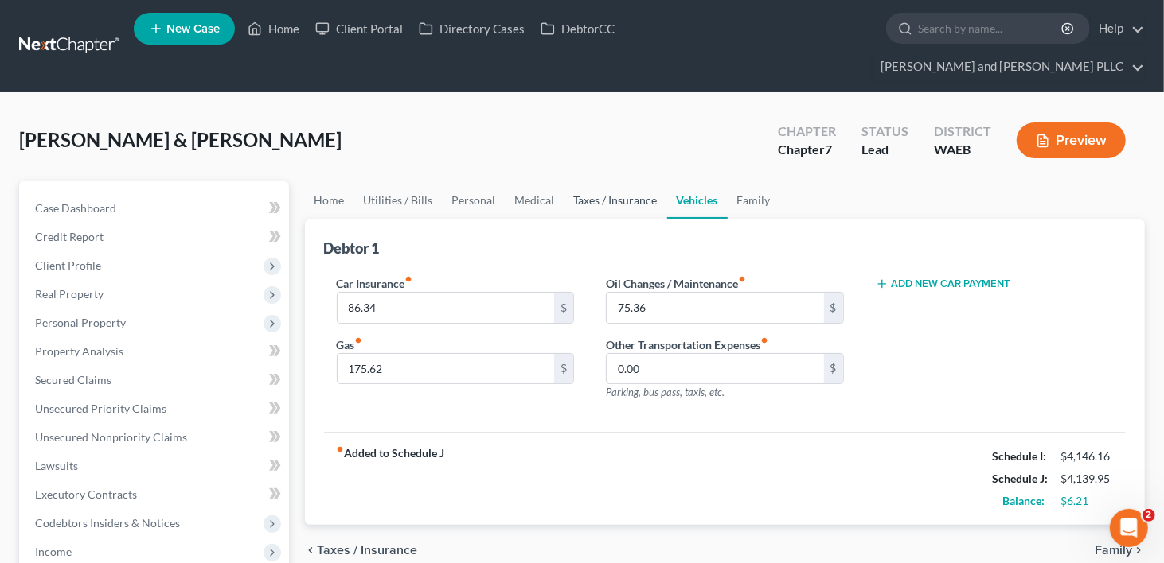
click at [594, 181] on link "Taxes / Insurance" at bounding box center [615, 200] width 103 height 38
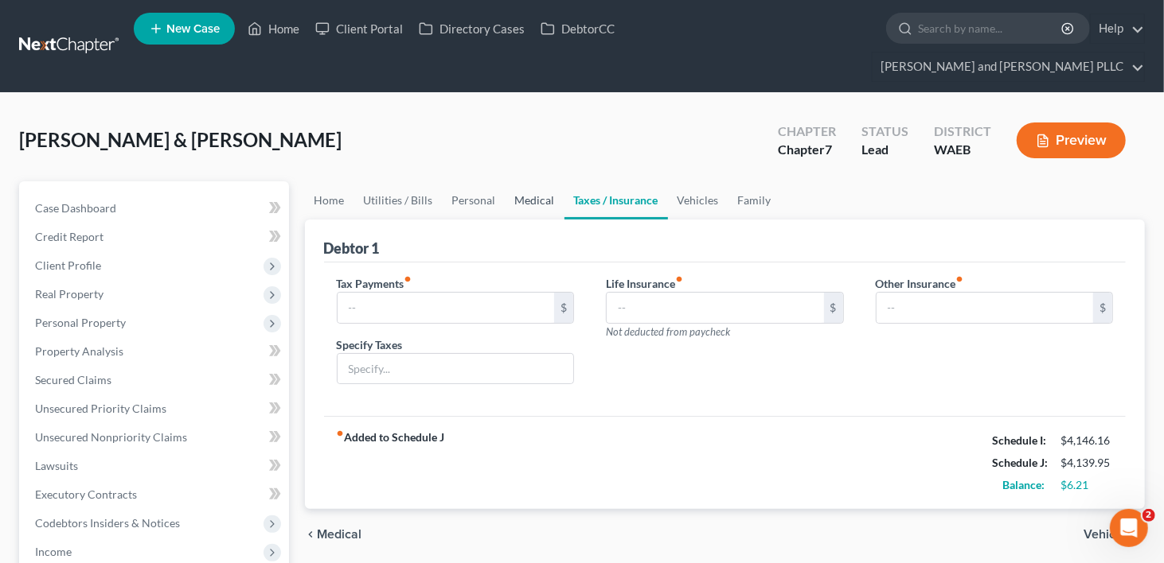
click at [540, 181] on link "Medical" at bounding box center [534, 200] width 59 height 38
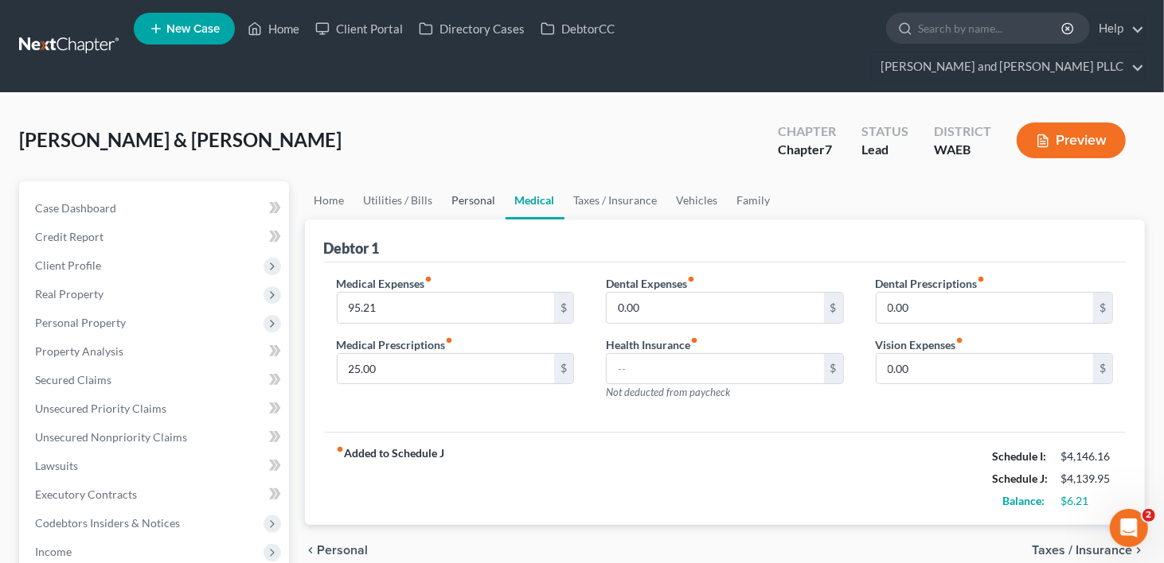
click at [466, 181] on link "Personal" at bounding box center [473, 200] width 63 height 38
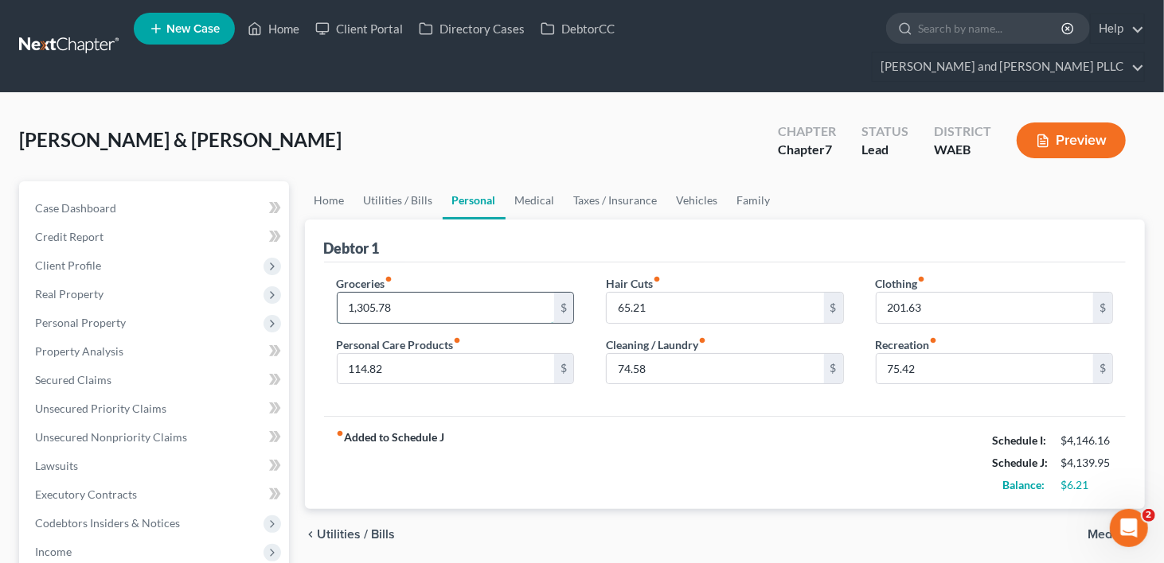
click at [364, 293] on input "1,305.78" at bounding box center [445, 308] width 217 height 30
type input "1,295.61"
click at [426, 181] on link "Utilities / Bills" at bounding box center [398, 200] width 88 height 38
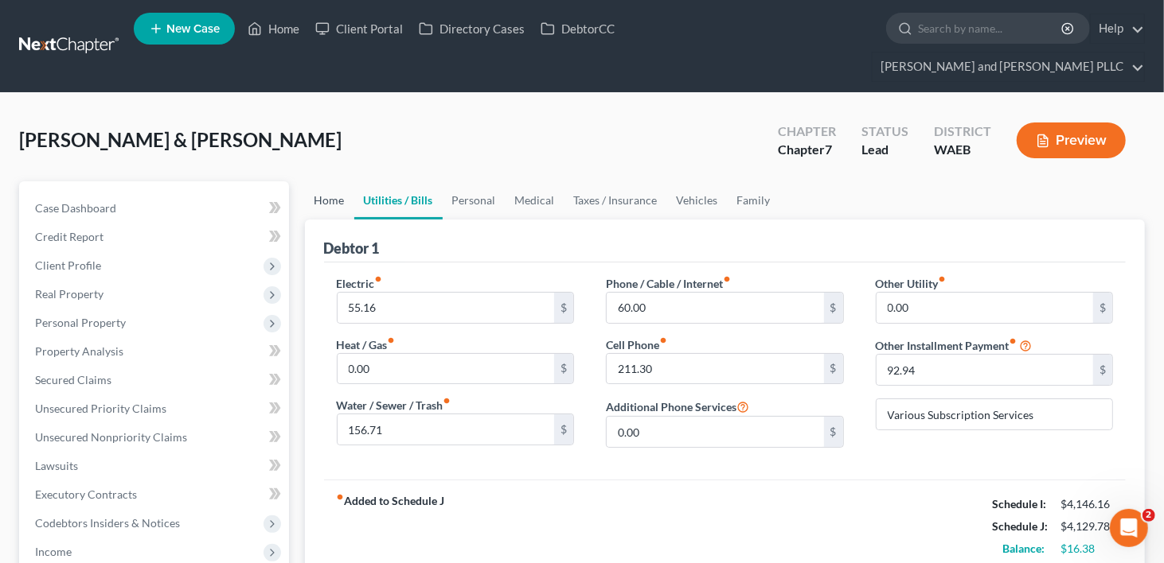
click at [321, 181] on link "Home" at bounding box center [329, 200] width 49 height 38
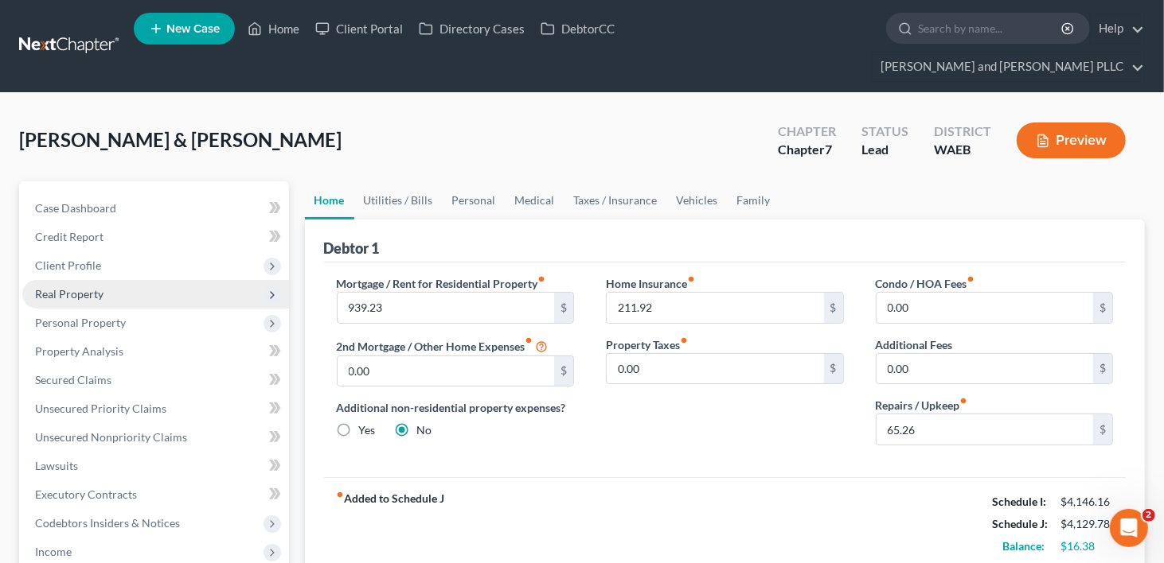
click at [58, 287] on span "Real Property" at bounding box center [69, 294] width 68 height 14
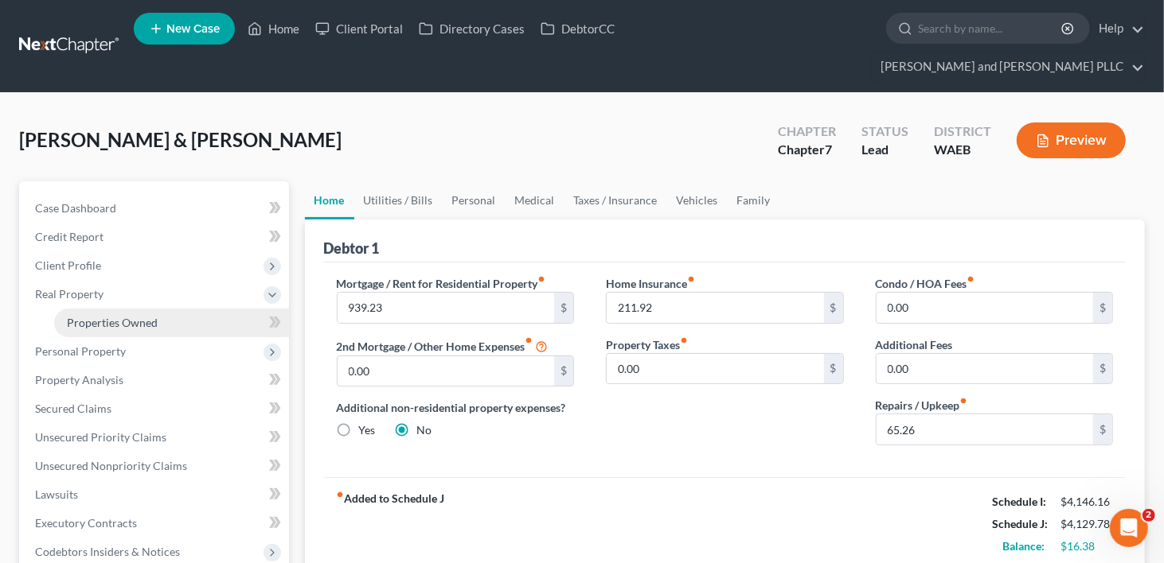
click at [80, 316] on span "Properties Owned" at bounding box center [112, 323] width 91 height 14
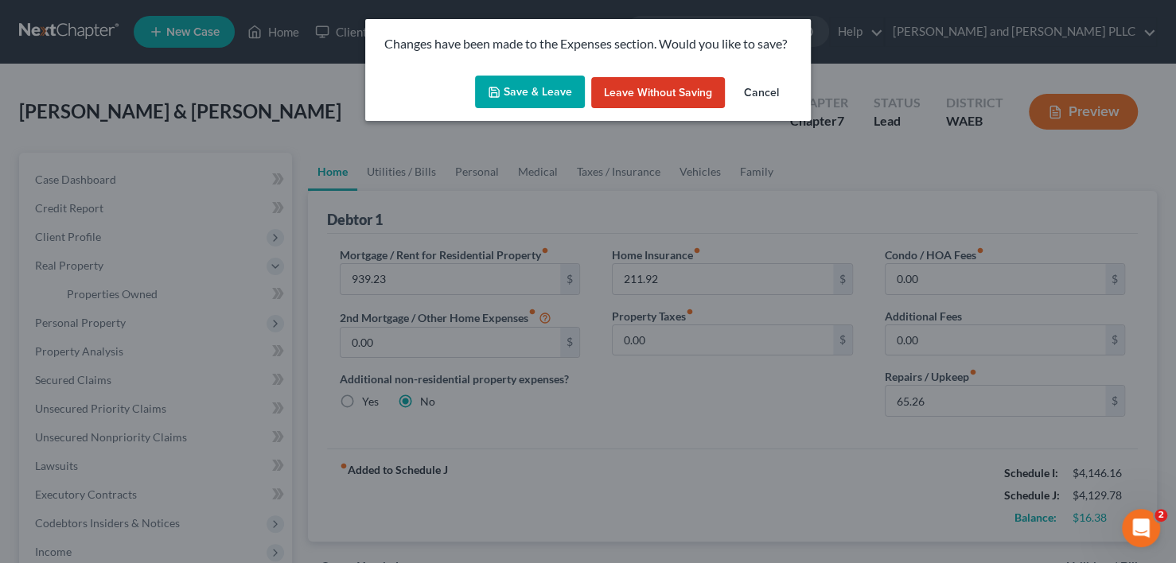
click at [518, 87] on button "Save & Leave" at bounding box center [530, 92] width 110 height 33
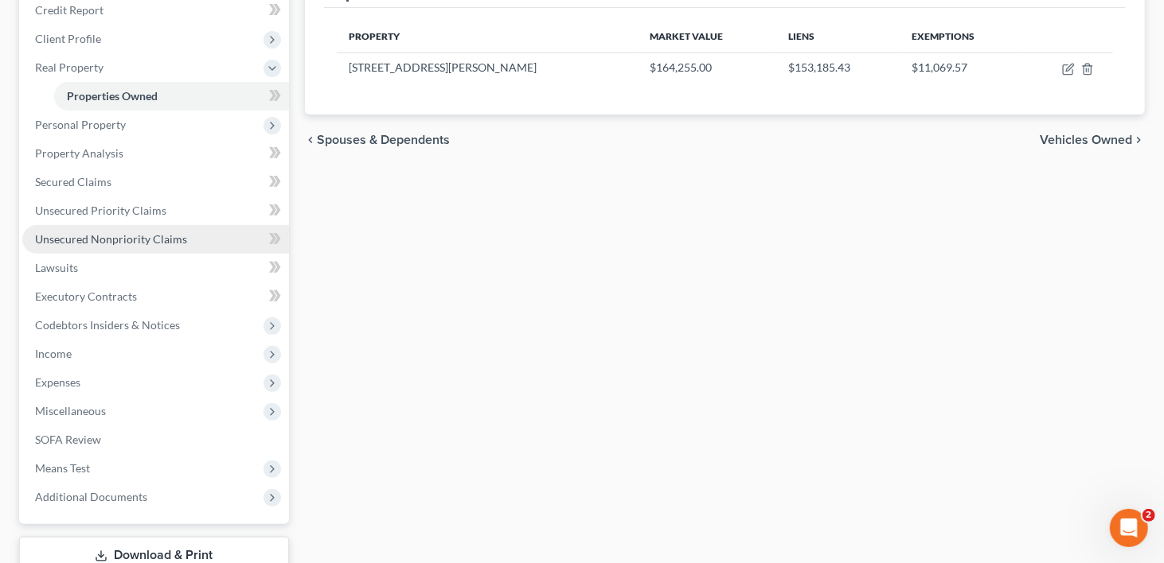
scroll to position [309, 0]
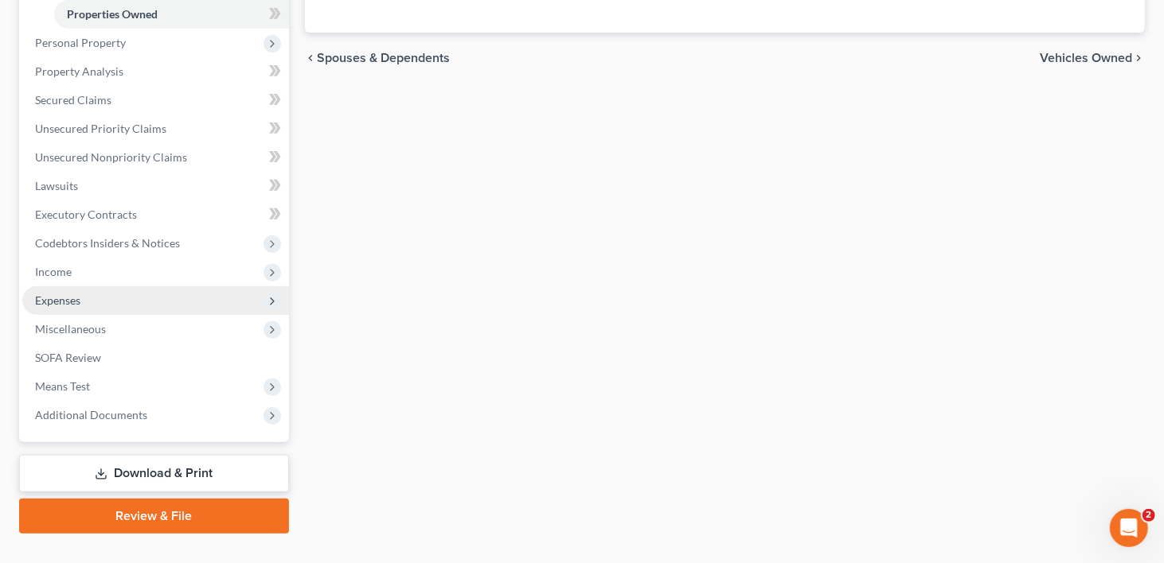
click at [69, 294] on span "Expenses" at bounding box center [57, 301] width 45 height 14
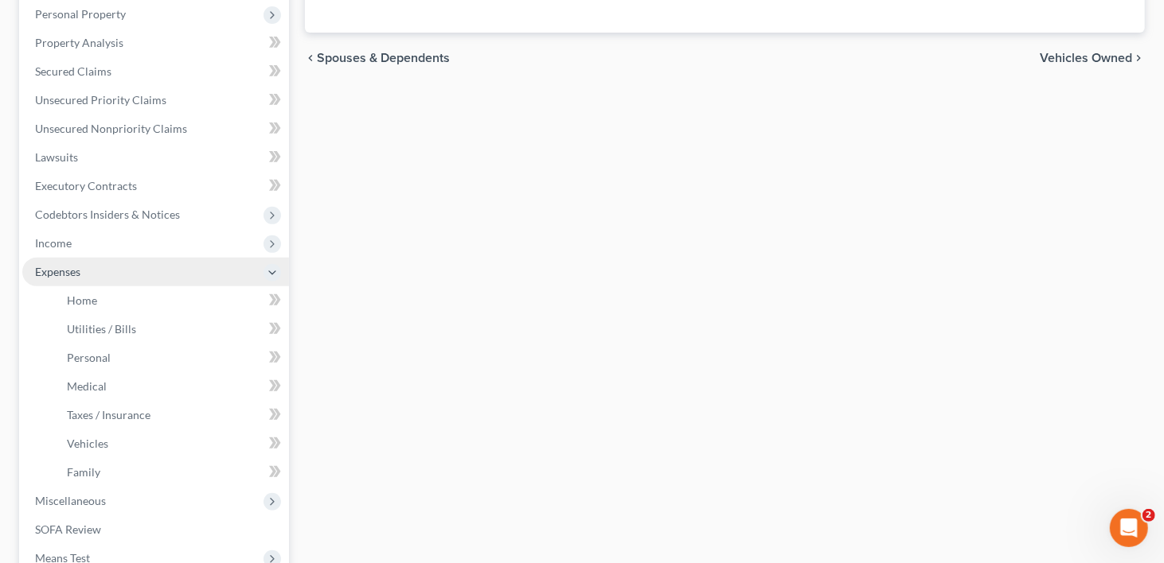
scroll to position [280, 0]
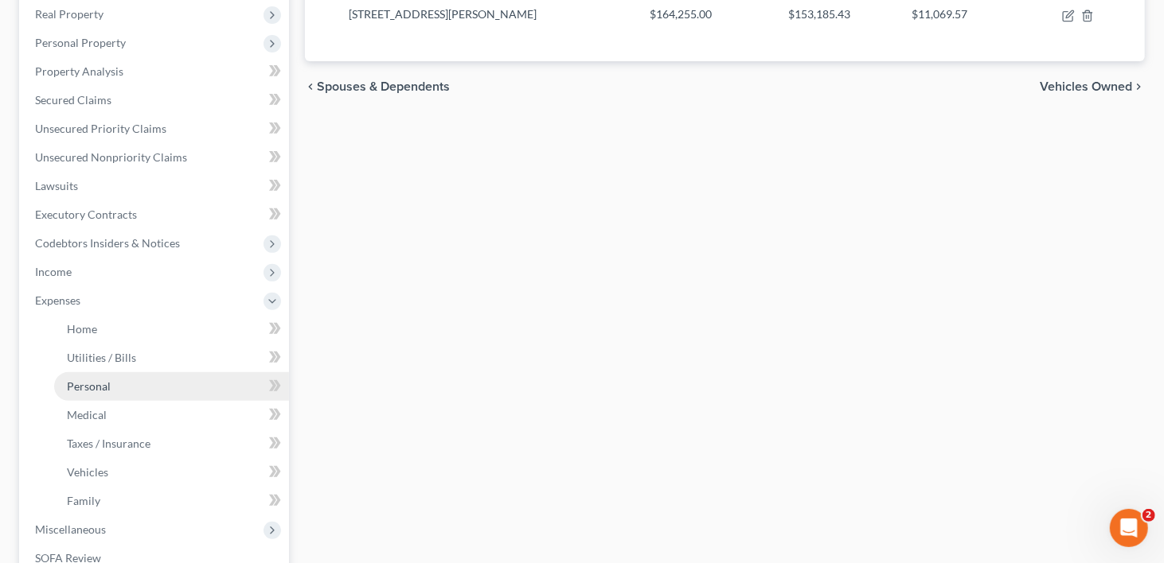
click at [90, 380] on span "Personal" at bounding box center [89, 387] width 44 height 14
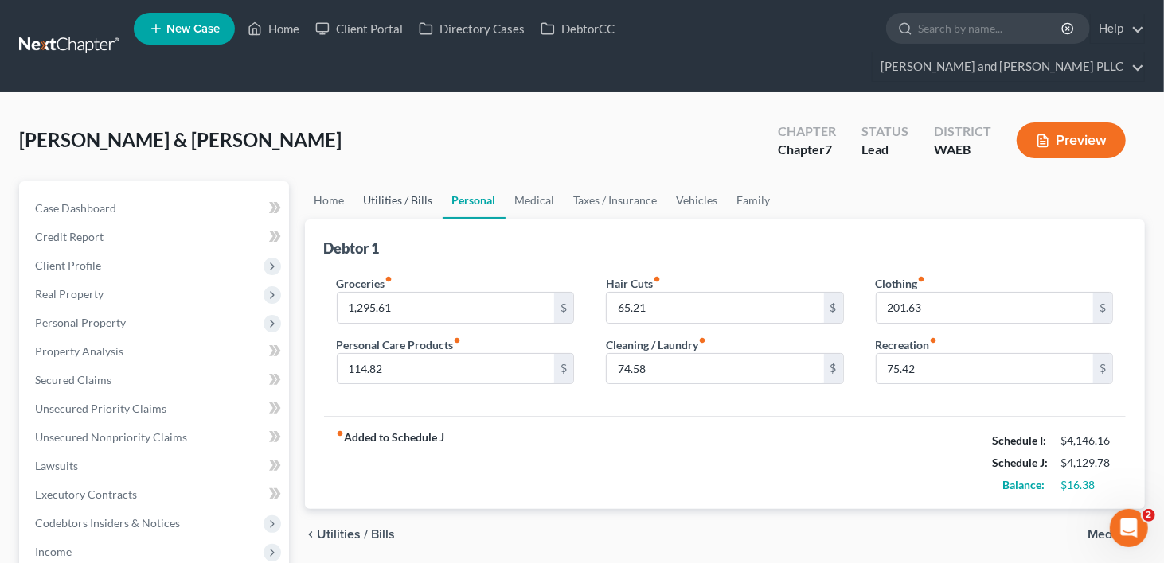
click at [403, 181] on link "Utilities / Bills" at bounding box center [398, 200] width 88 height 38
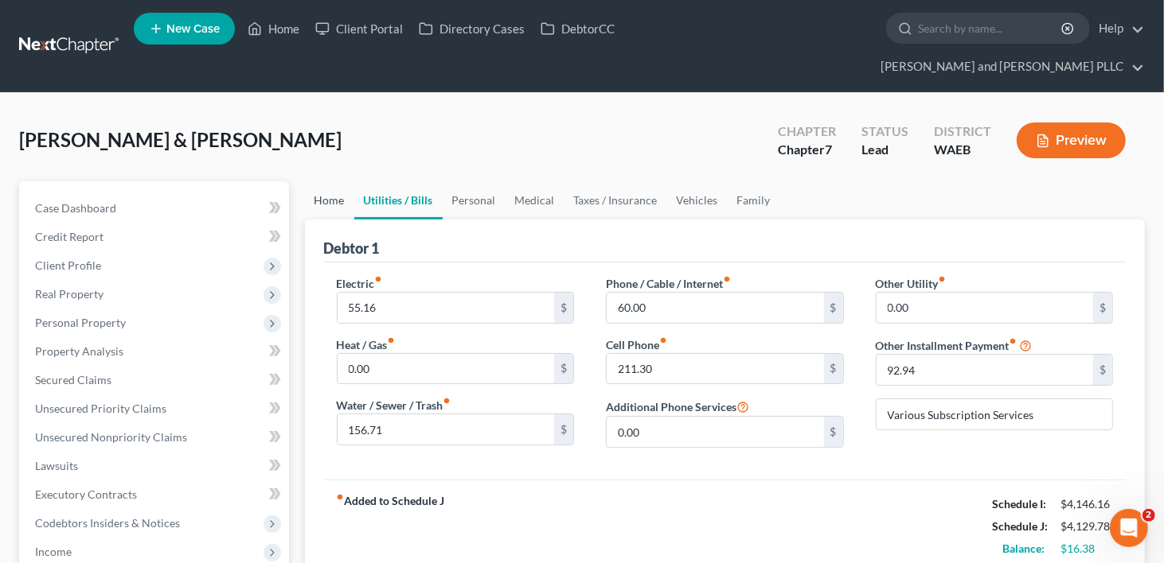
click at [329, 181] on link "Home" at bounding box center [329, 200] width 49 height 38
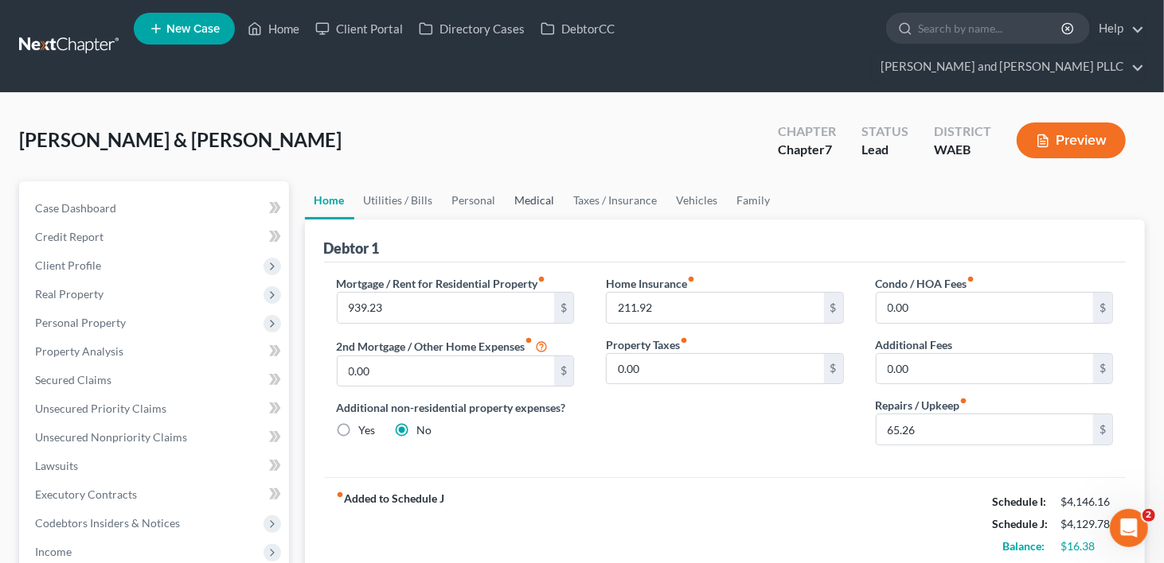
click at [541, 181] on link "Medical" at bounding box center [534, 200] width 59 height 38
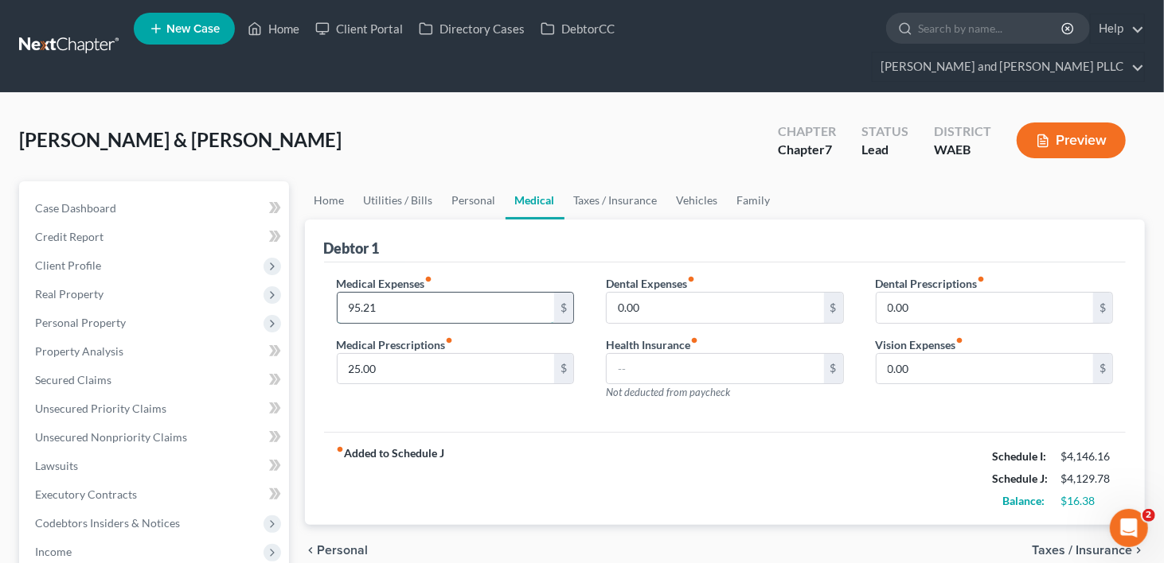
click at [353, 293] on input "95.21" at bounding box center [445, 308] width 217 height 30
click at [355, 293] on input "95.21" at bounding box center [445, 308] width 217 height 30
type input "85.21"
click at [630, 432] on div "fiber_manual_record Added to Schedule J Schedule I: $4,146.16 Schedule J: $4,11…" at bounding box center [725, 478] width 802 height 93
click at [329, 181] on link "Home" at bounding box center [329, 200] width 49 height 38
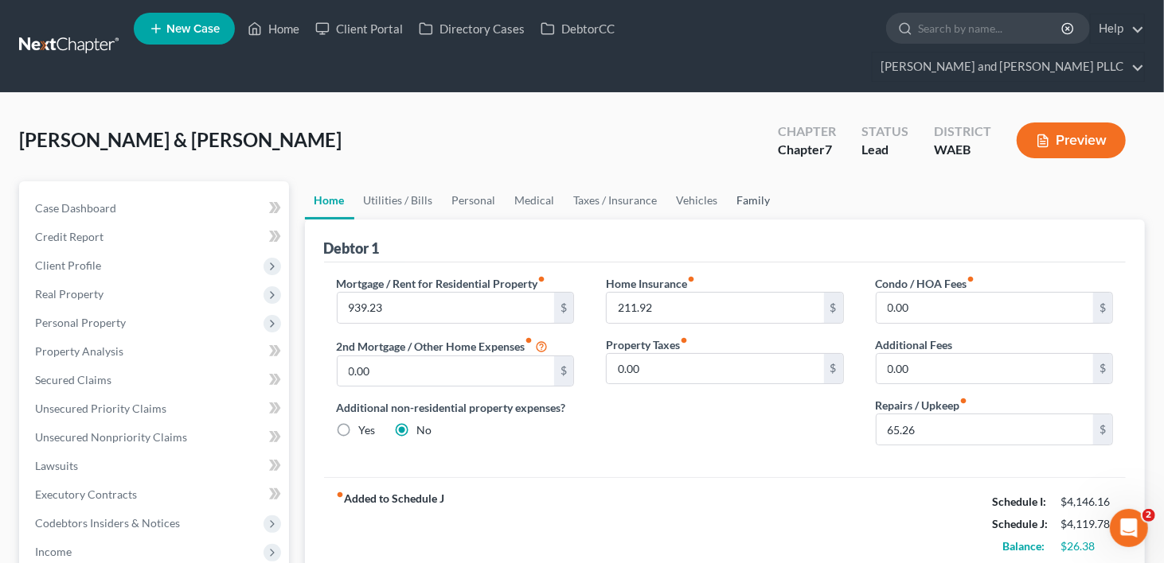
click at [750, 181] on link "Family" at bounding box center [753, 200] width 53 height 38
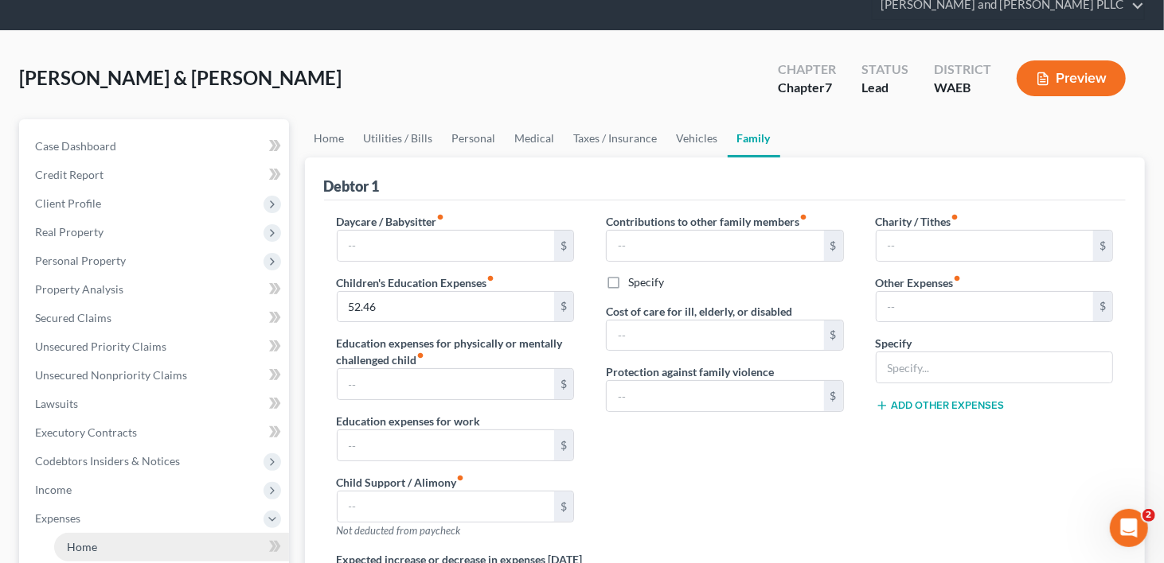
scroll to position [159, 0]
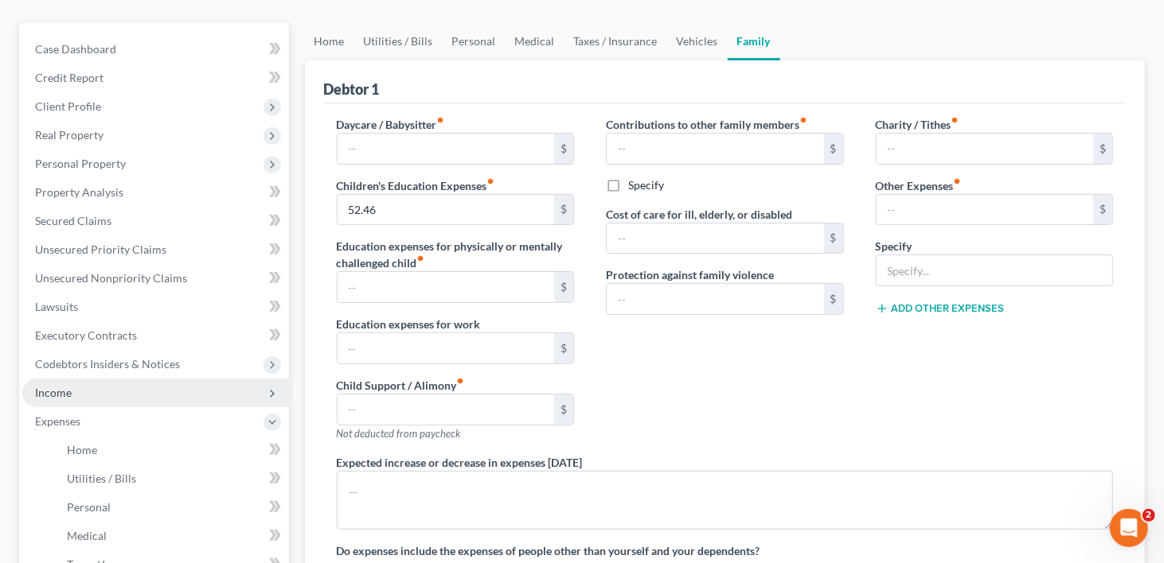
click at [51, 386] on span "Income" at bounding box center [53, 393] width 37 height 14
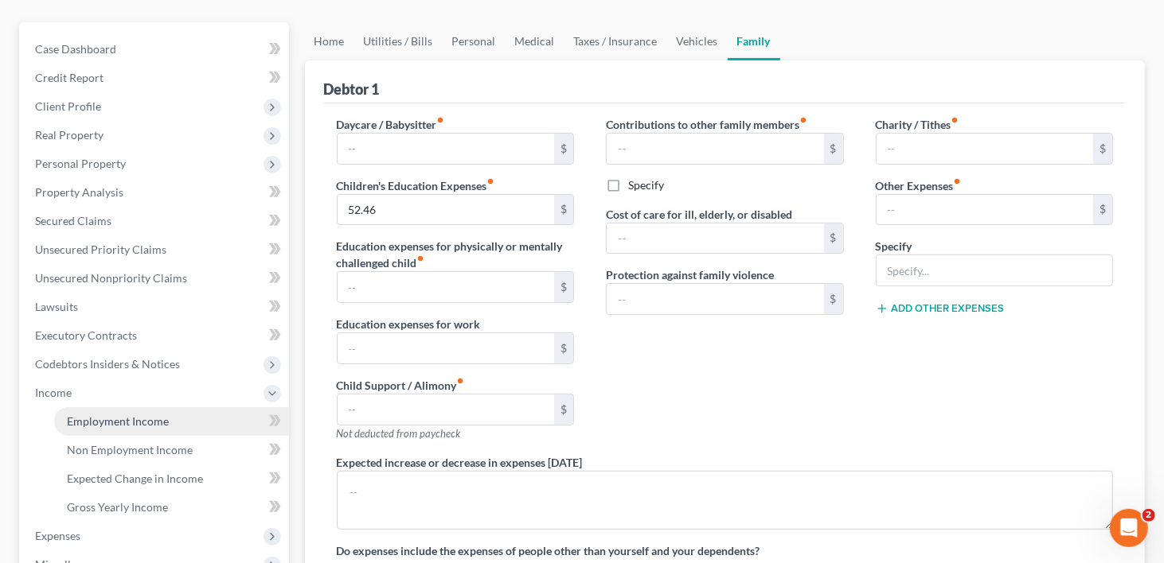
click at [124, 415] on span "Employment Income" at bounding box center [118, 422] width 102 height 14
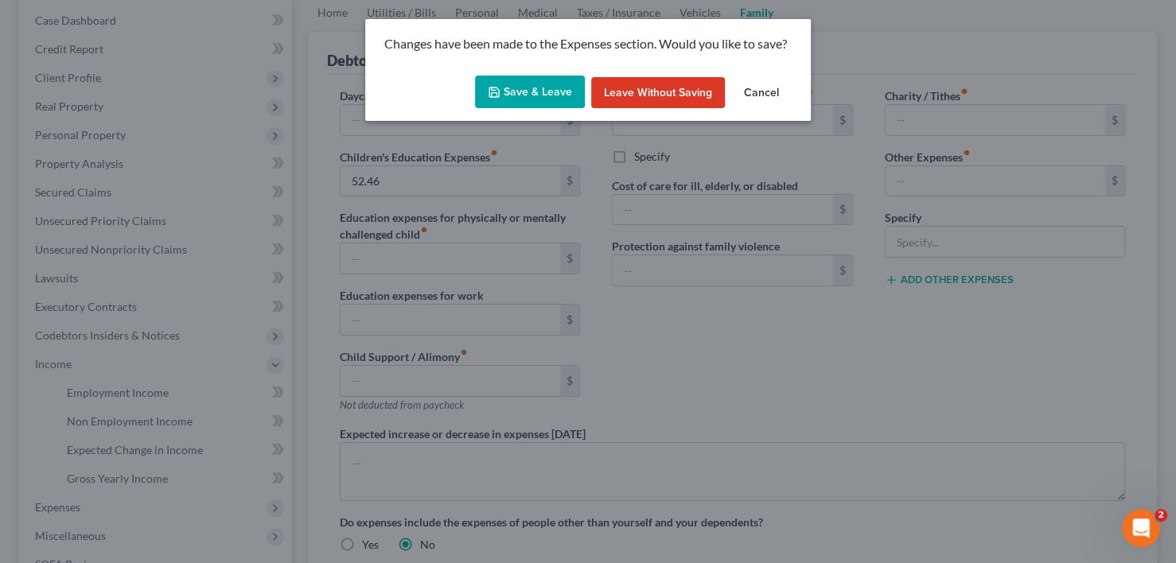
click at [547, 90] on button "Save & Leave" at bounding box center [530, 92] width 110 height 33
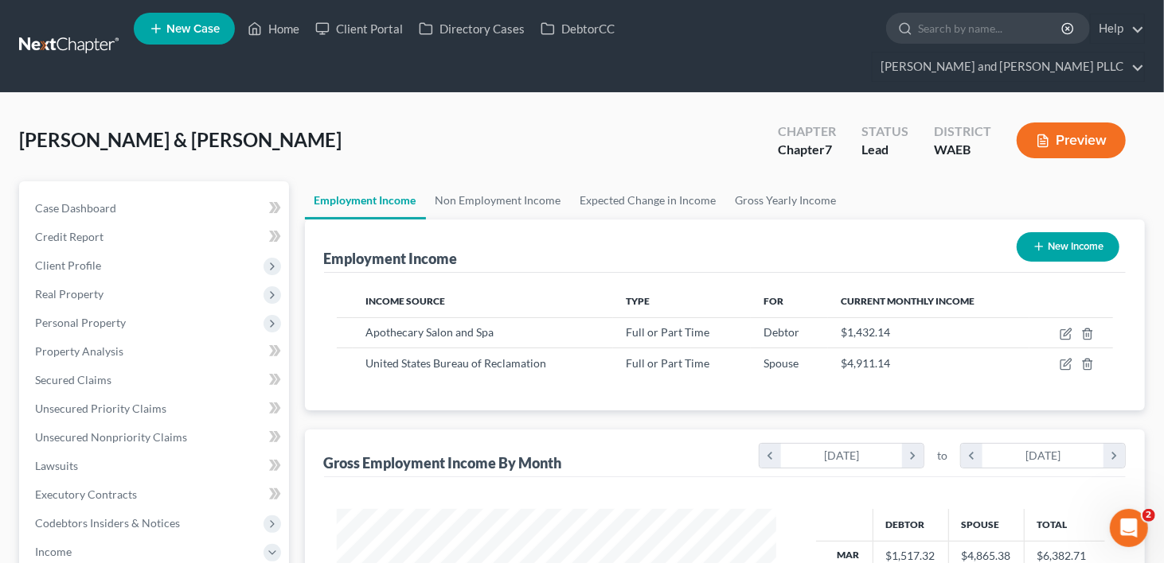
scroll to position [283, 472]
click at [752, 181] on link "Gross Yearly Income" at bounding box center [786, 200] width 120 height 38
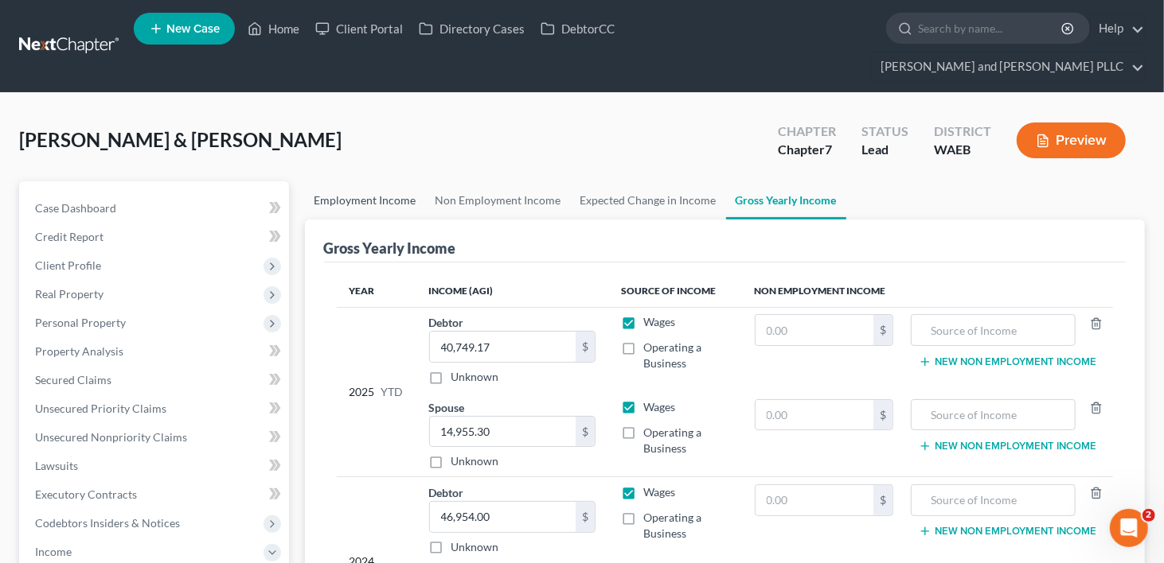
click at [371, 181] on link "Employment Income" at bounding box center [365, 200] width 121 height 38
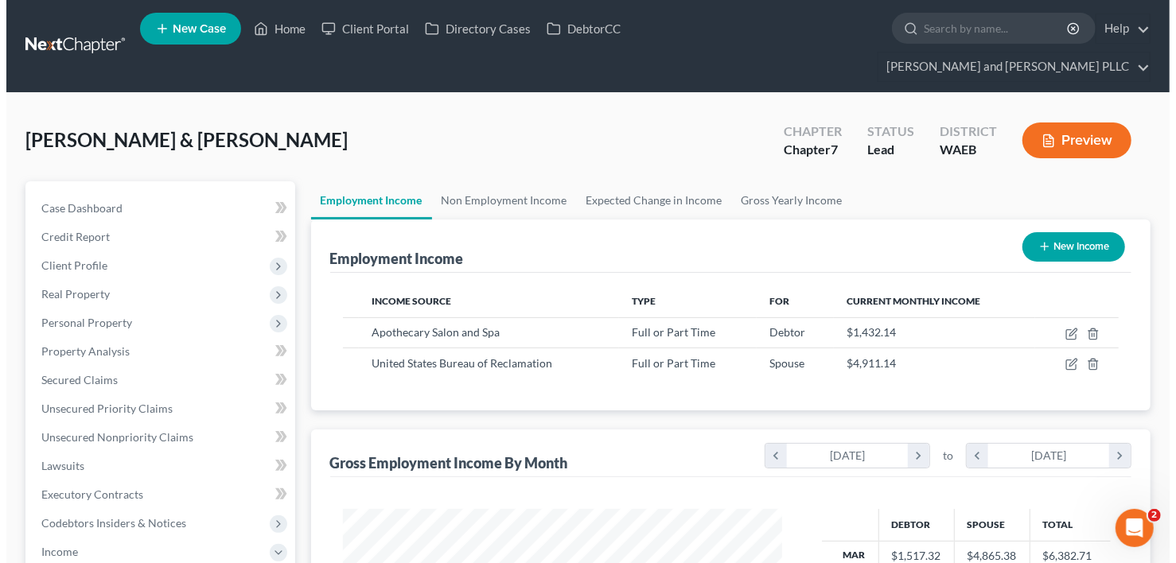
scroll to position [283, 472]
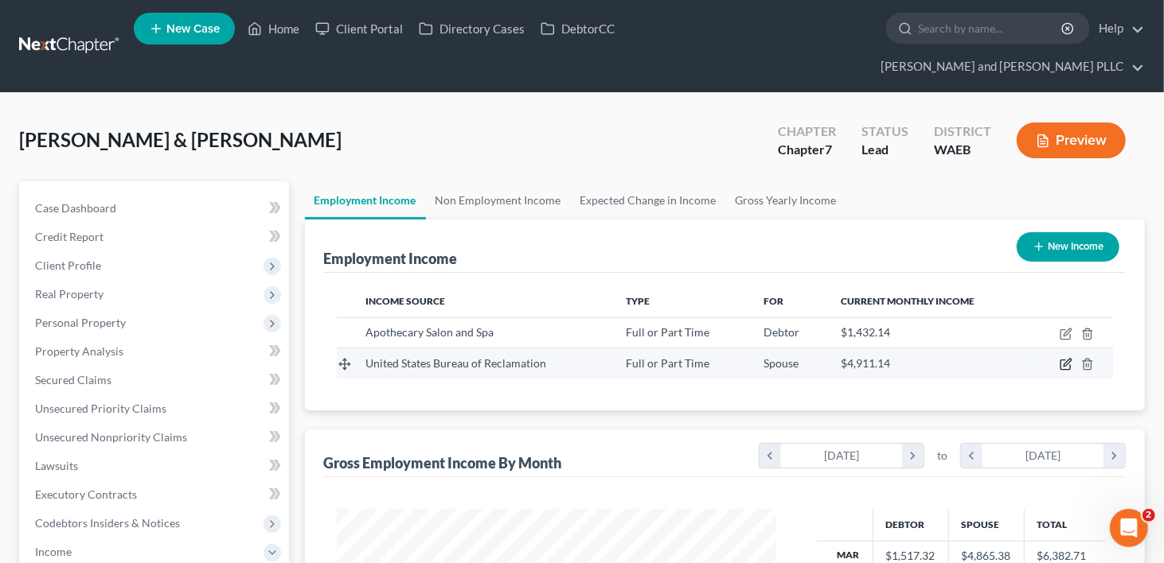
click at [1064, 360] on icon "button" at bounding box center [1066, 363] width 7 height 7
select select "0"
select select "1"
select select "2"
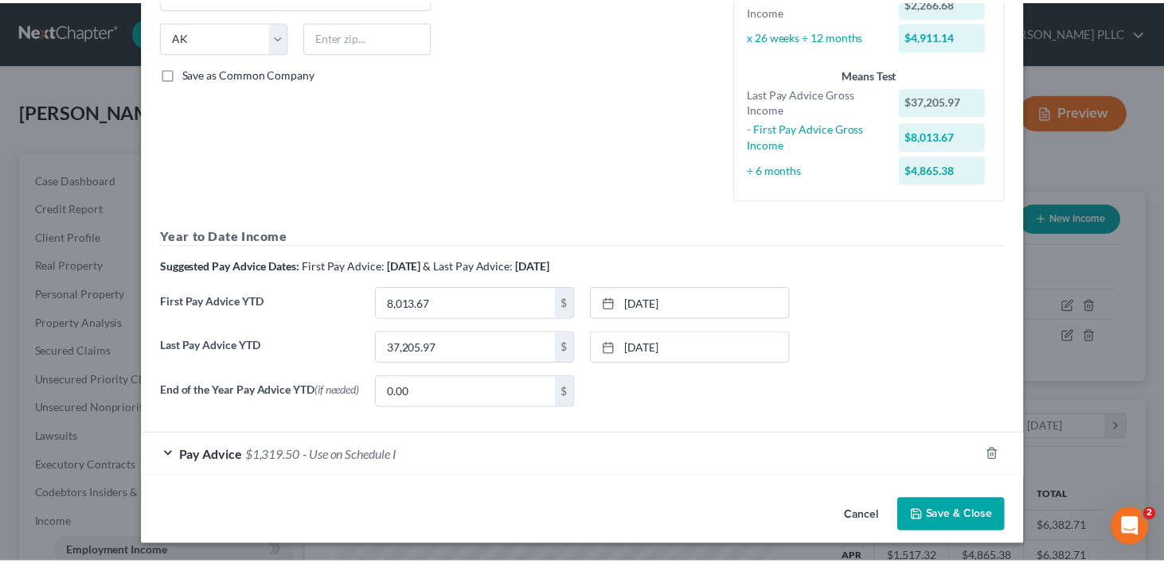
scroll to position [310, 0]
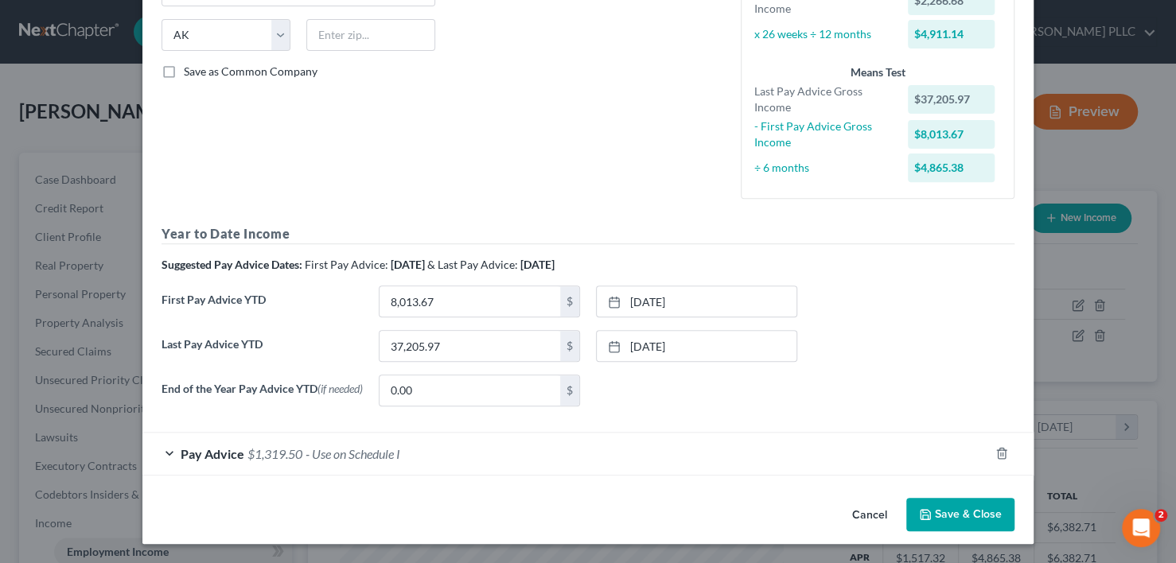
click at [867, 512] on button "Cancel" at bounding box center [870, 516] width 60 height 32
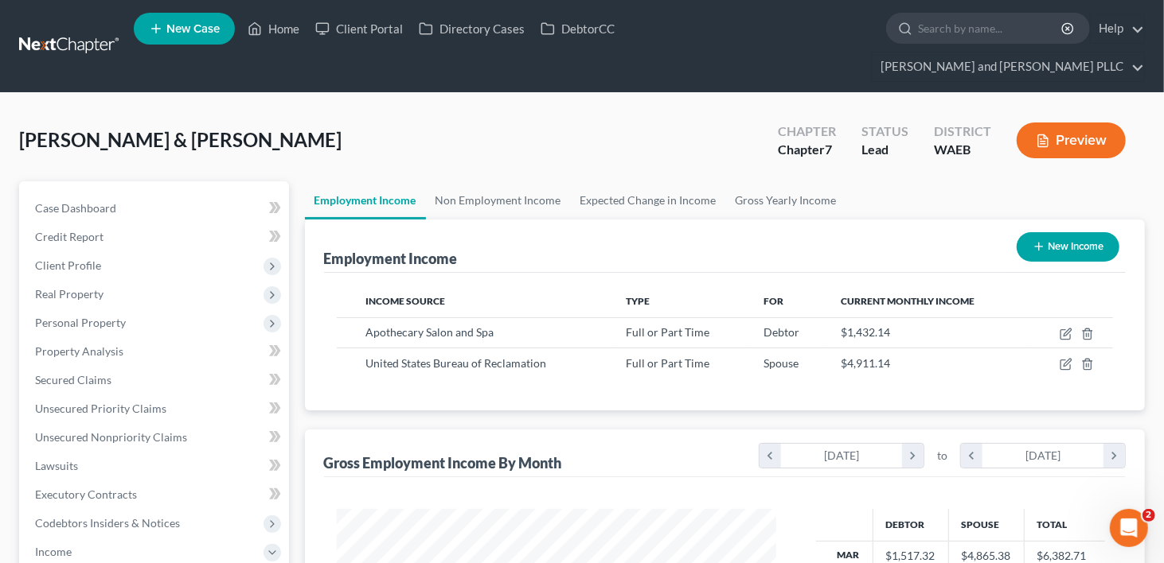
scroll to position [795562, 795374]
click at [607, 181] on link "Expected Change in Income" at bounding box center [648, 200] width 155 height 38
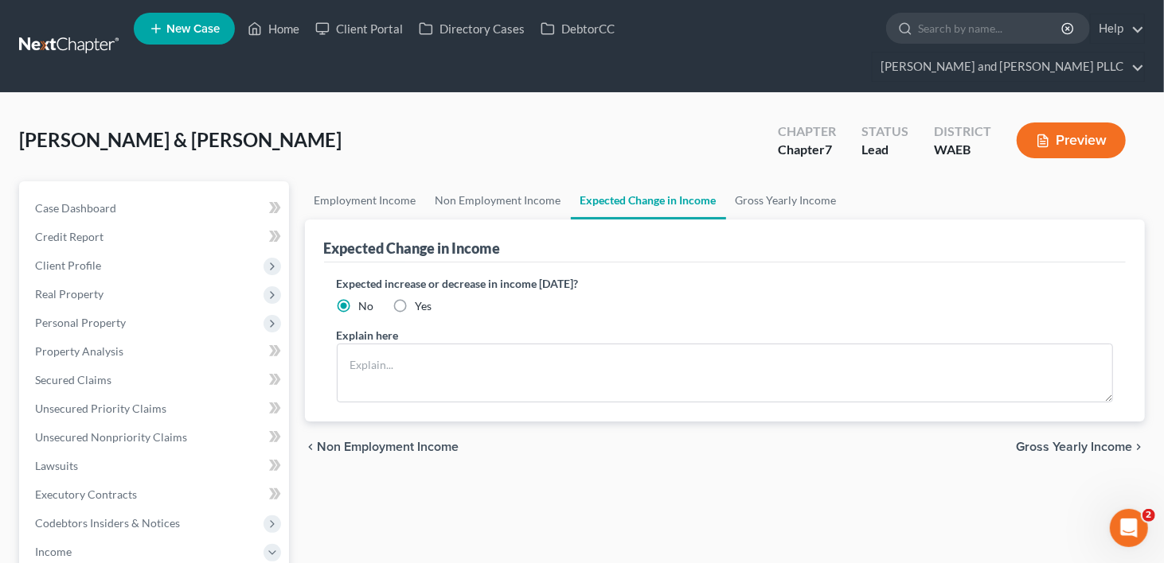
click at [415, 298] on label "Yes" at bounding box center [423, 306] width 17 height 16
click at [422, 298] on input "Yes" at bounding box center [427, 303] width 10 height 10
radio input "true"
click at [396, 344] on textarea at bounding box center [725, 373] width 777 height 59
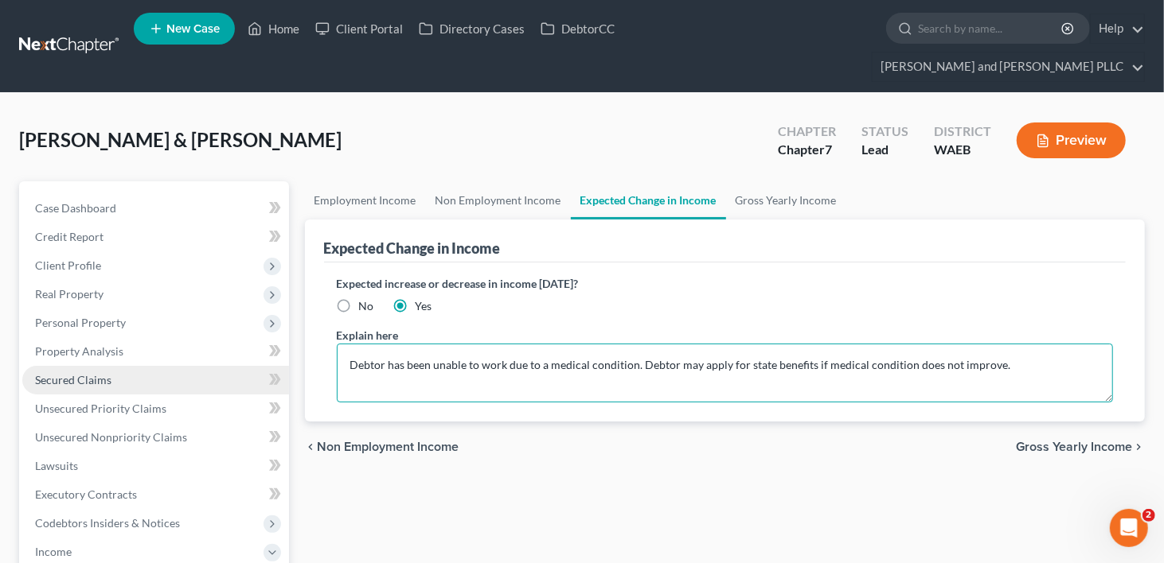
type textarea "Debtor has been unable to work due to a medical condition. Debtor may apply for…"
click at [103, 373] on span "Secured Claims" at bounding box center [73, 380] width 76 height 14
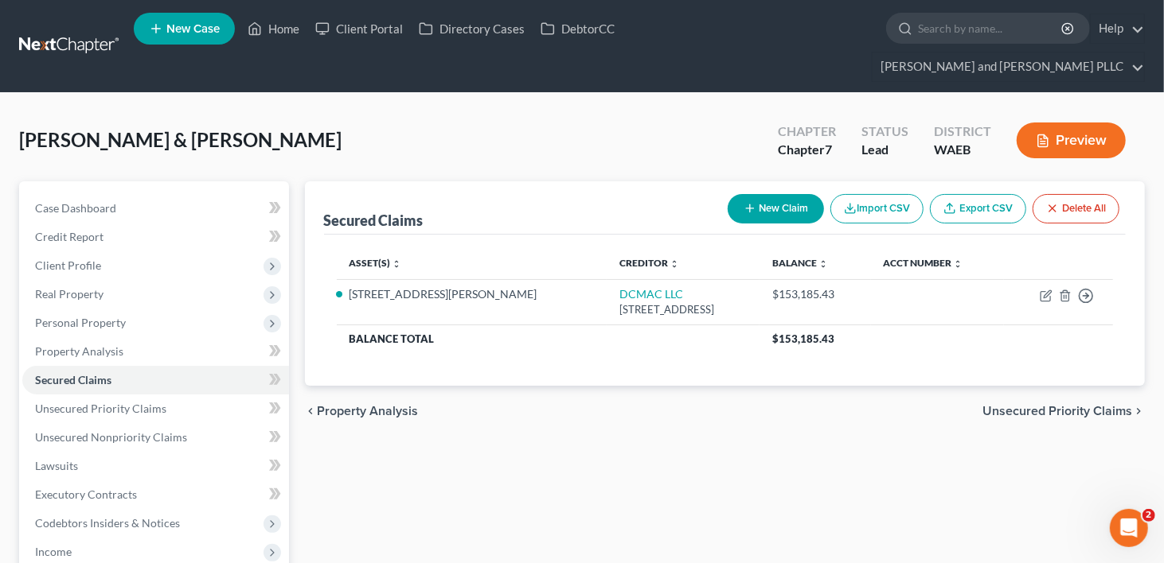
click at [549, 349] on div "Asset(s) expand_more expand_less unfold_more Creditor expand_more expand_less u…" at bounding box center [725, 310] width 802 height 151
click at [92, 517] on span "Codebtors Insiders & Notices" at bounding box center [107, 524] width 145 height 14
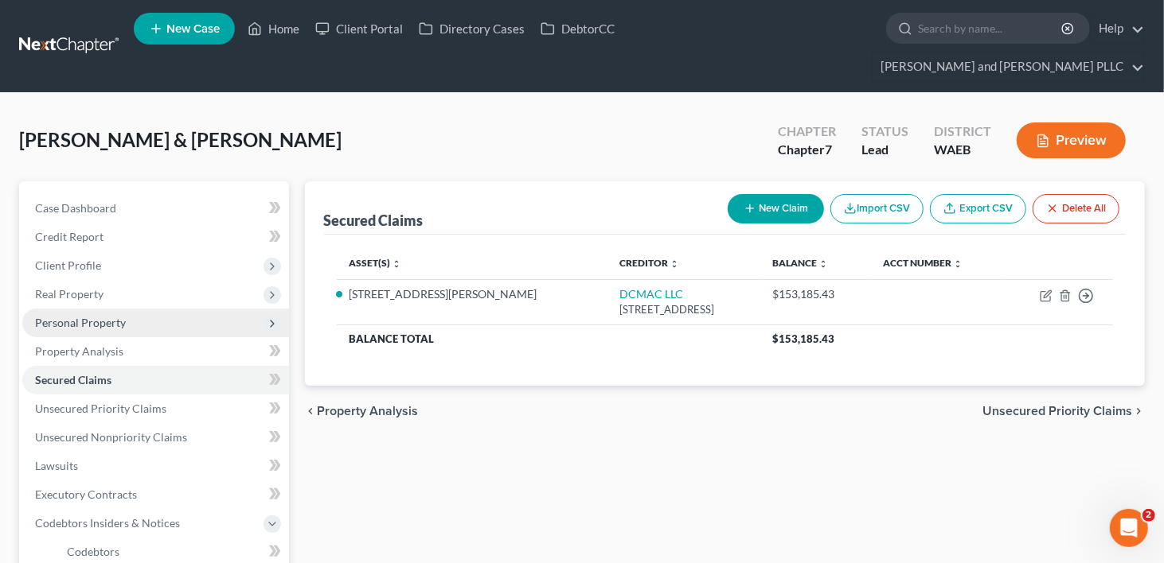
click at [101, 316] on span "Personal Property" at bounding box center [80, 323] width 91 height 14
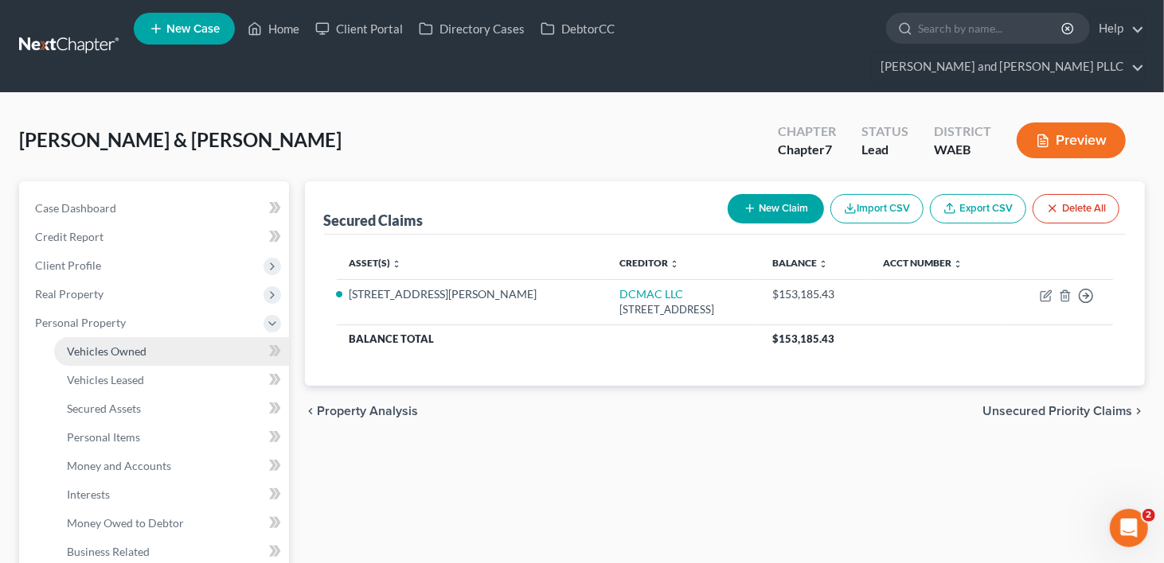
click at [96, 345] on span "Vehicles Owned" at bounding box center [107, 352] width 80 height 14
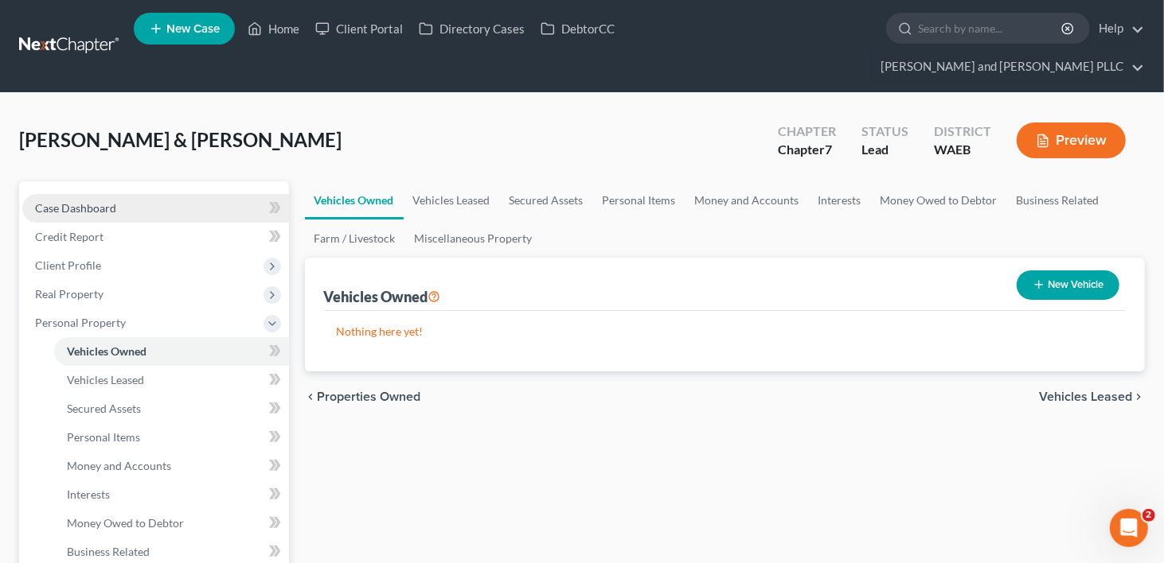
click at [92, 201] on span "Case Dashboard" at bounding box center [75, 208] width 81 height 14
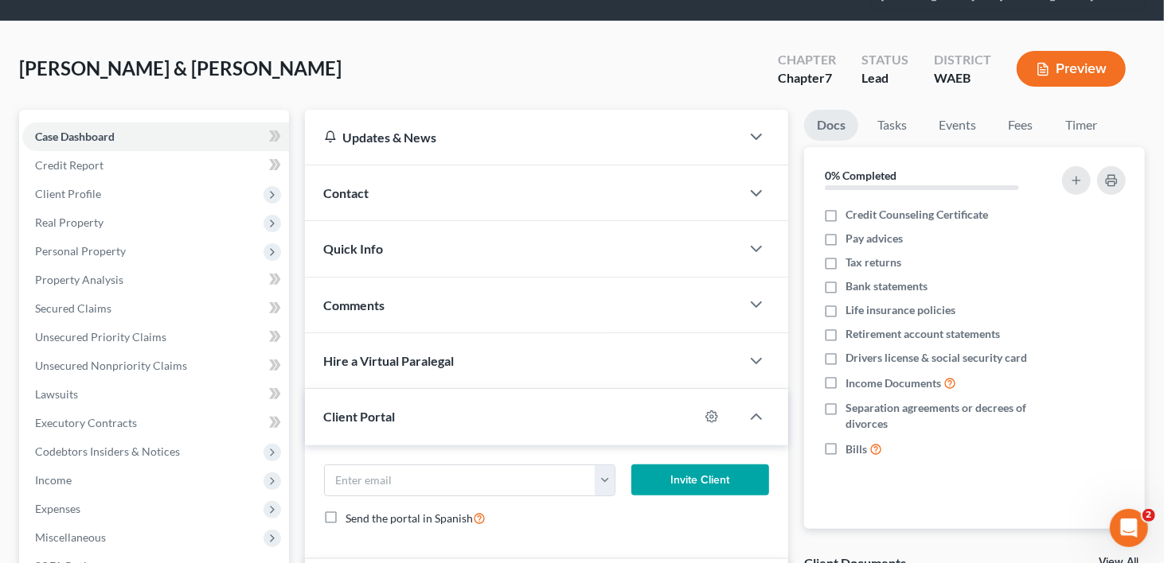
scroll to position [159, 0]
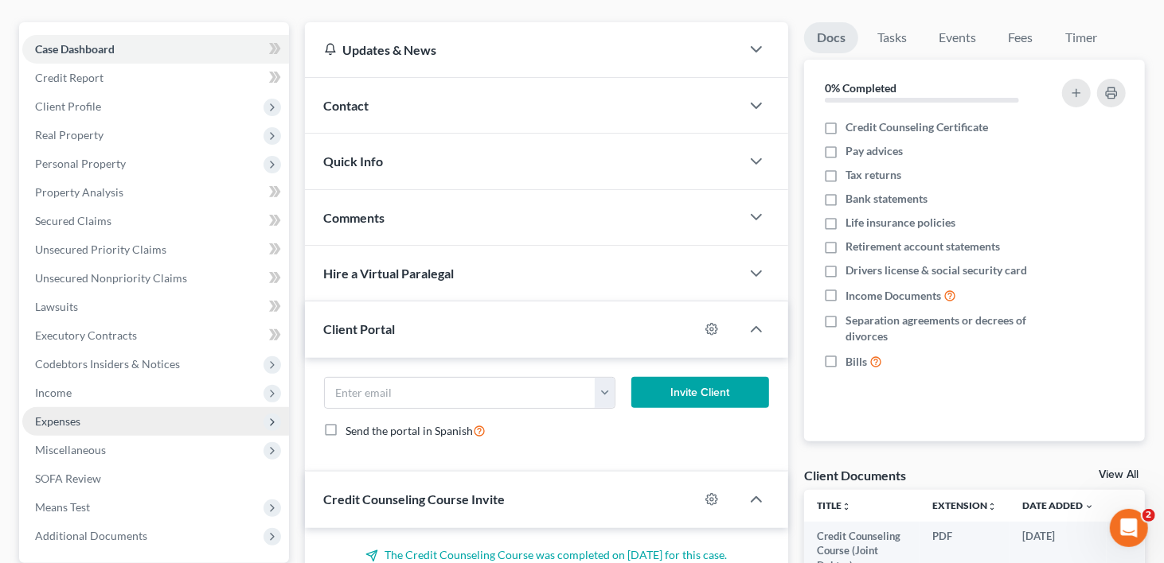
click at [72, 415] on span "Expenses" at bounding box center [57, 422] width 45 height 14
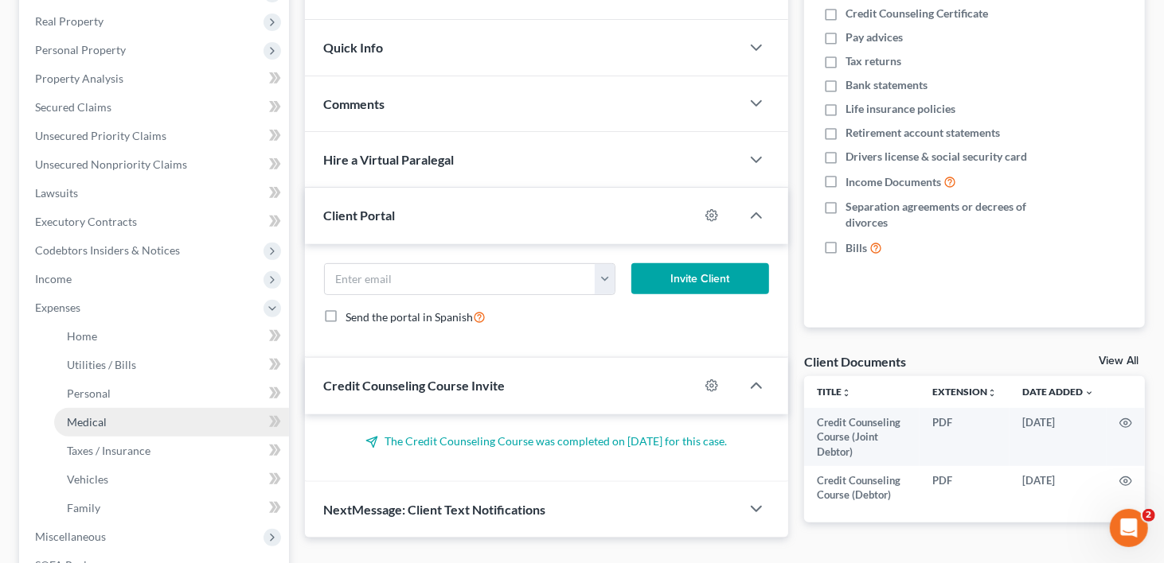
scroll to position [478, 0]
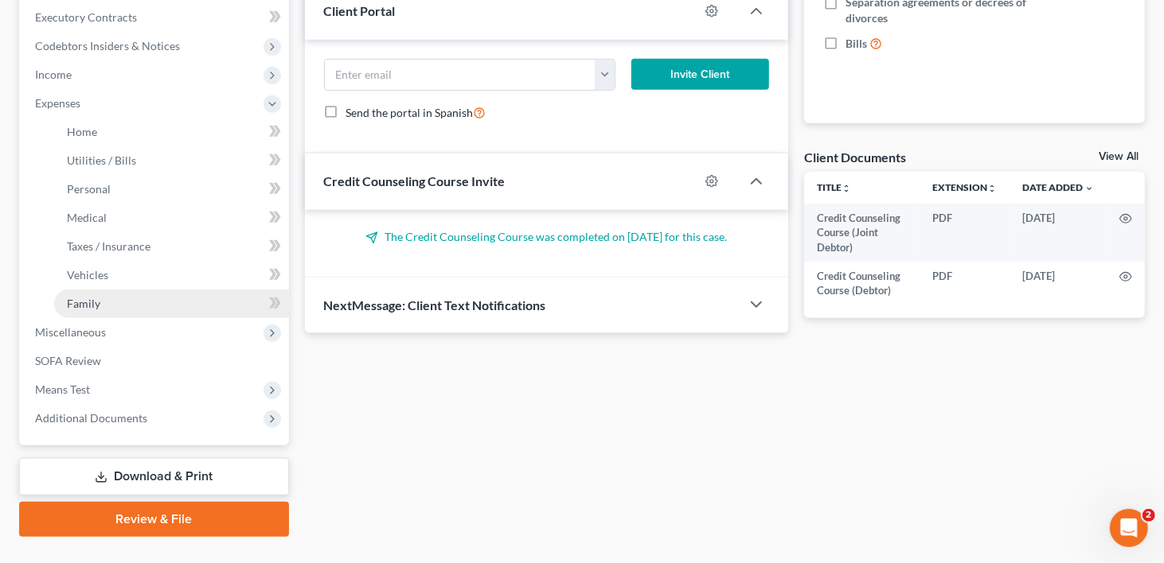
click at [82, 297] on span "Family" at bounding box center [83, 304] width 33 height 14
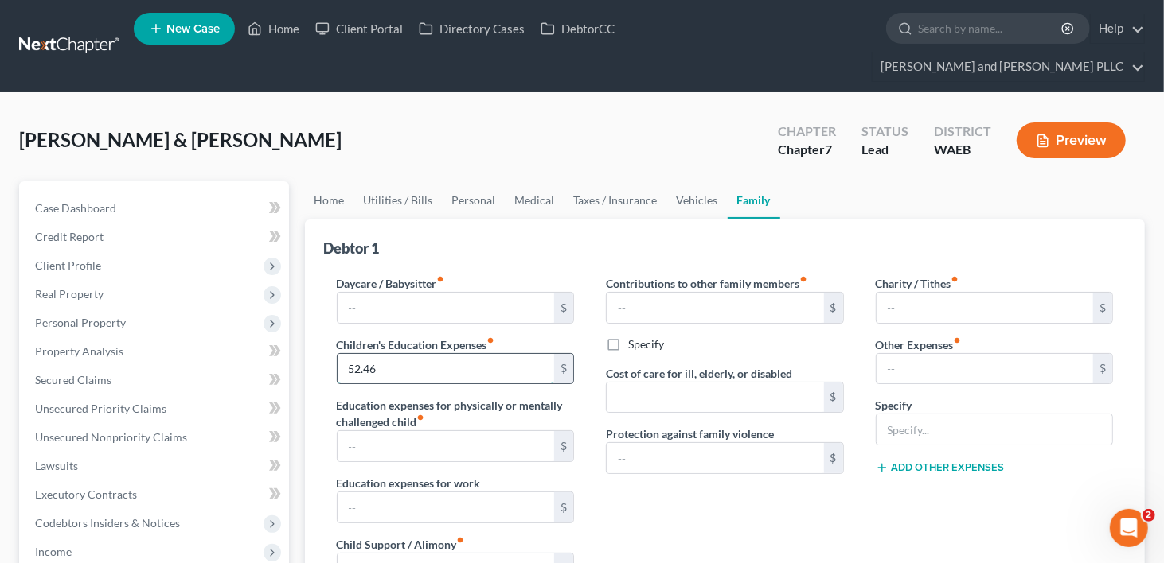
click at [353, 354] on input "52.46" at bounding box center [445, 369] width 217 height 30
type input "32.46"
click at [748, 501] on div "Contributions to other family members fiber_manual_record $ Specify Cost of car…" at bounding box center [725, 444] width 270 height 338
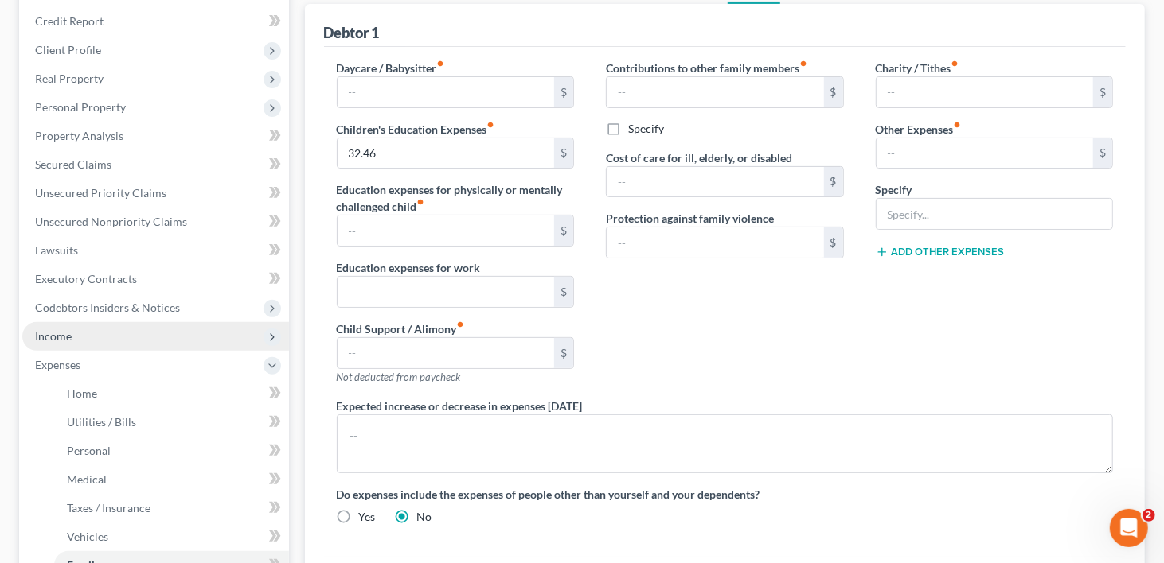
scroll to position [239, 0]
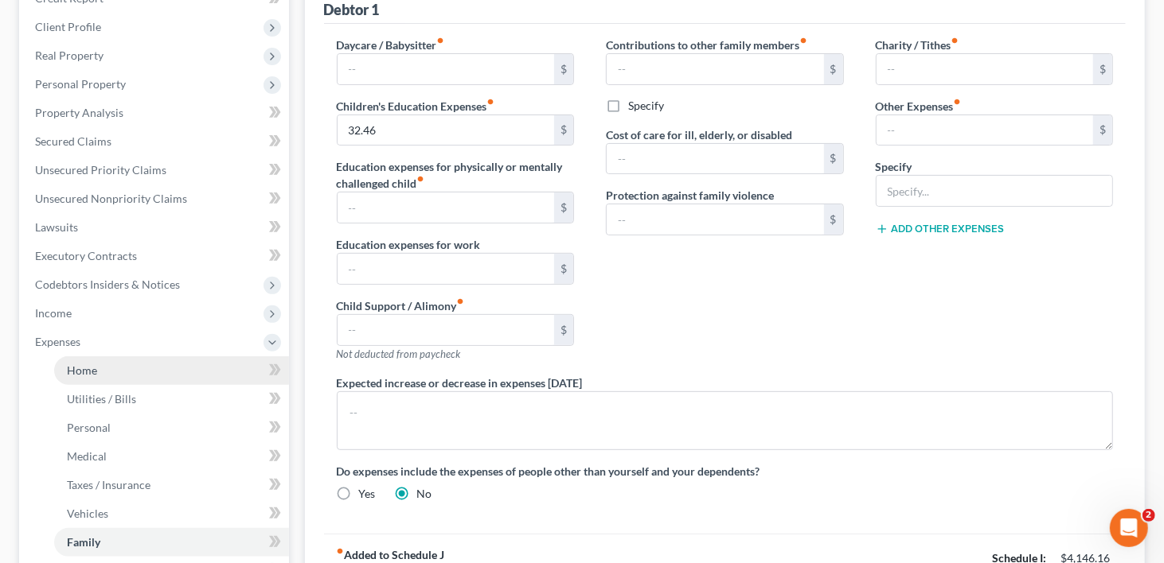
click at [73, 364] on span "Home" at bounding box center [82, 371] width 30 height 14
